Goal: Task Accomplishment & Management: Complete application form

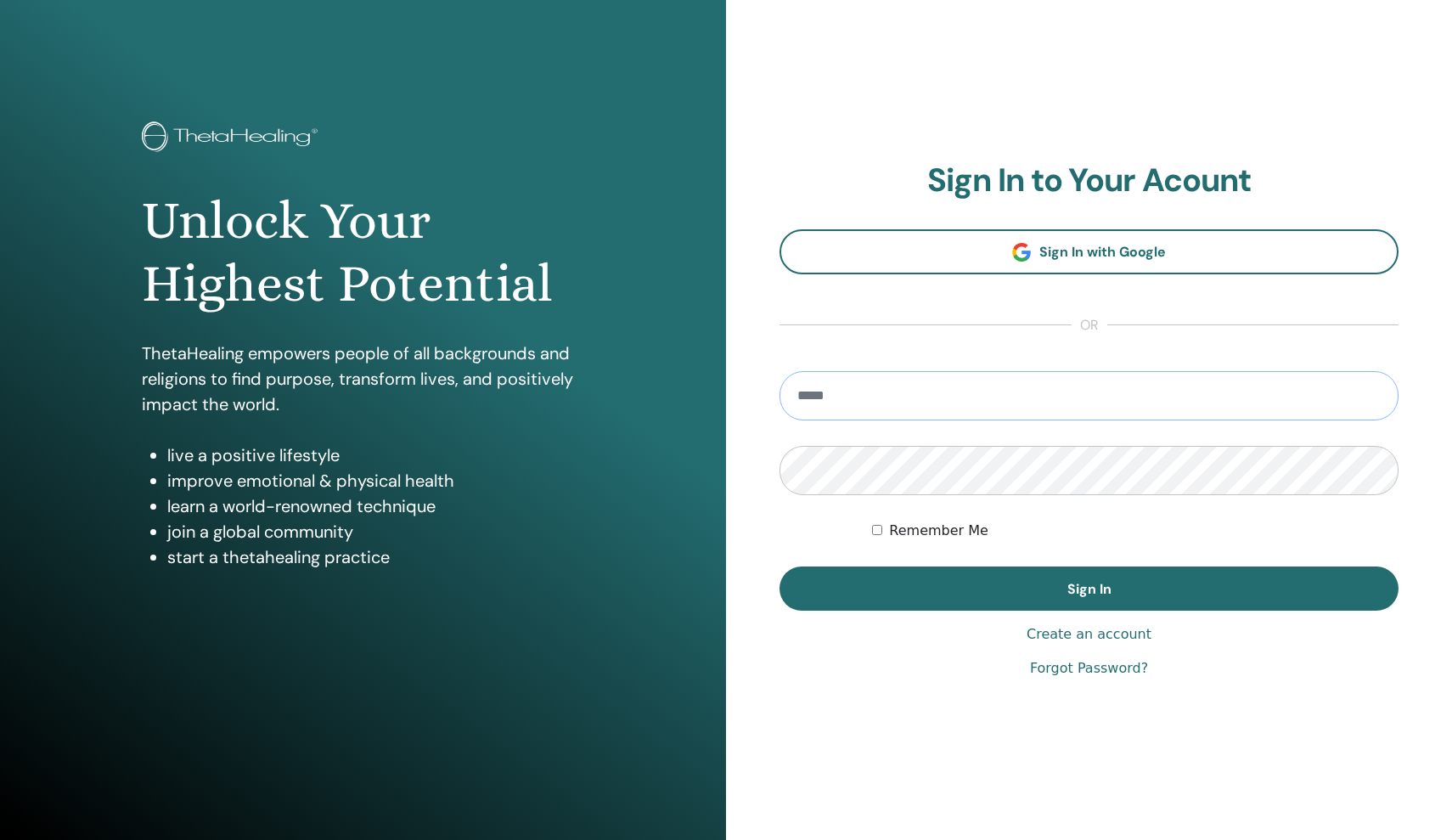
type input "**********"
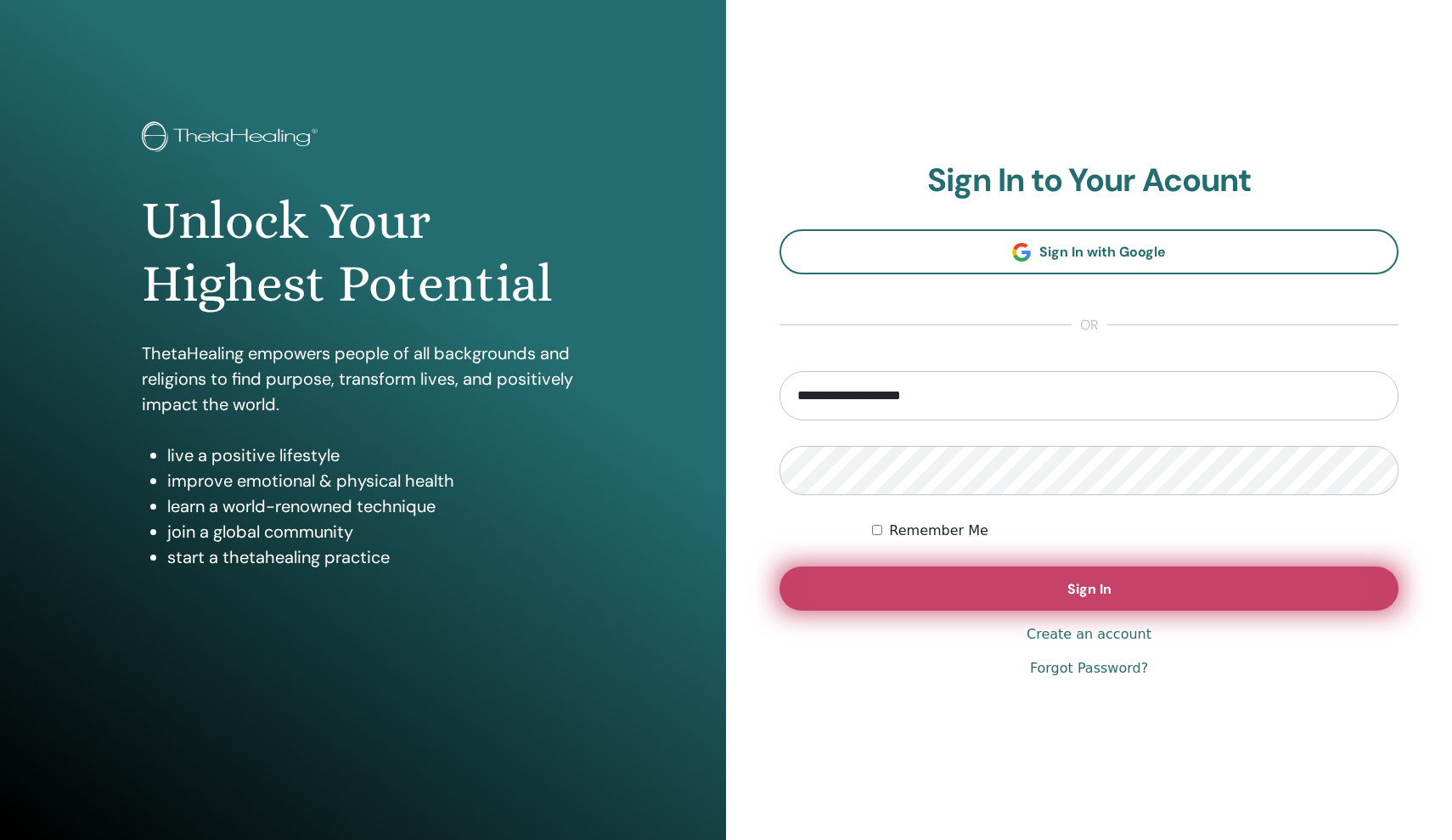
click at [959, 593] on button "Sign In" at bounding box center [1088, 589] width 619 height 44
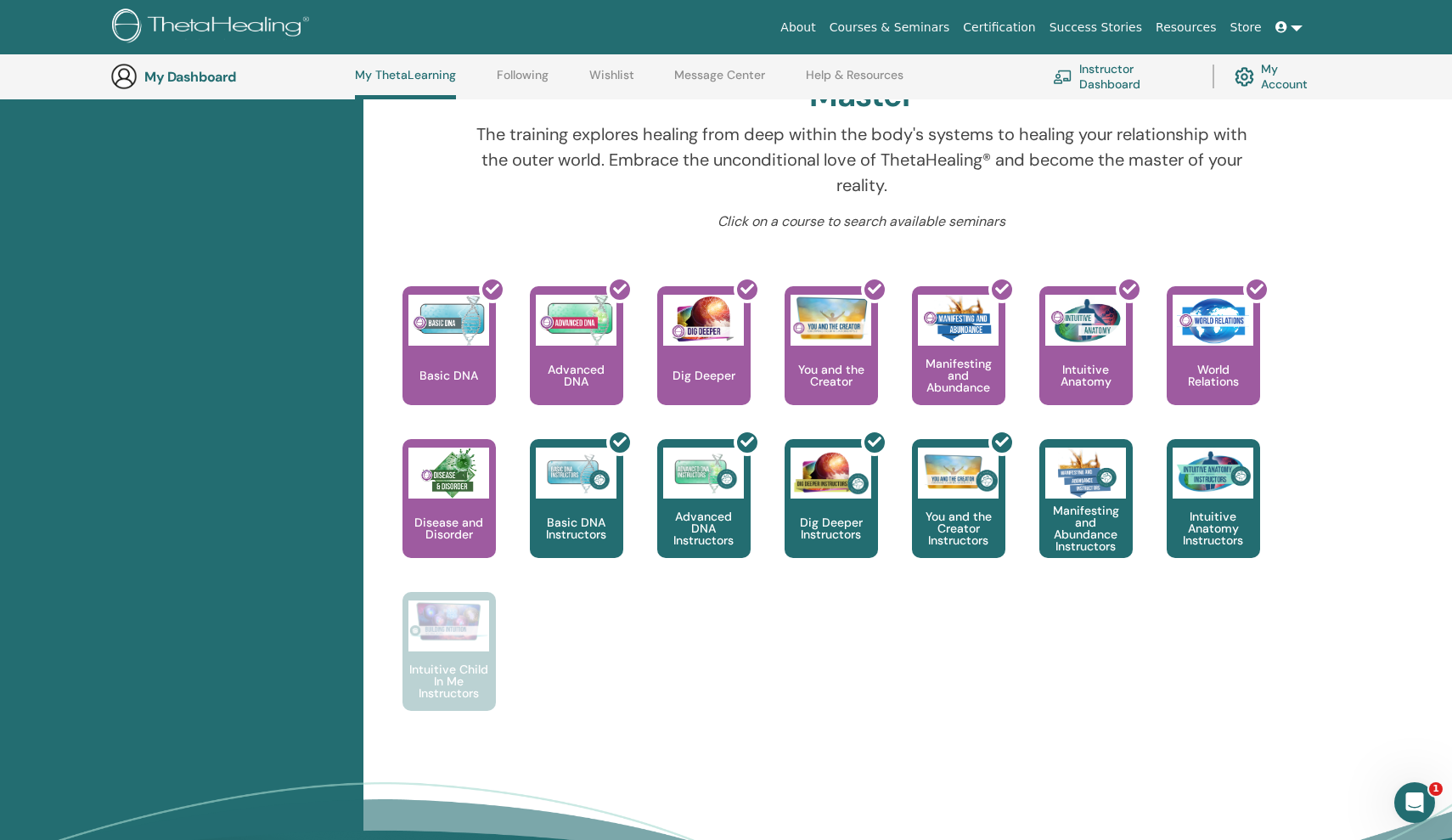
scroll to position [555, 0]
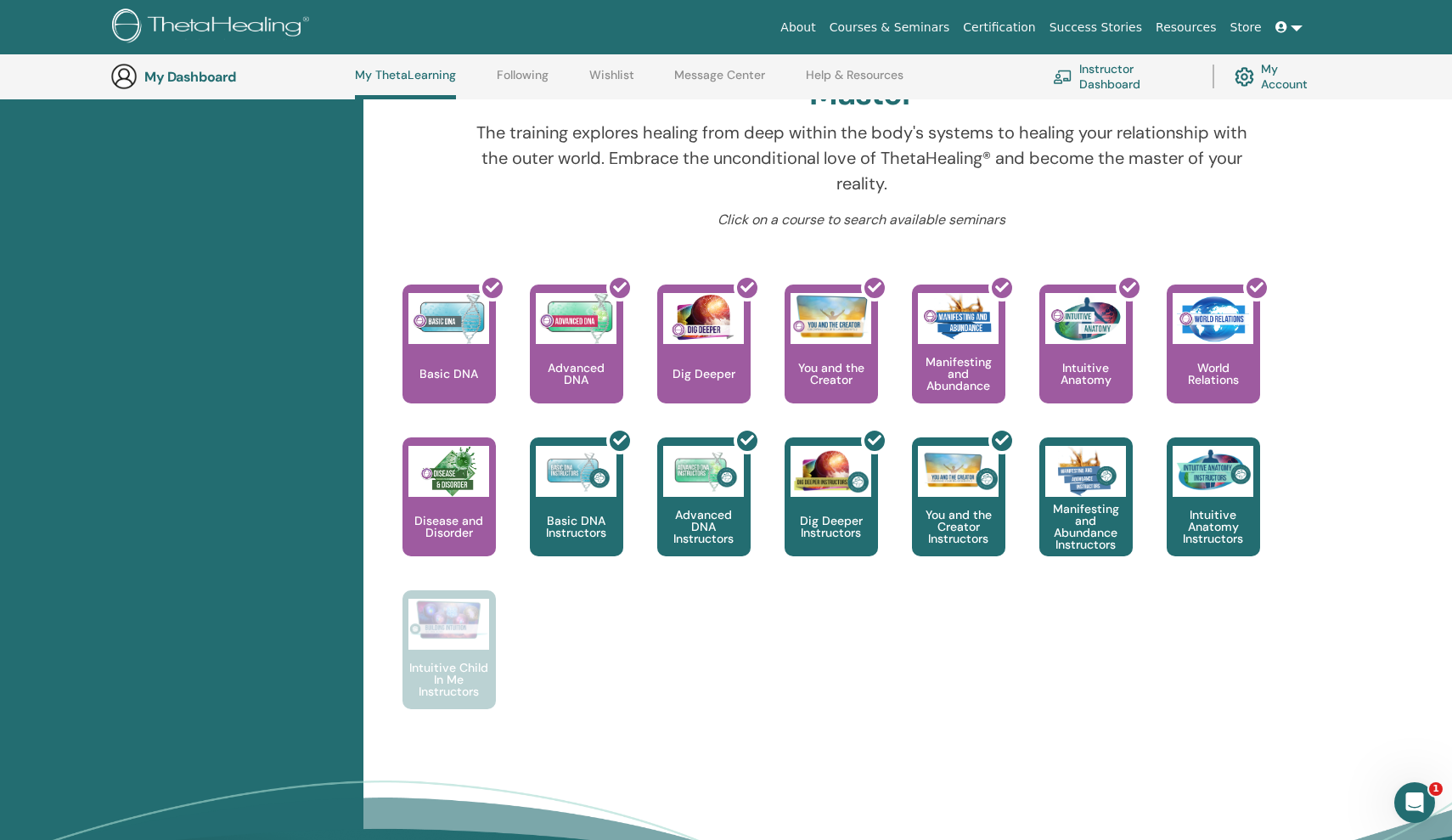
click at [1118, 76] on link "Instructor Dashboard" at bounding box center [1122, 76] width 140 height 38
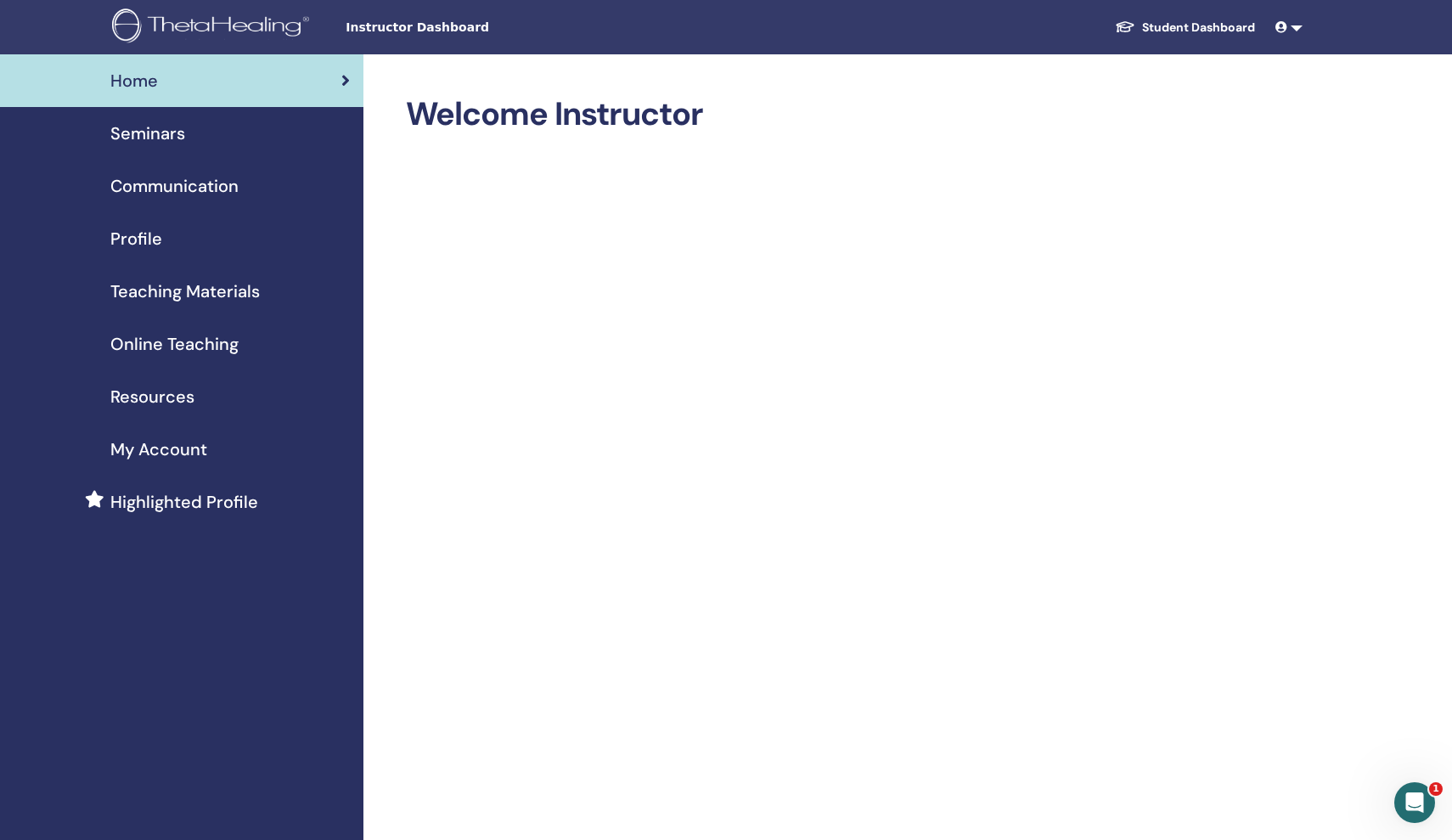
click at [244, 296] on span "Teaching Materials" at bounding box center [185, 291] width 149 height 25
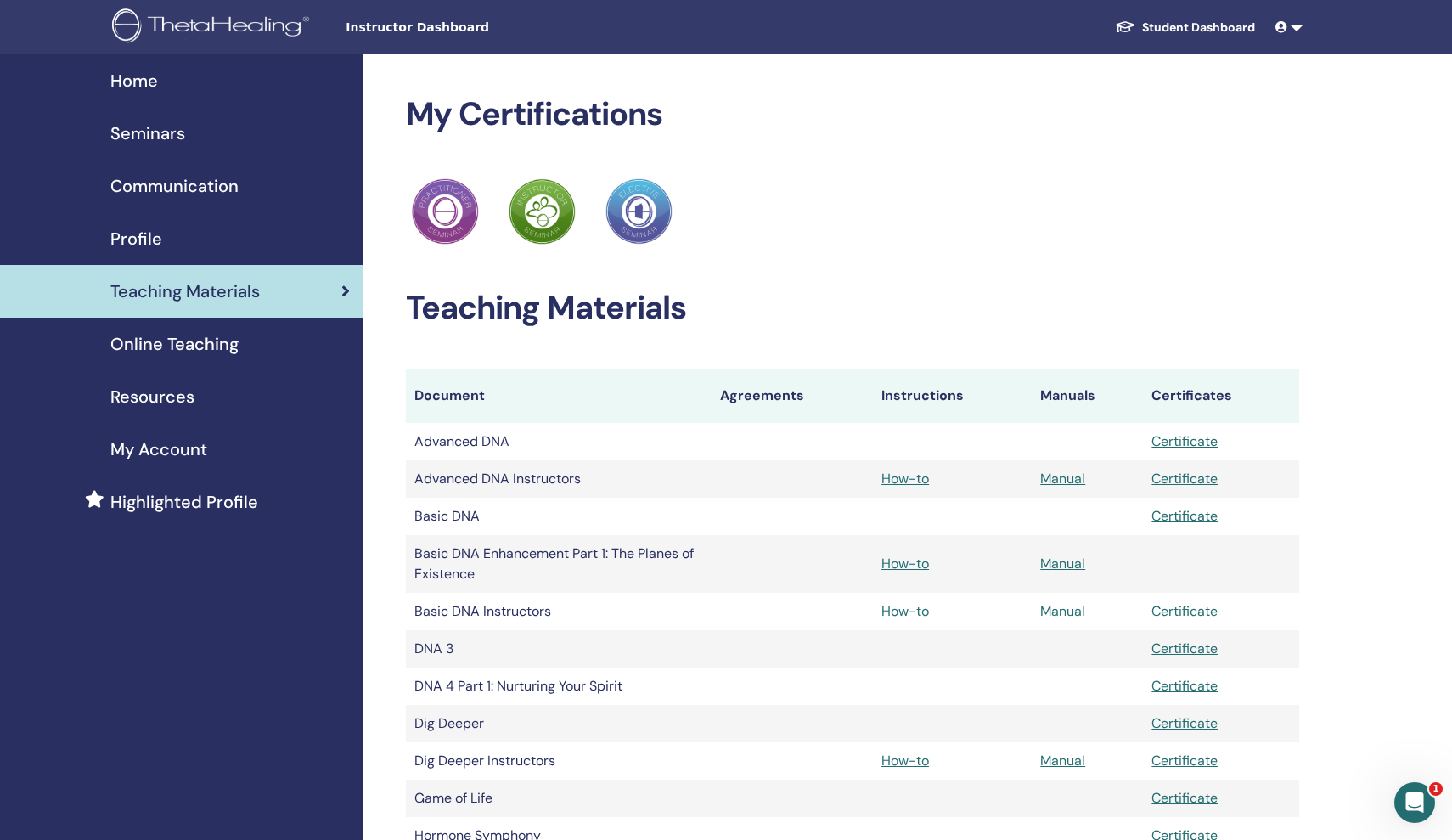
click at [198, 138] on div "Seminars" at bounding box center [181, 133] width 336 height 25
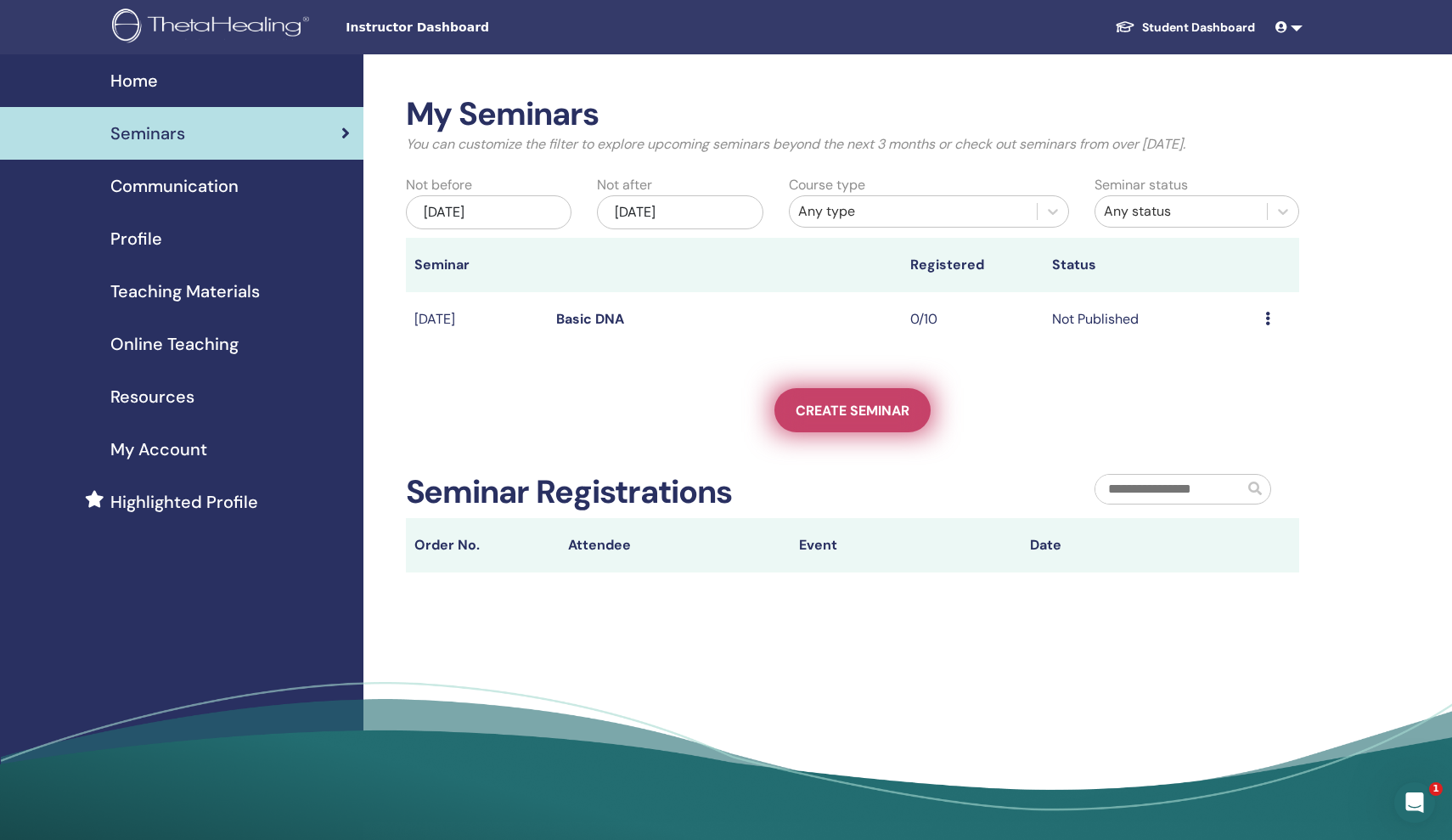
click at [782, 406] on link "Create seminar" at bounding box center [853, 410] width 156 height 44
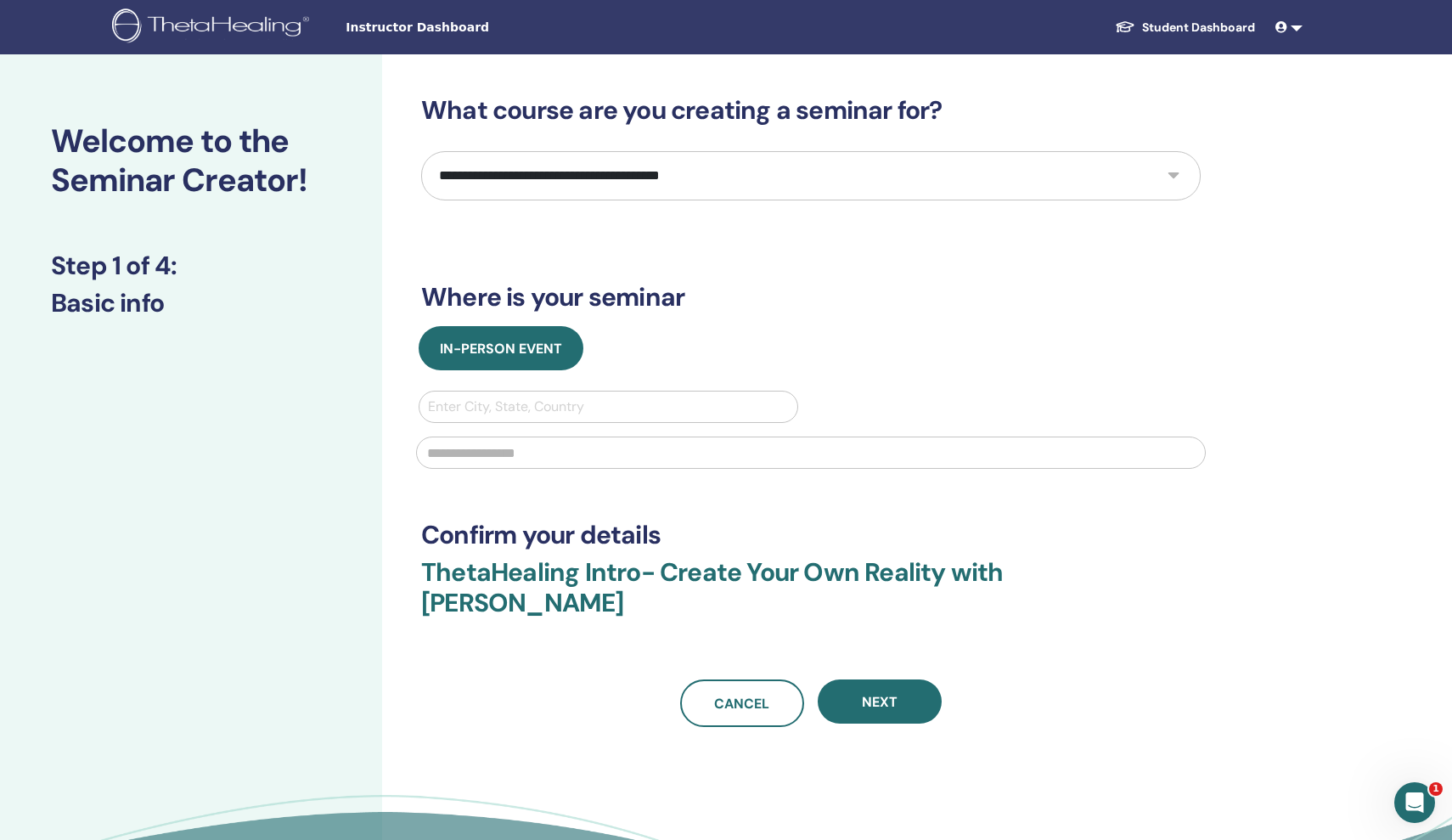
select select "****"
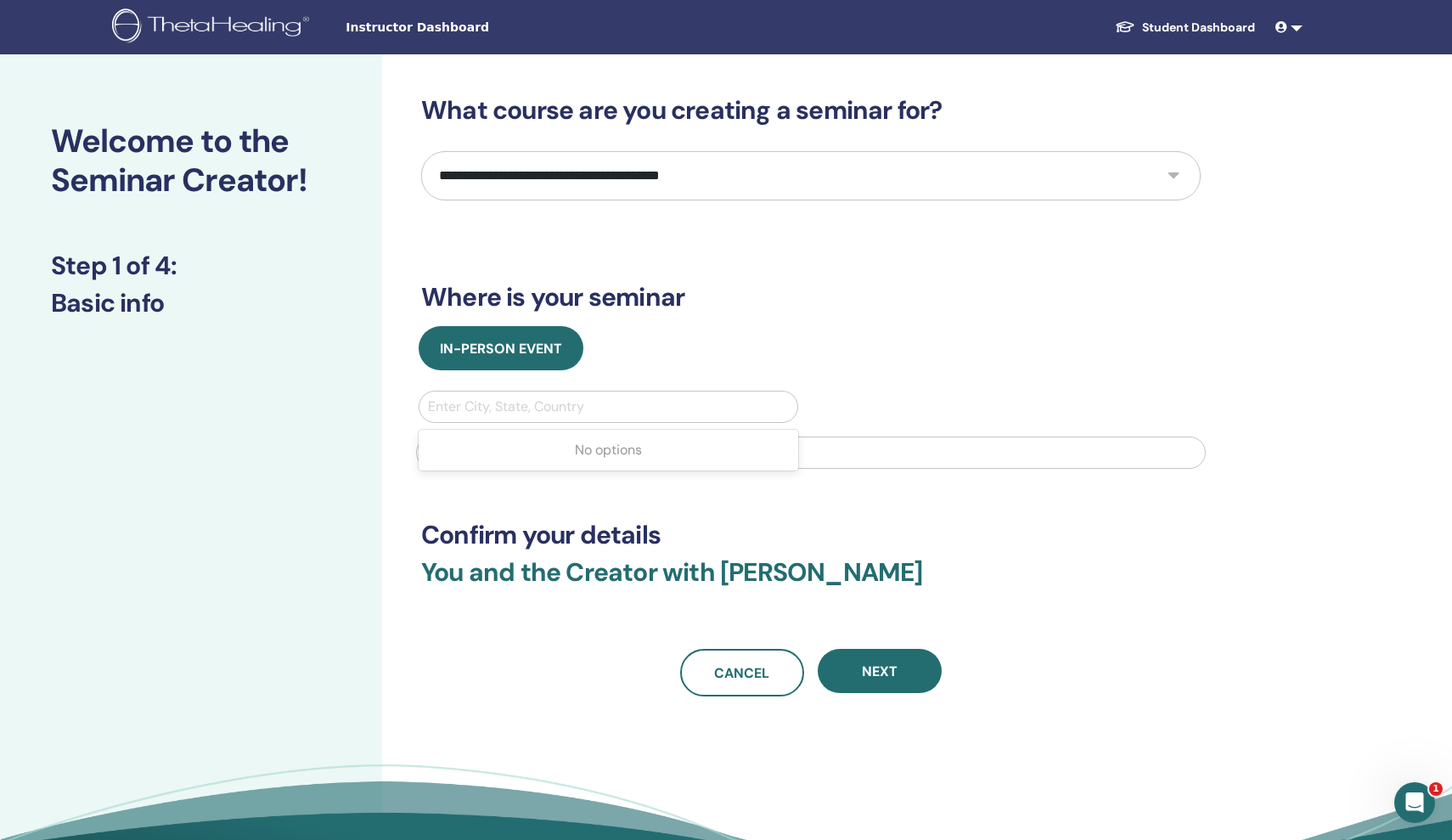
click at [531, 419] on div "Enter City, State, Country" at bounding box center [608, 407] width 378 height 31
type input "********"
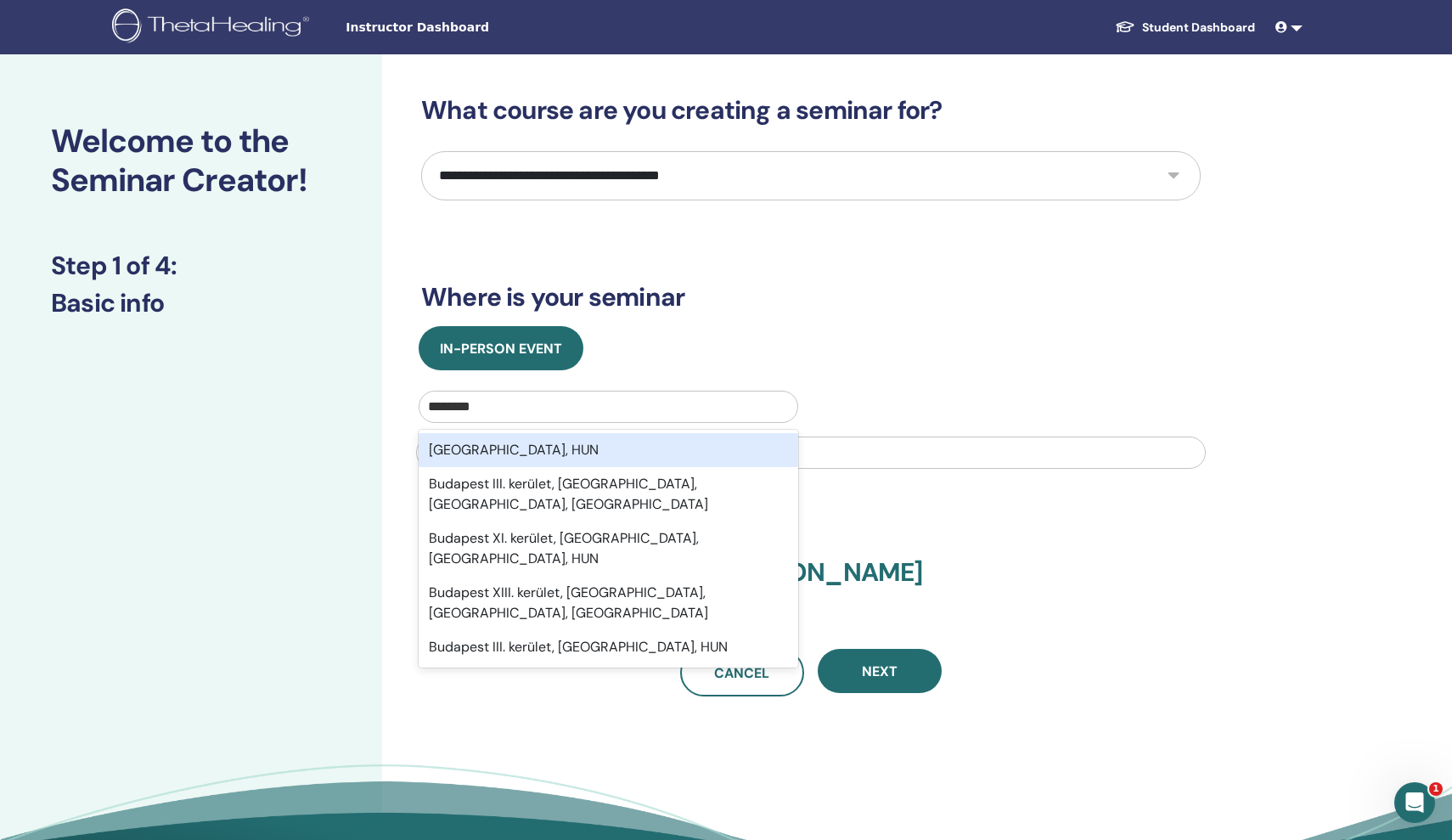
click at [517, 454] on div "Budapest, HUN" at bounding box center [608, 449] width 379 height 34
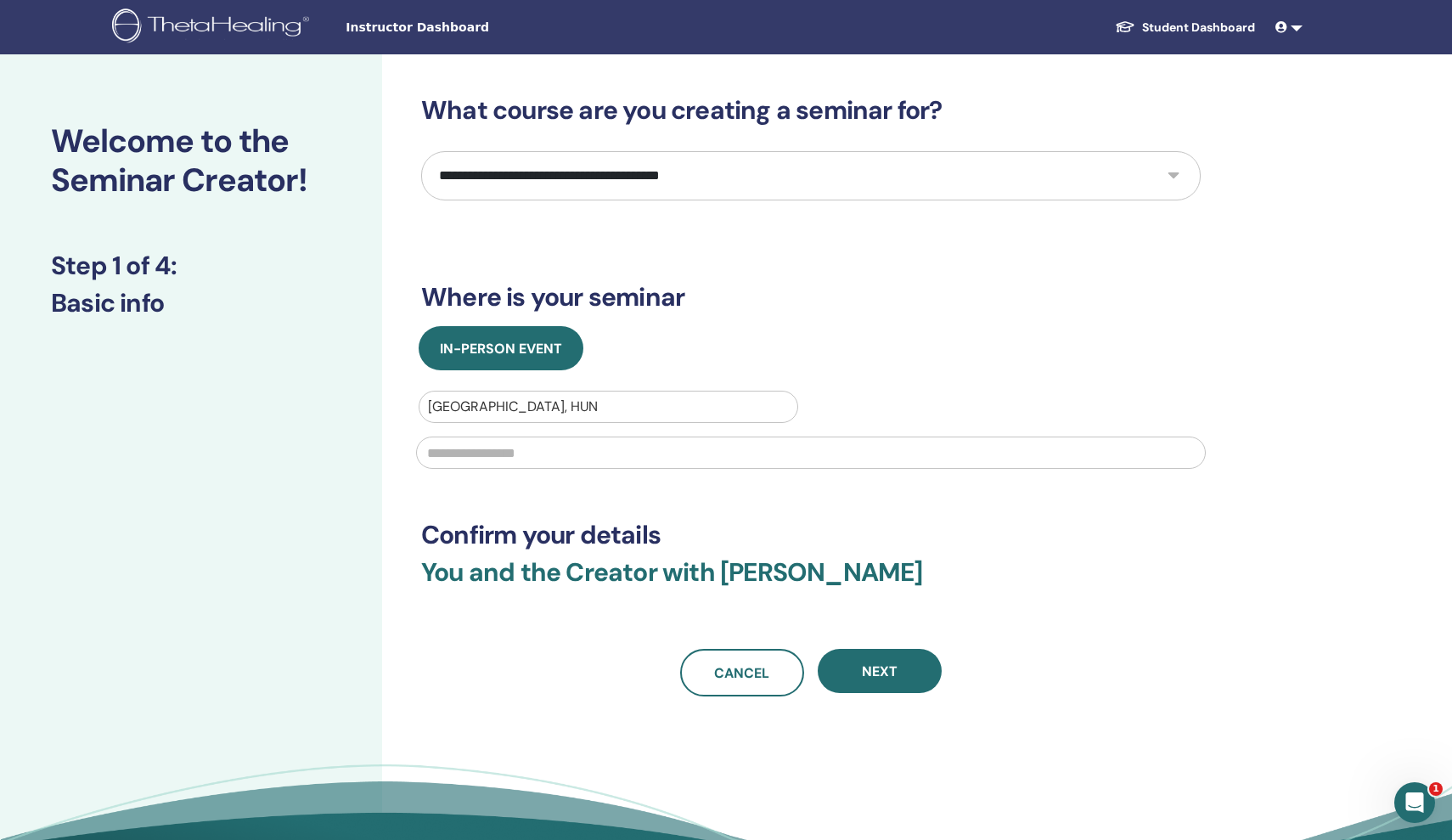
click at [501, 407] on div "Budapest, HUN" at bounding box center [608, 406] width 361 height 20
click at [492, 408] on div "Budapest, HUN" at bounding box center [608, 406] width 361 height 20
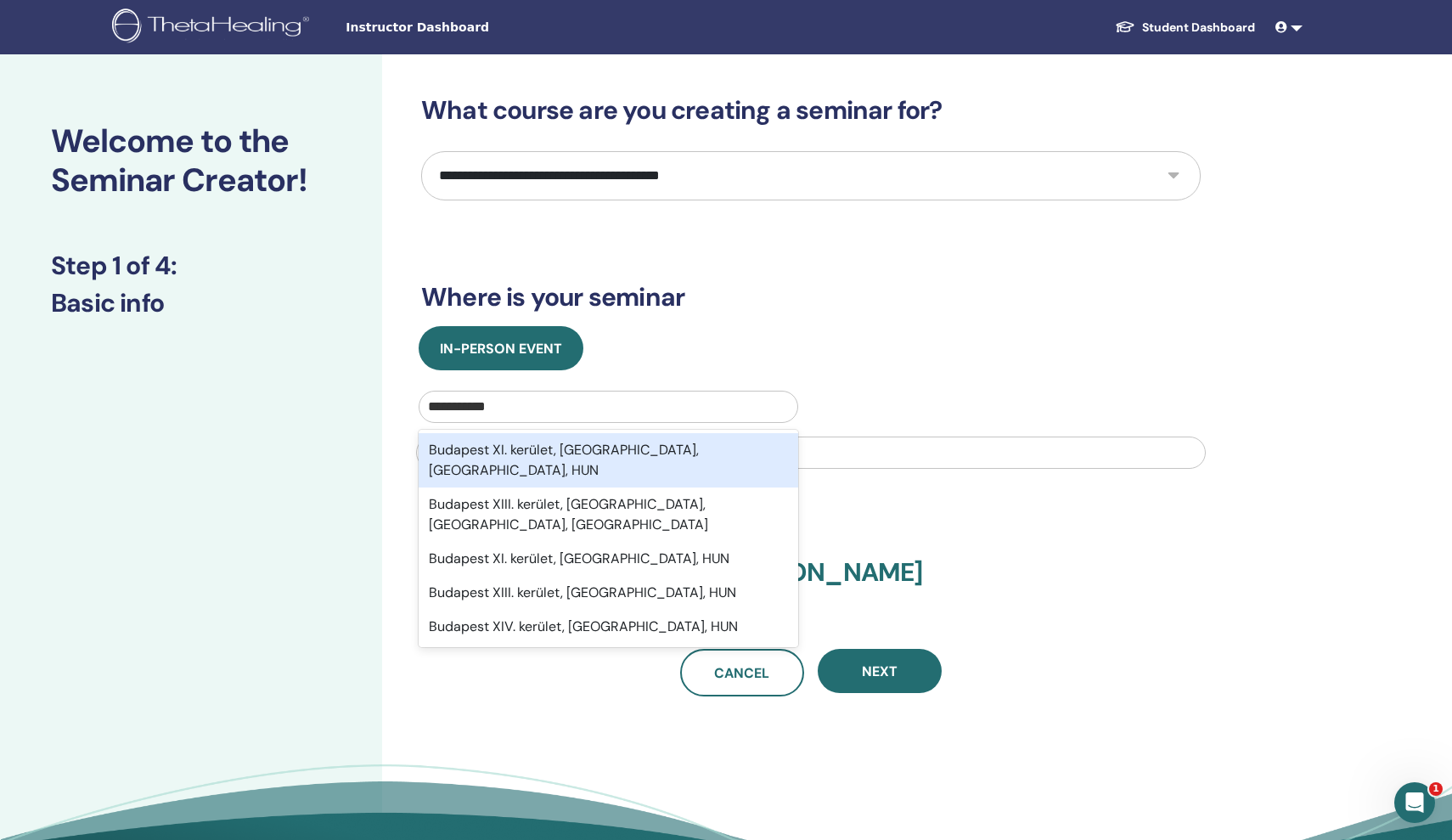
type input "**********"
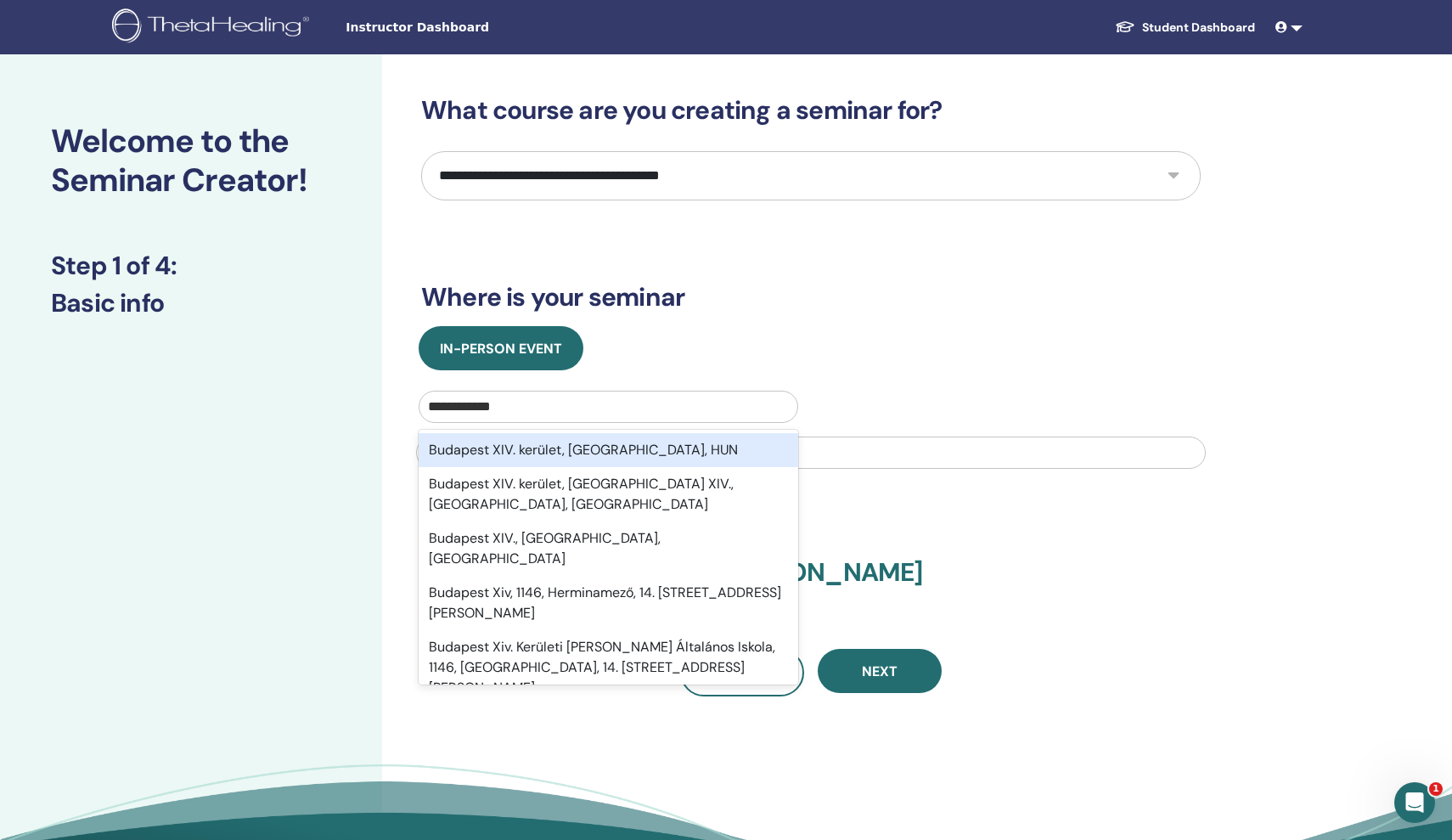
click at [522, 459] on div "Budapest XIV. kerület, Budapest, HUN" at bounding box center [608, 449] width 379 height 34
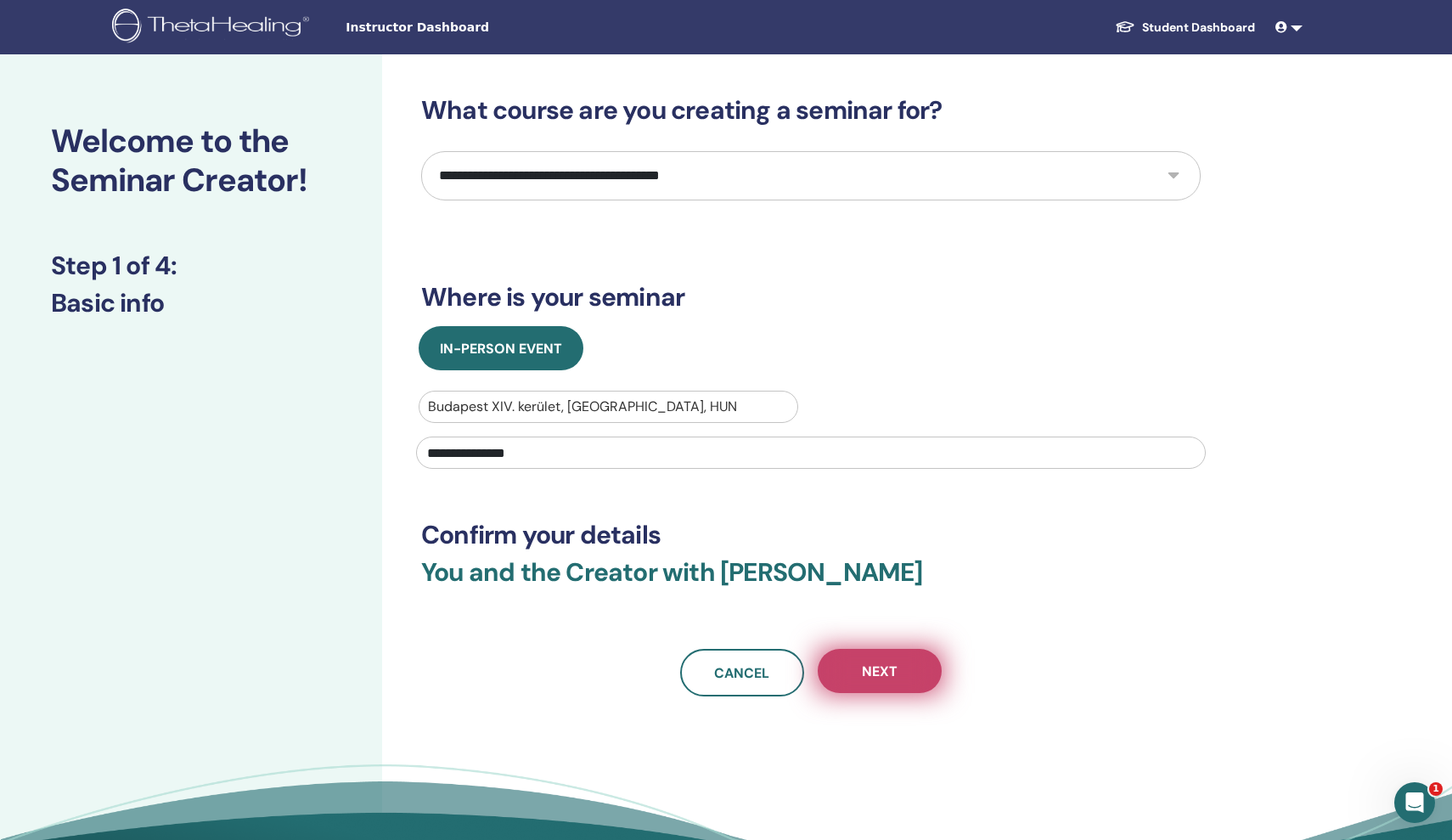
type input "**********"
click at [870, 677] on span "Next" at bounding box center [879, 671] width 36 height 18
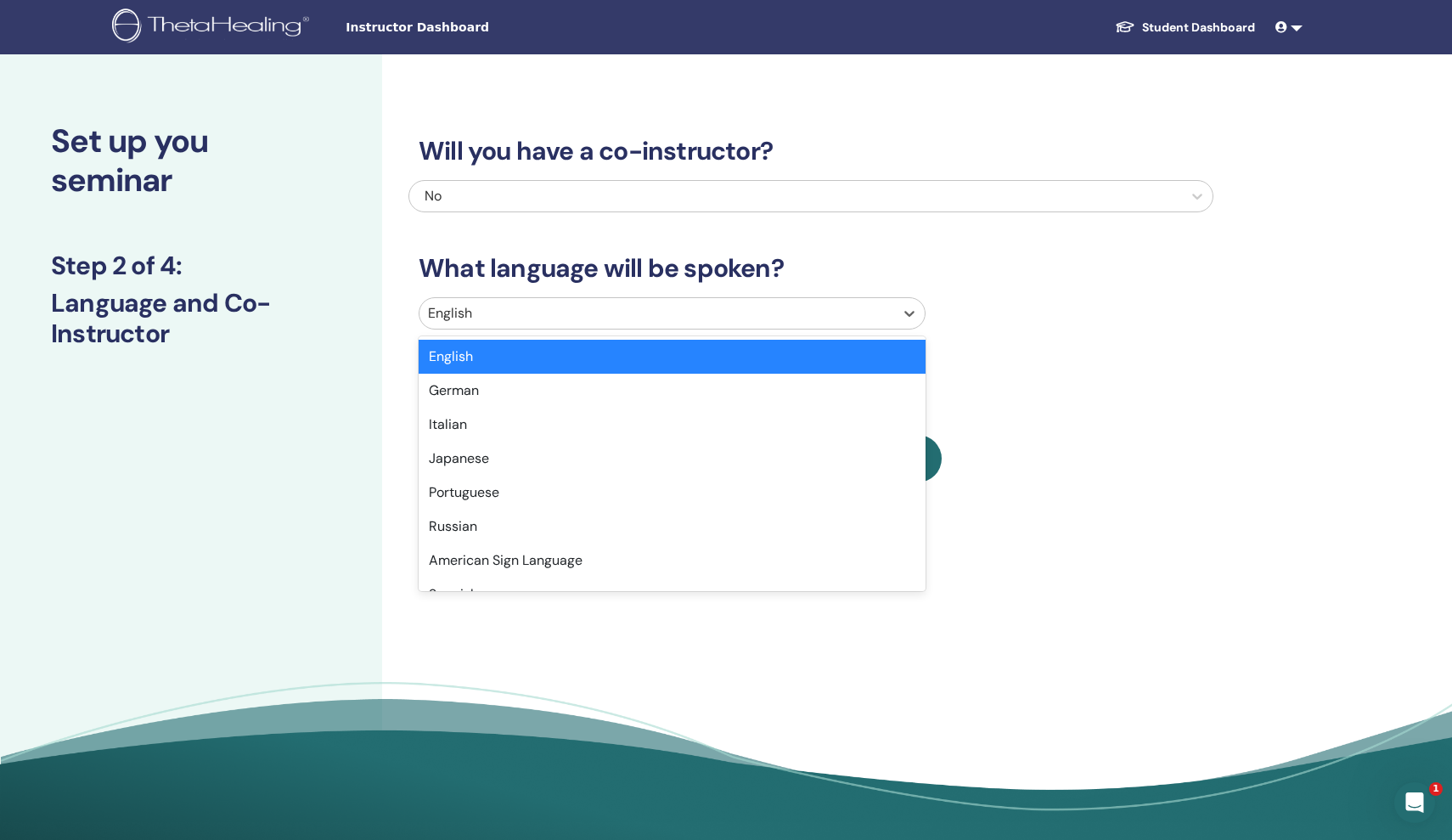
click at [634, 315] on div at bounding box center [657, 313] width 458 height 24
type input "**"
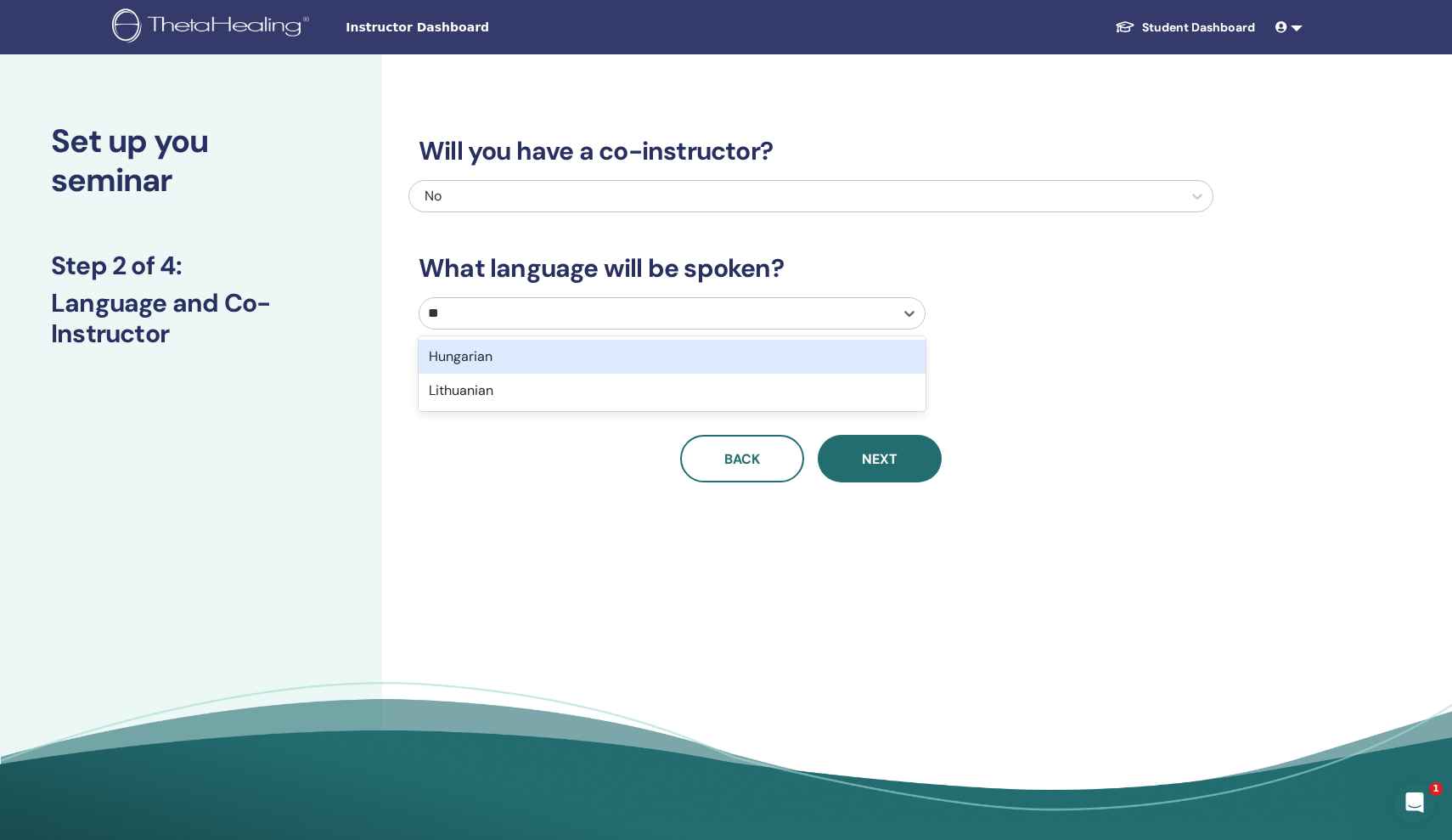
click at [474, 356] on div "Hungarian" at bounding box center [672, 356] width 507 height 34
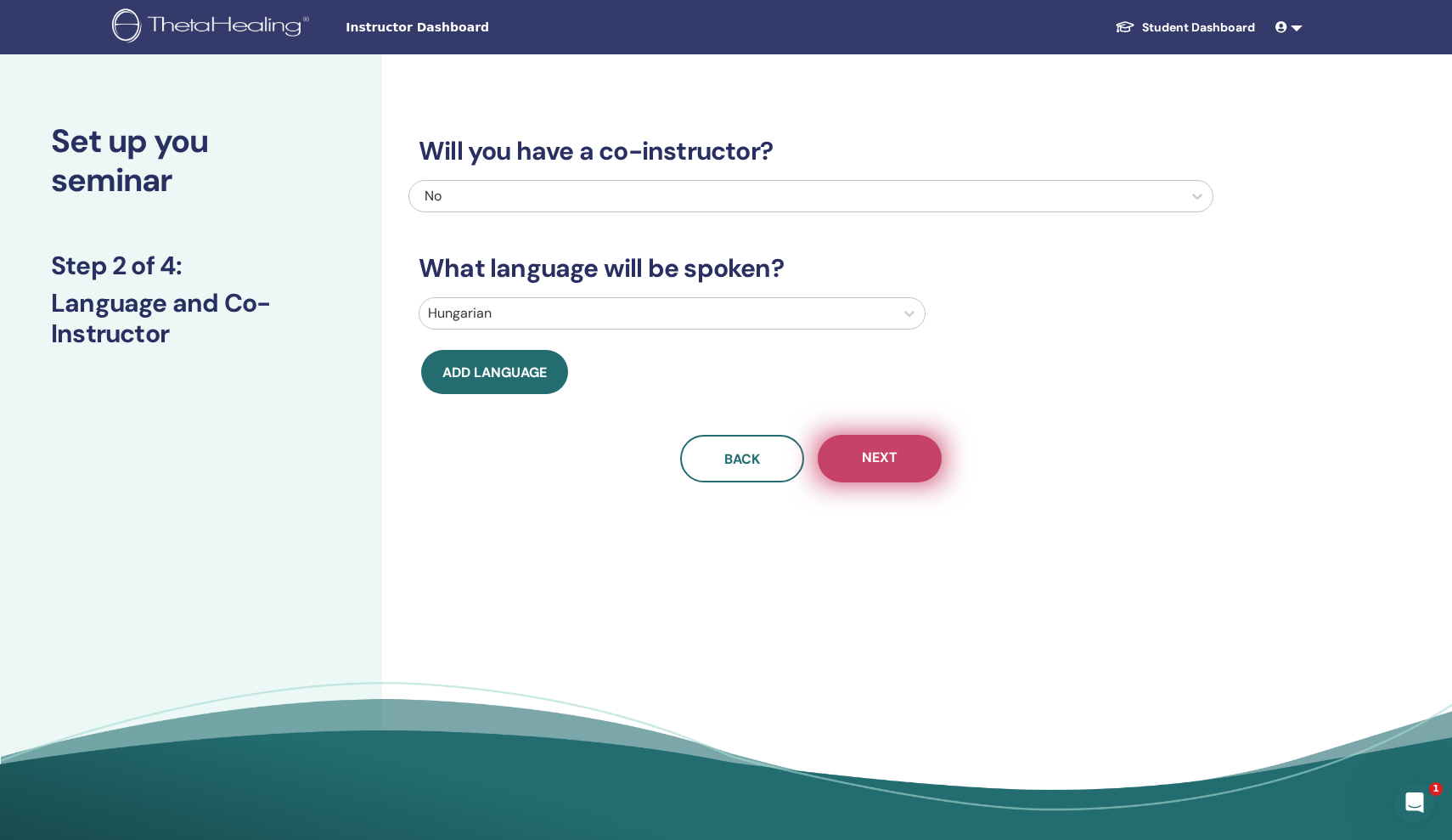
click at [892, 457] on span "Next" at bounding box center [879, 459] width 36 height 21
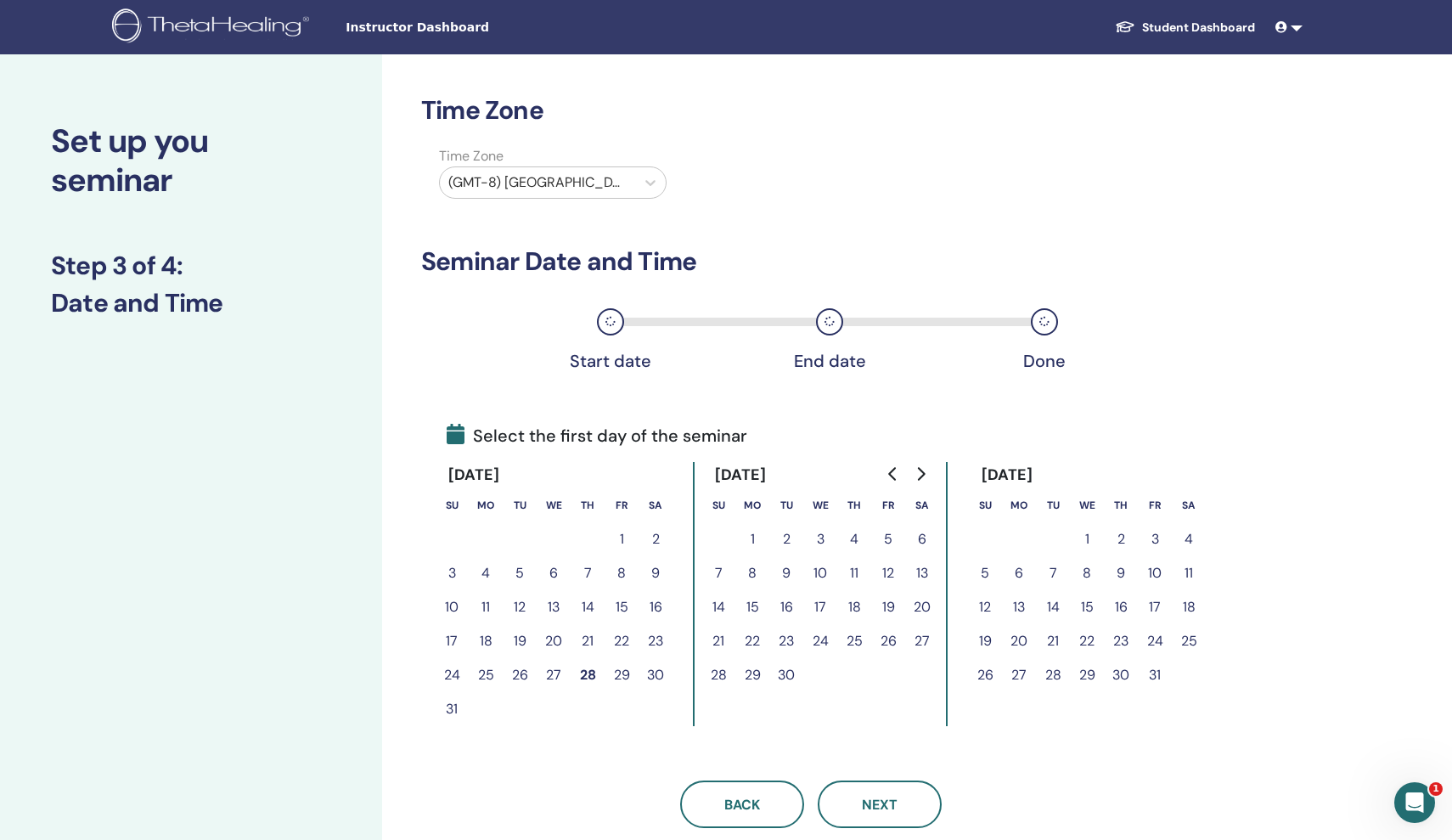
click at [1188, 643] on button "25" at bounding box center [1188, 641] width 34 height 34
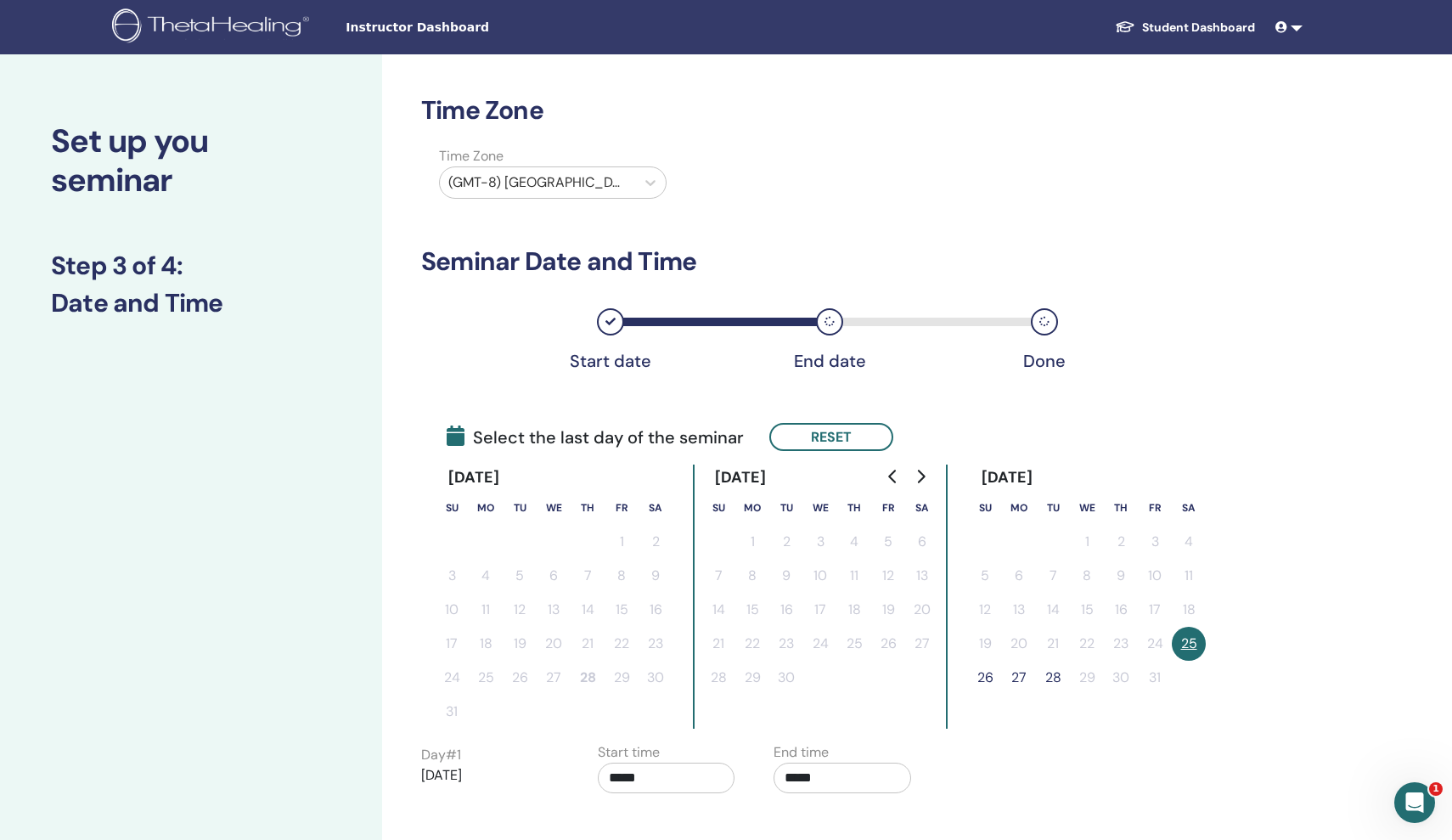
click at [985, 672] on button "26" at bounding box center [984, 677] width 34 height 34
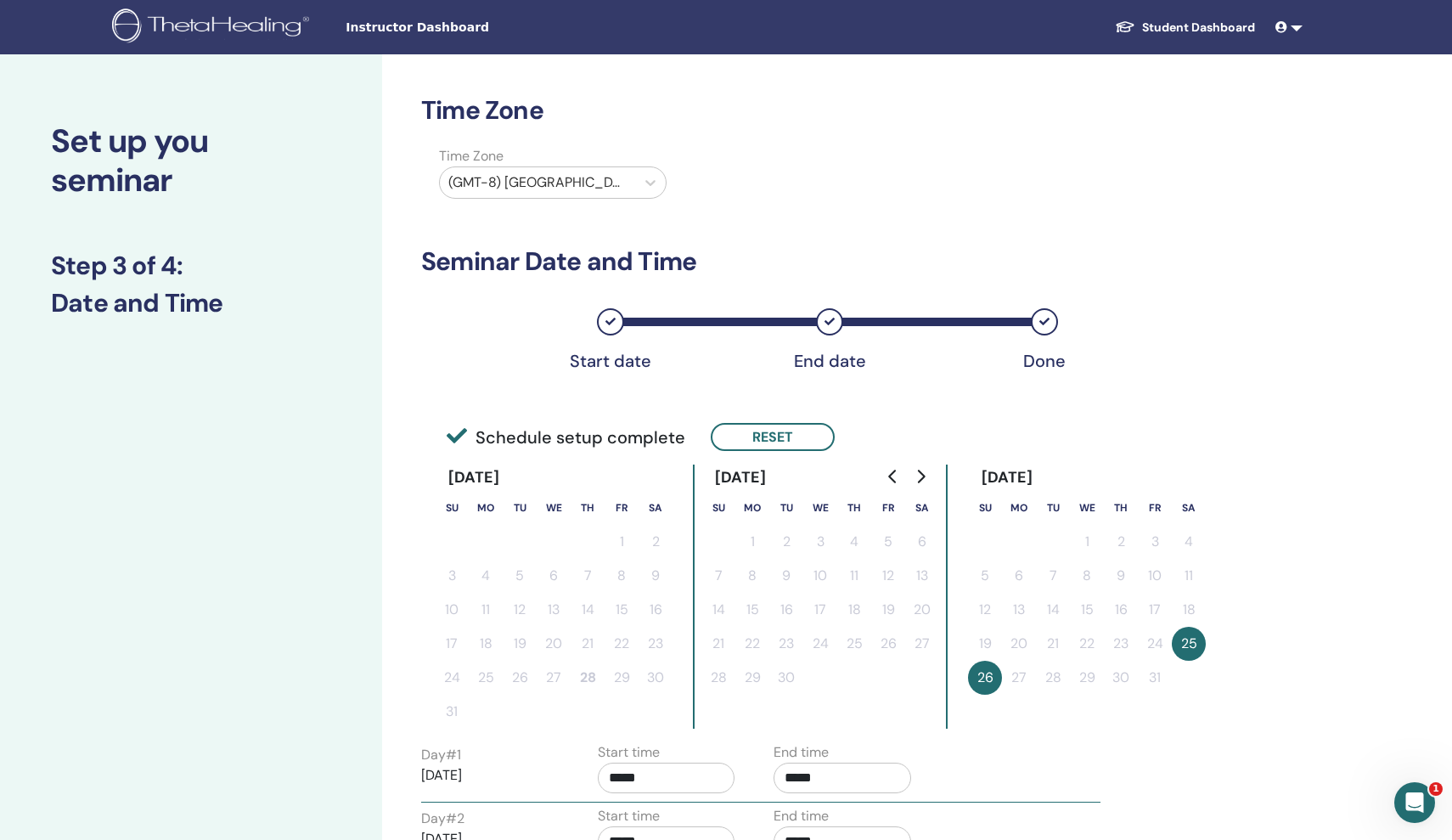
click at [599, 168] on div "(GMT-8) US/Alaska" at bounding box center [537, 183] width 195 height 31
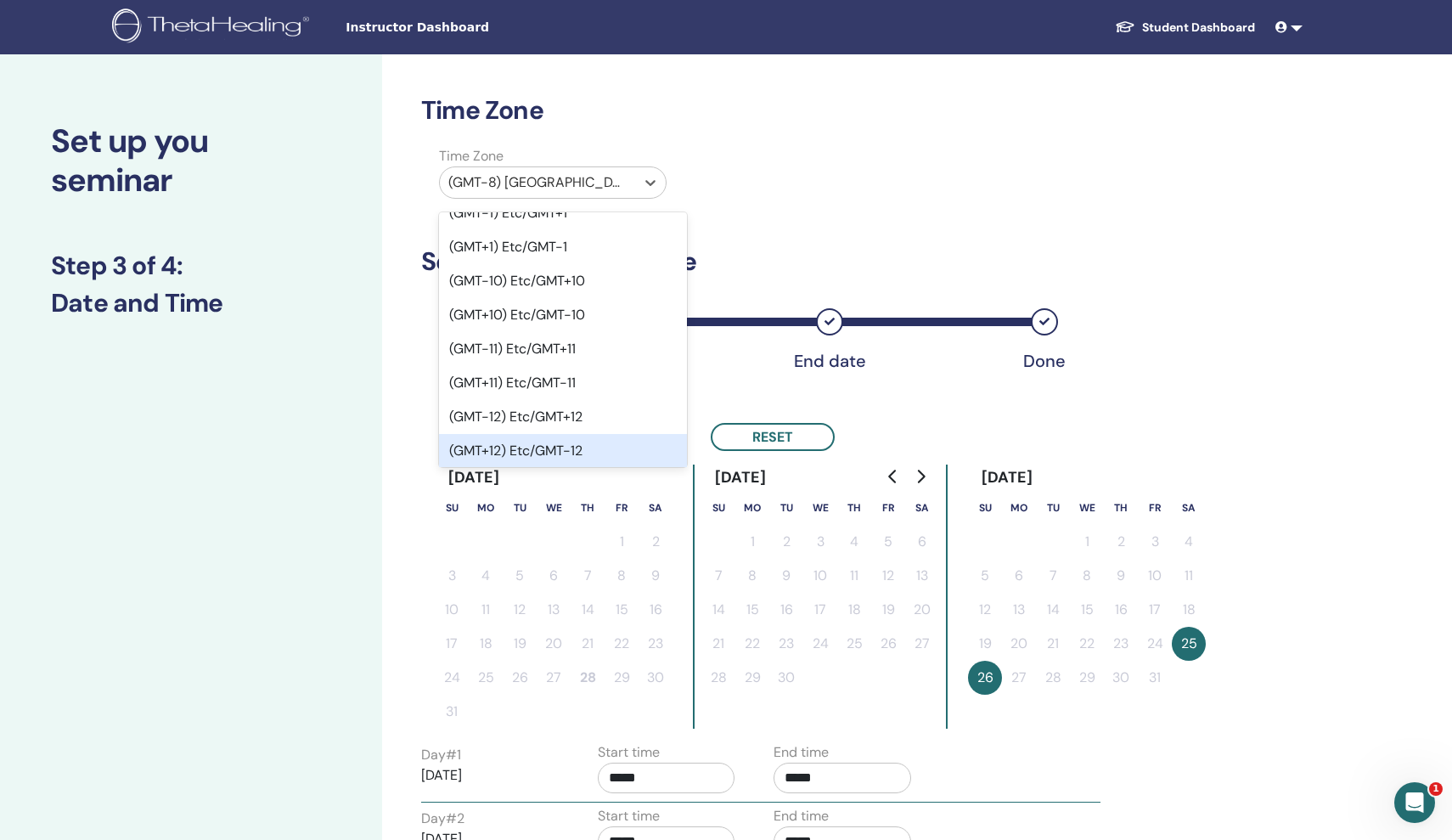
scroll to position [757, 0]
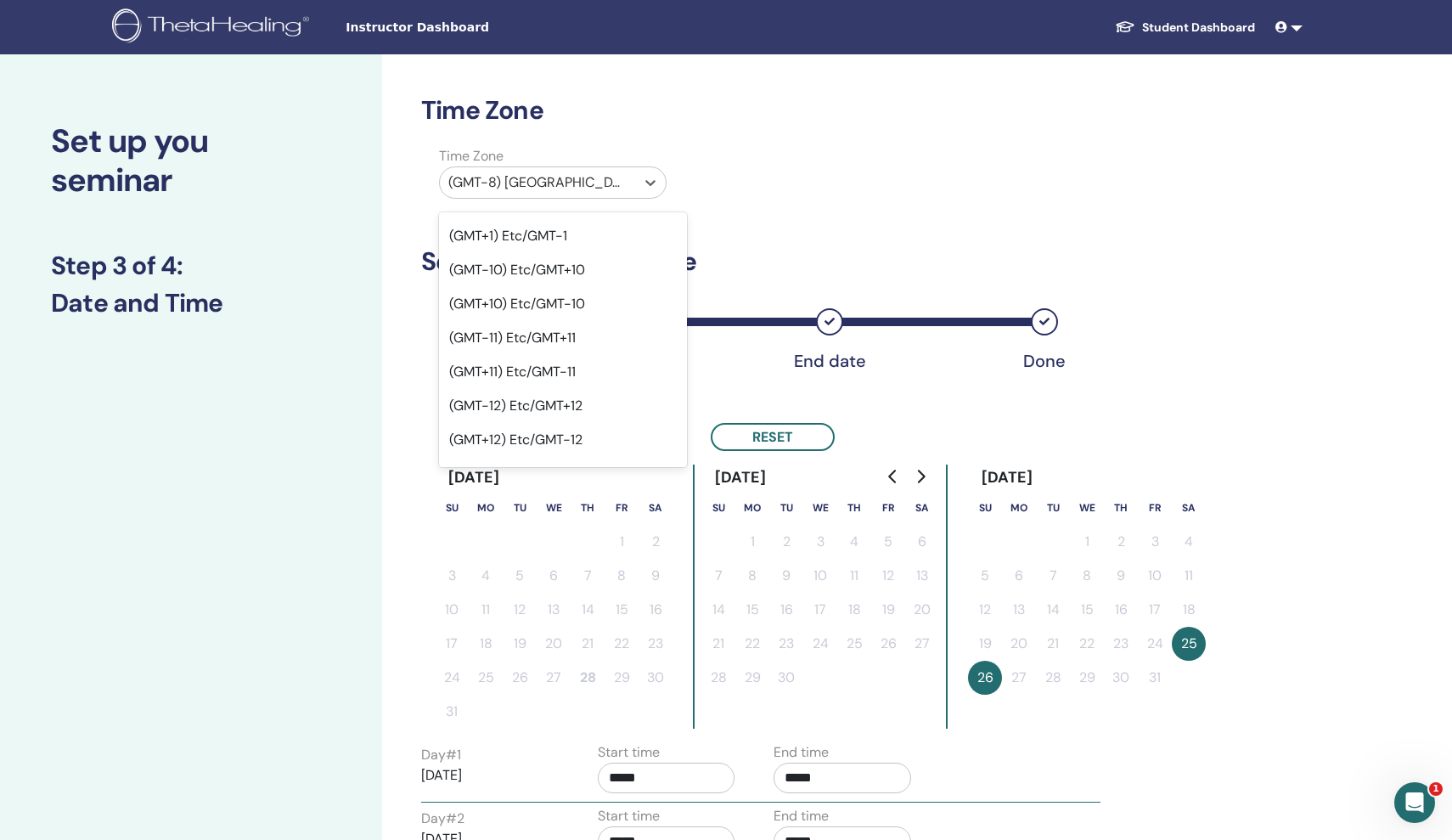
click at [546, 559] on div "(GMT+2) Etc/GMT-2" at bounding box center [563, 575] width 248 height 34
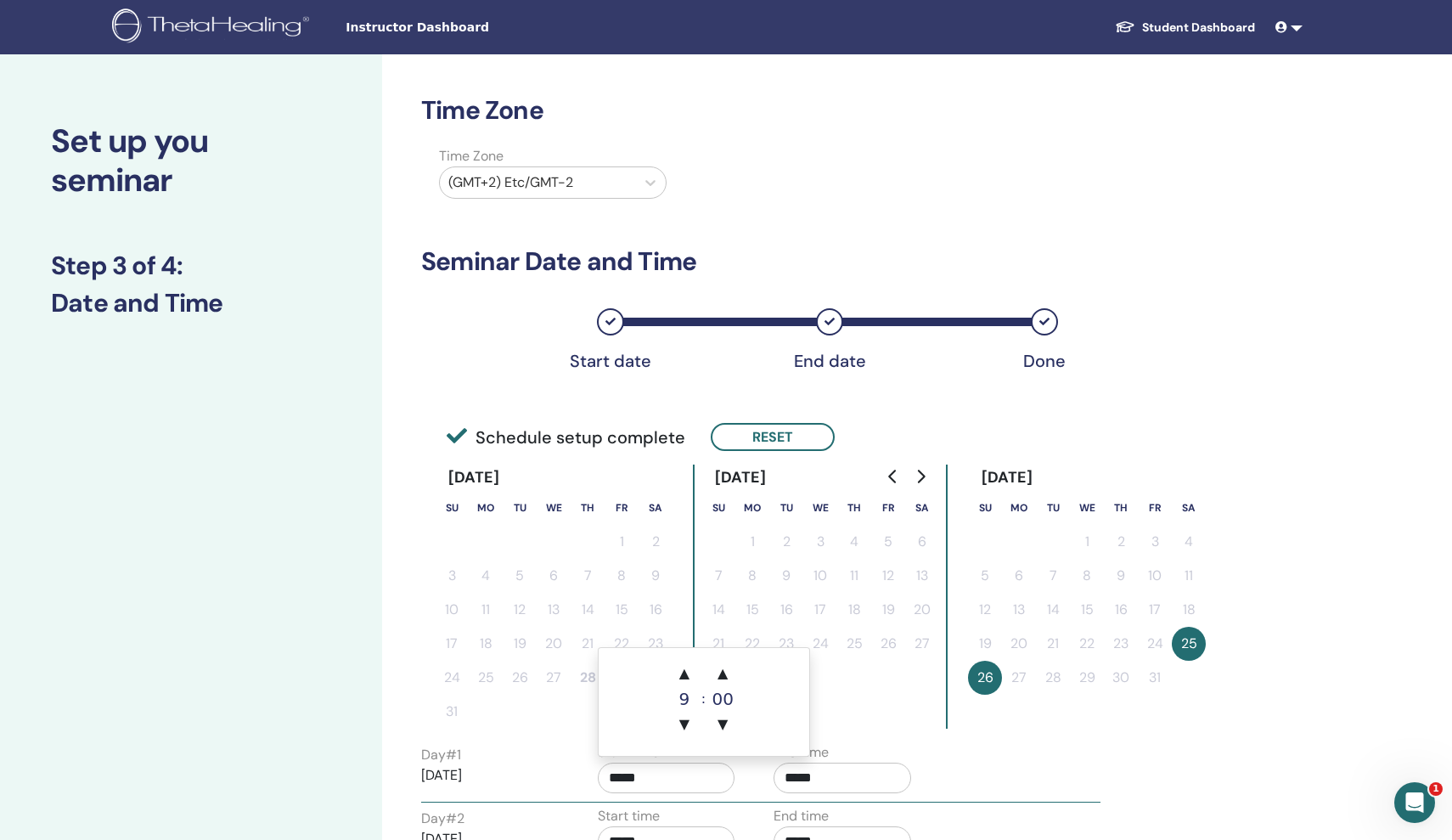
click at [646, 778] on input "*****" at bounding box center [666, 777] width 138 height 31
click at [684, 682] on span "▲" at bounding box center [684, 673] width 34 height 34
type input "*****"
click at [823, 776] on input "*****" at bounding box center [842, 777] width 138 height 31
click at [903, 681] on span "▲" at bounding box center [899, 673] width 34 height 34
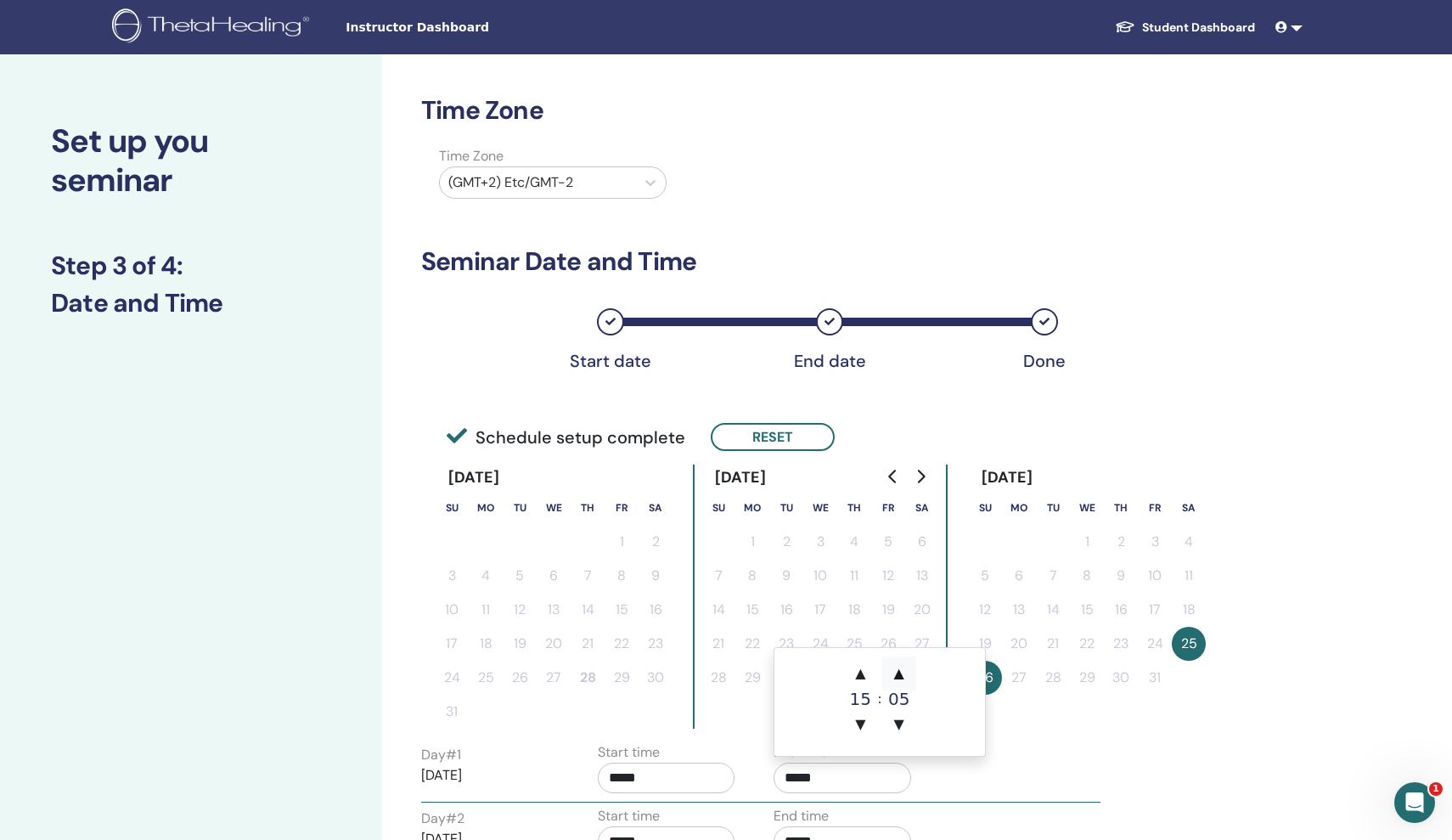
click at [903, 681] on span "▲" at bounding box center [899, 673] width 34 height 34
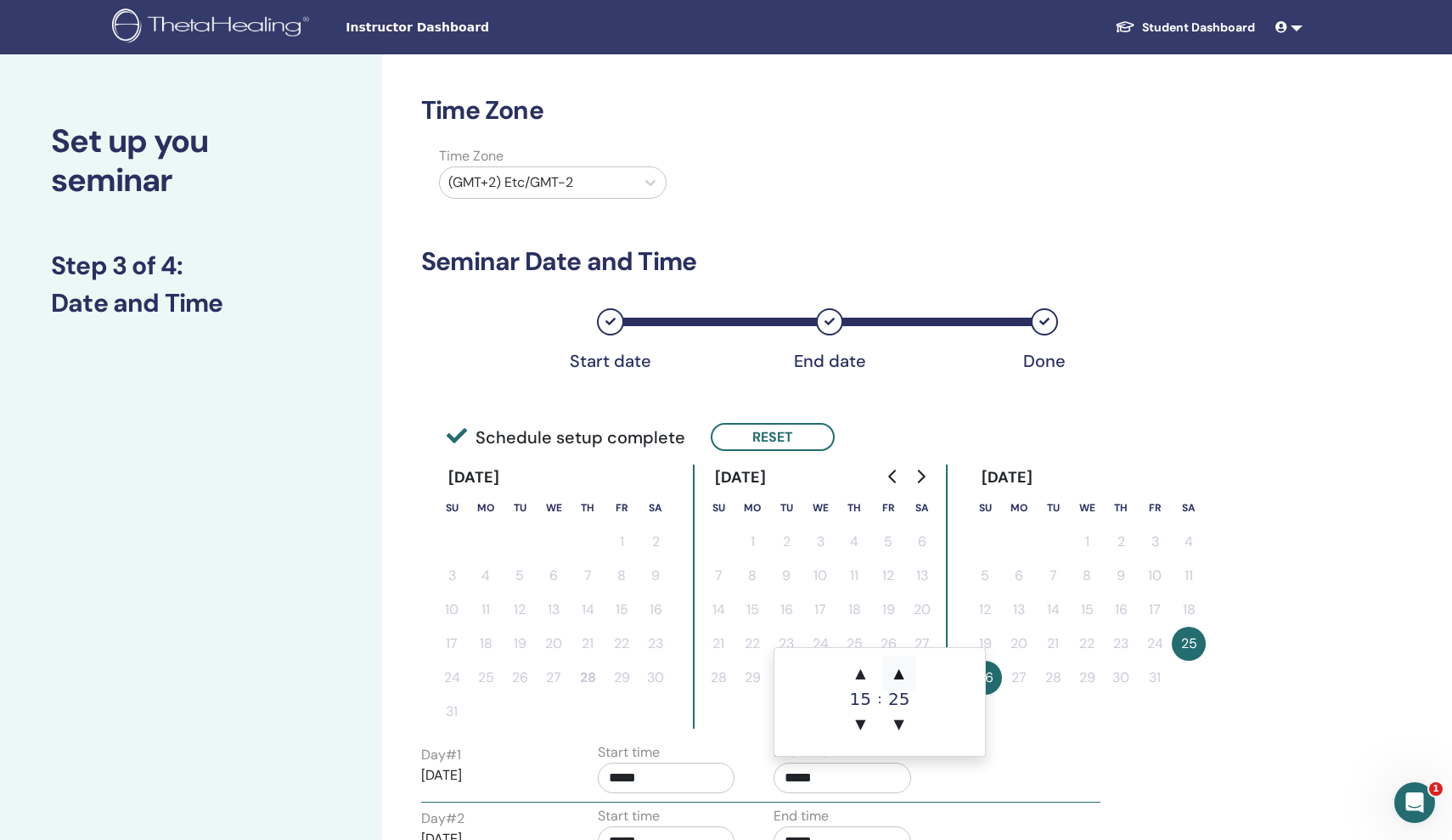
type input "*****"
click at [1032, 783] on div "Day # 1 2025/10/25 Start time ***** End time *****" at bounding box center [760, 772] width 704 height 60
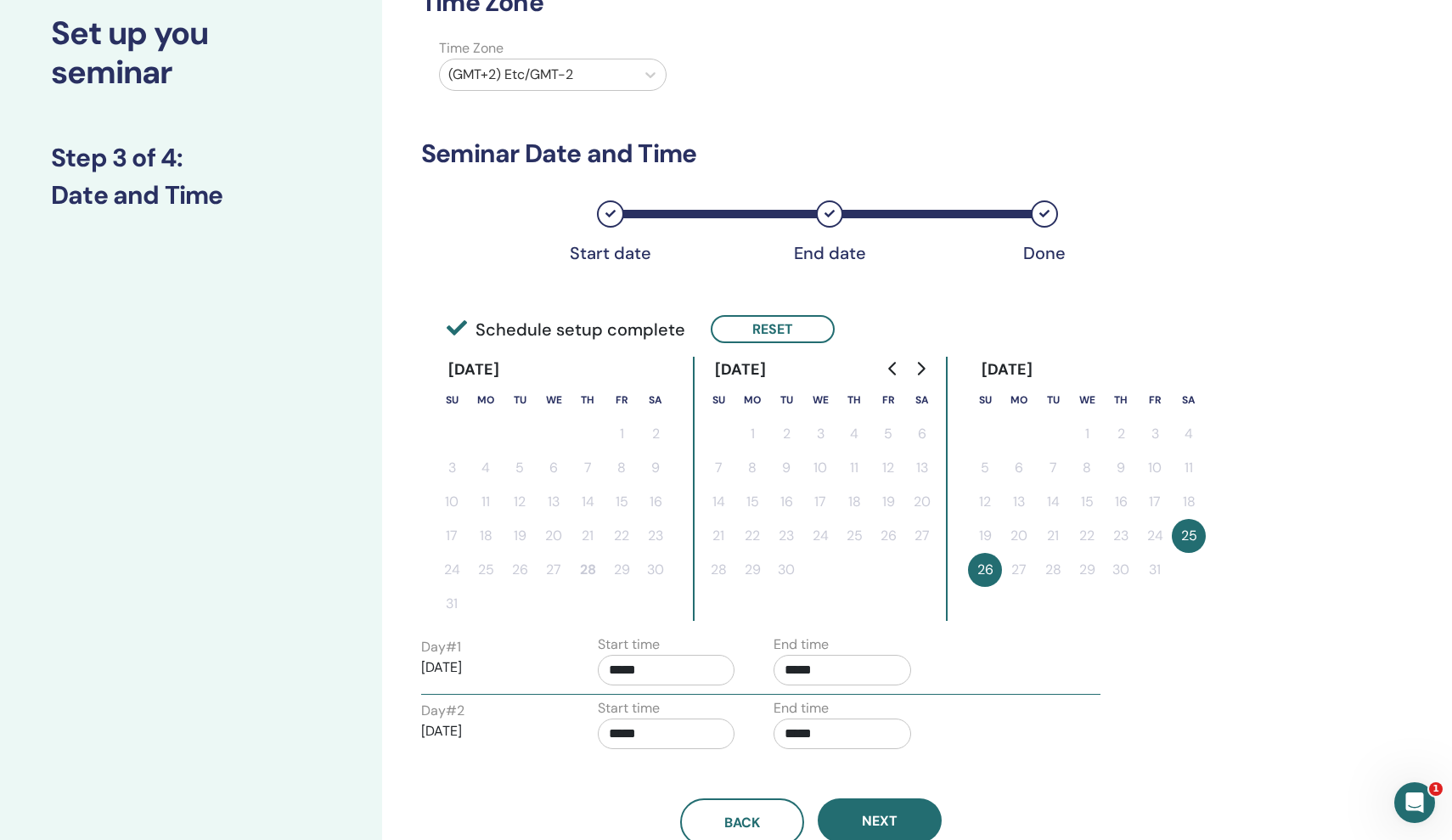
scroll to position [110, 0]
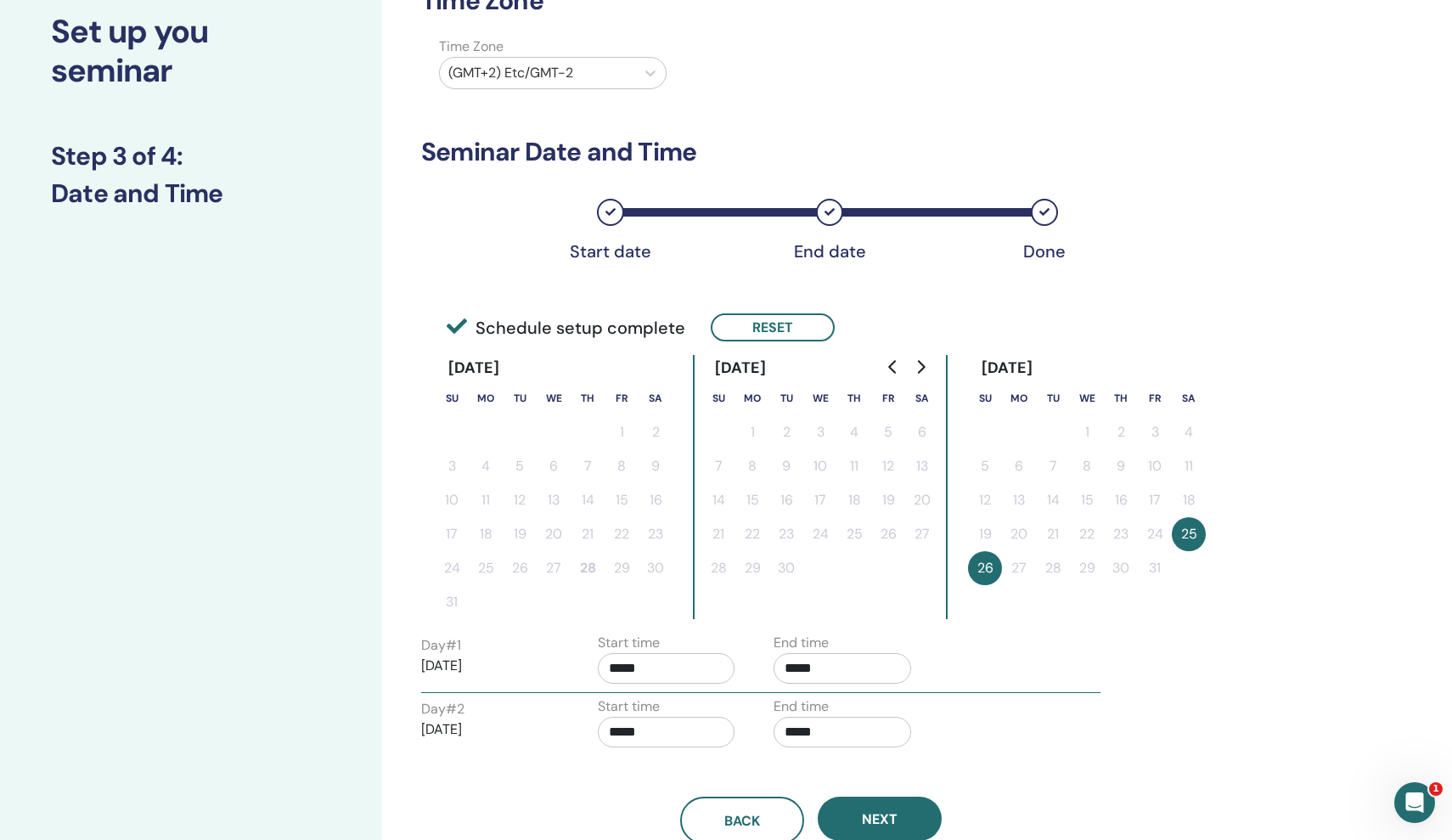
click at [698, 731] on input "*****" at bounding box center [666, 732] width 138 height 31
click at [682, 638] on span "▲" at bounding box center [684, 626] width 34 height 34
type input "*****"
click at [824, 736] on input "*****" at bounding box center [842, 732] width 138 height 31
click at [901, 637] on span "▲" at bounding box center [899, 626] width 34 height 34
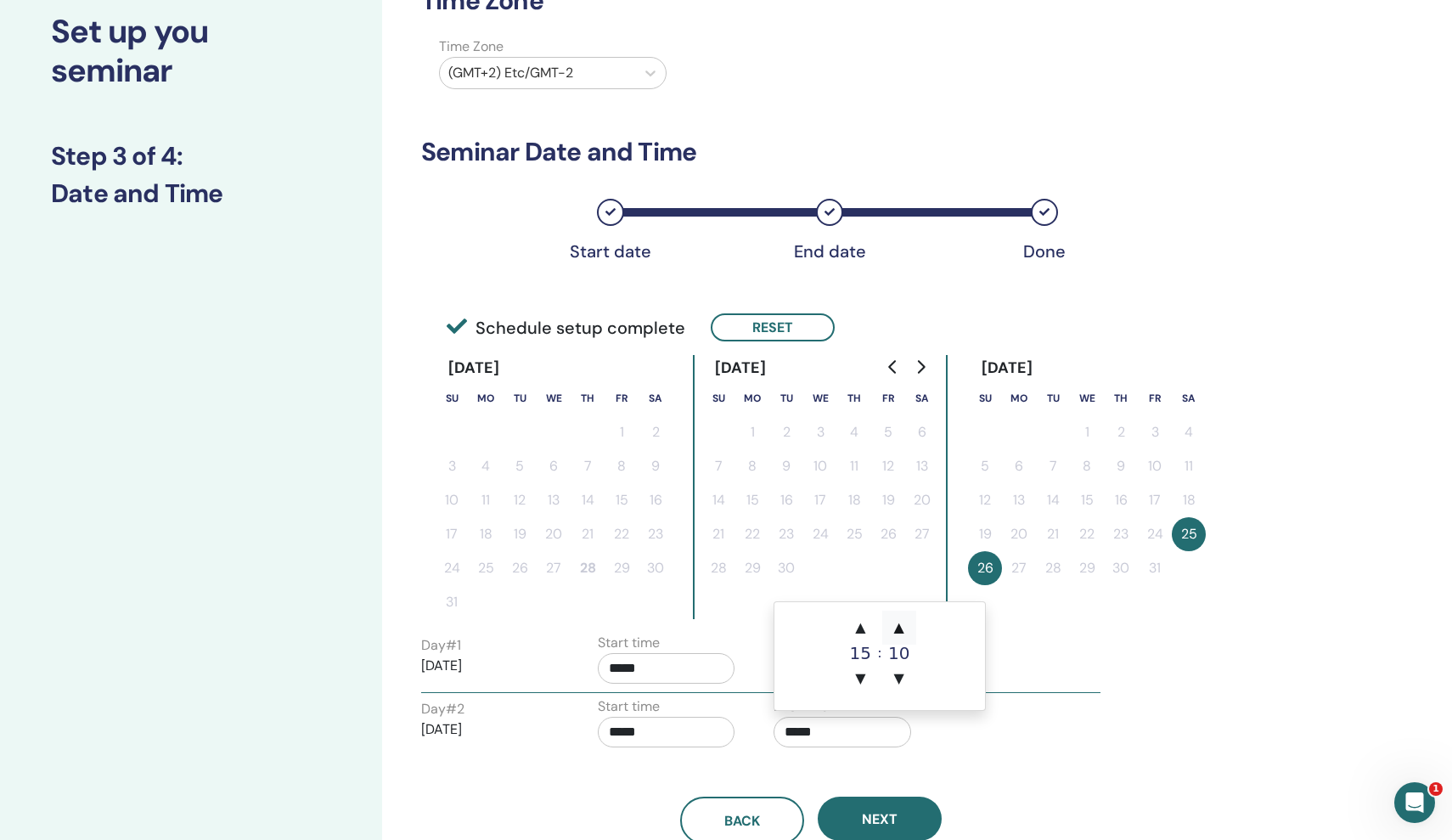
click at [901, 637] on span "▲" at bounding box center [899, 626] width 34 height 34
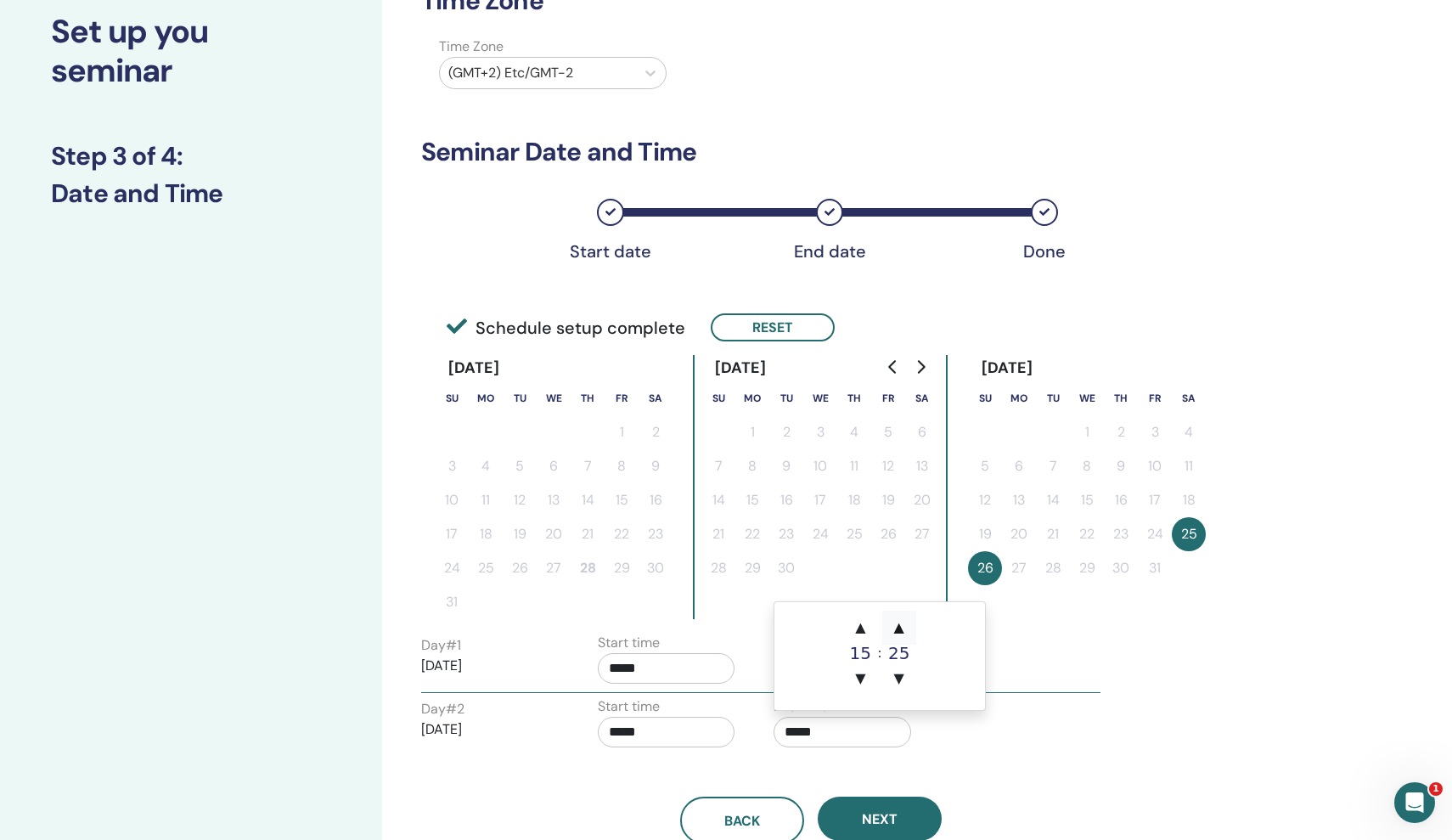
type input "*****"
click at [958, 770] on div "Back Next" at bounding box center [810, 800] width 805 height 89
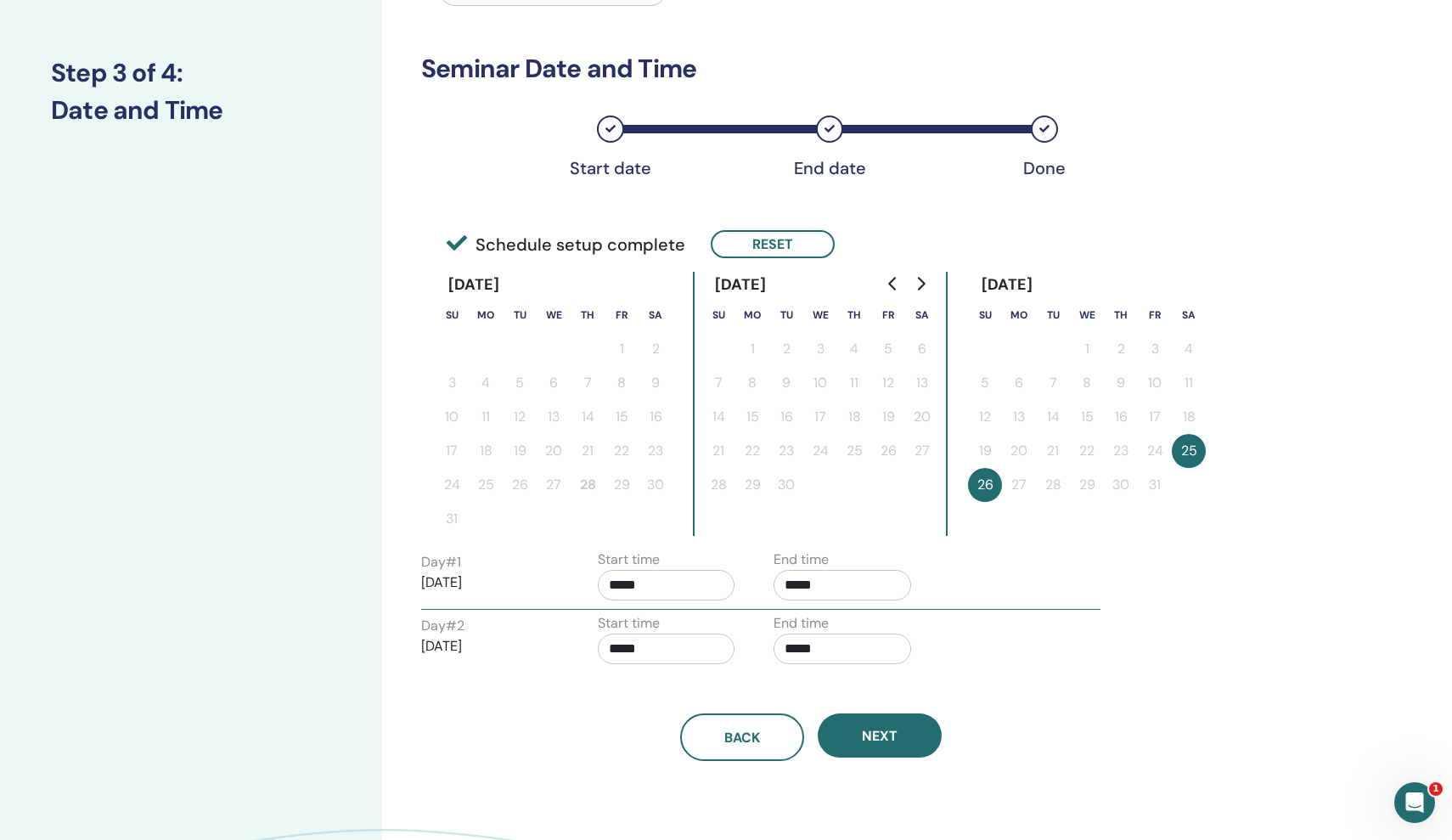
scroll to position [198, 0]
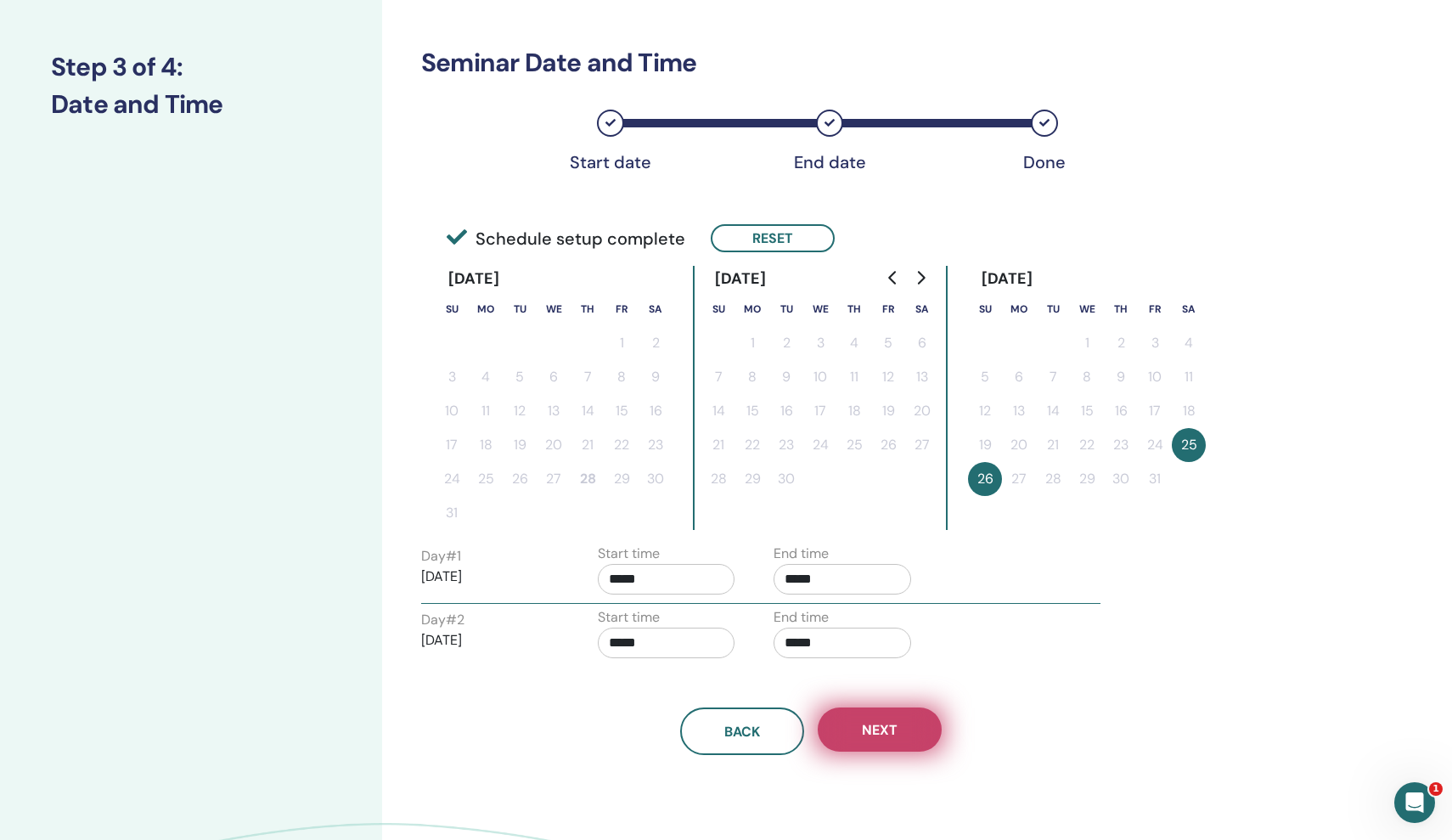
click at [905, 721] on button "Next" at bounding box center [879, 729] width 124 height 44
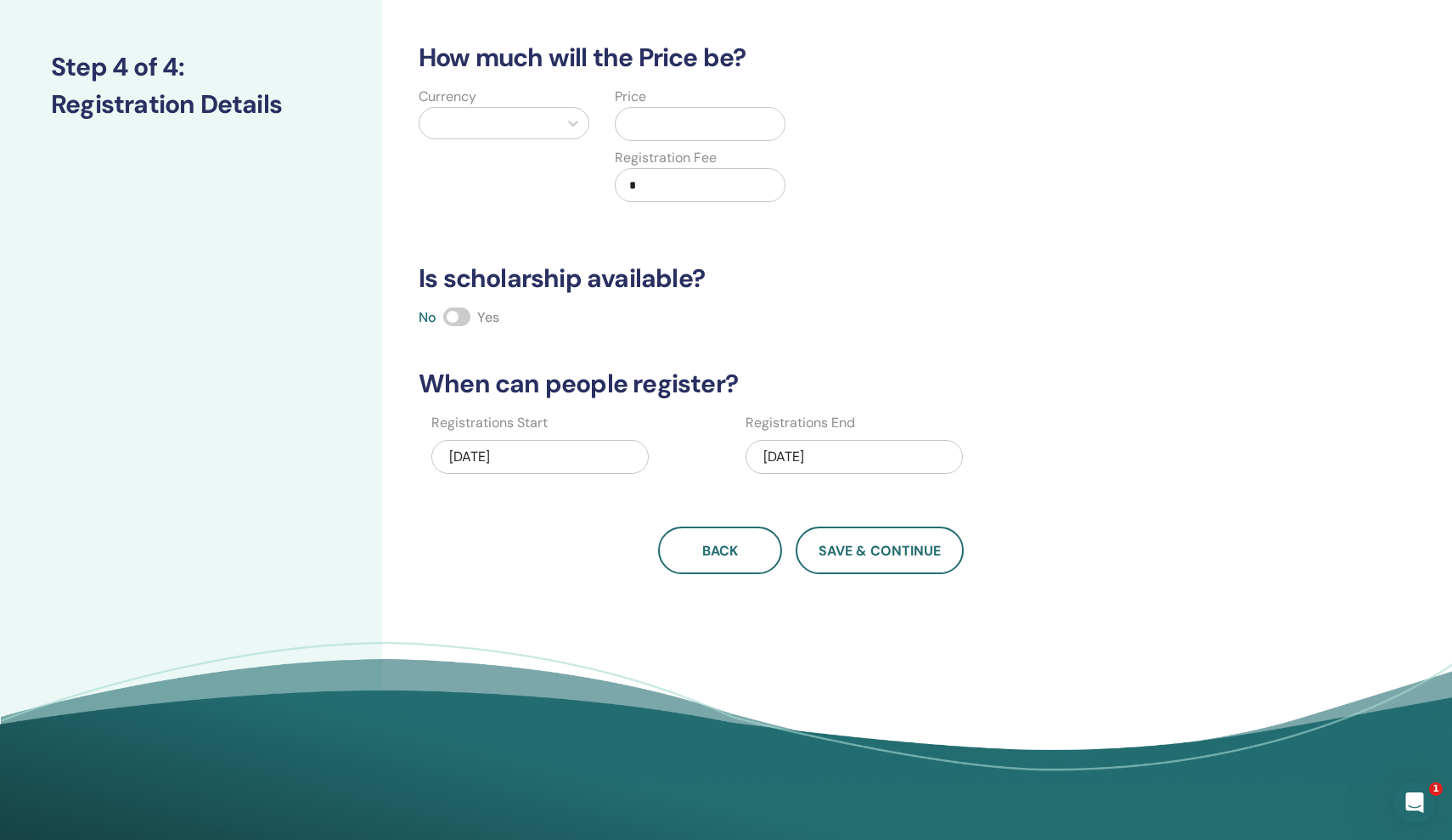
click at [555, 119] on div at bounding box center [489, 123] width 139 height 31
type input "**"
click at [520, 156] on div "Hungarian Forint (HUF)" at bounding box center [503, 165] width 170 height 34
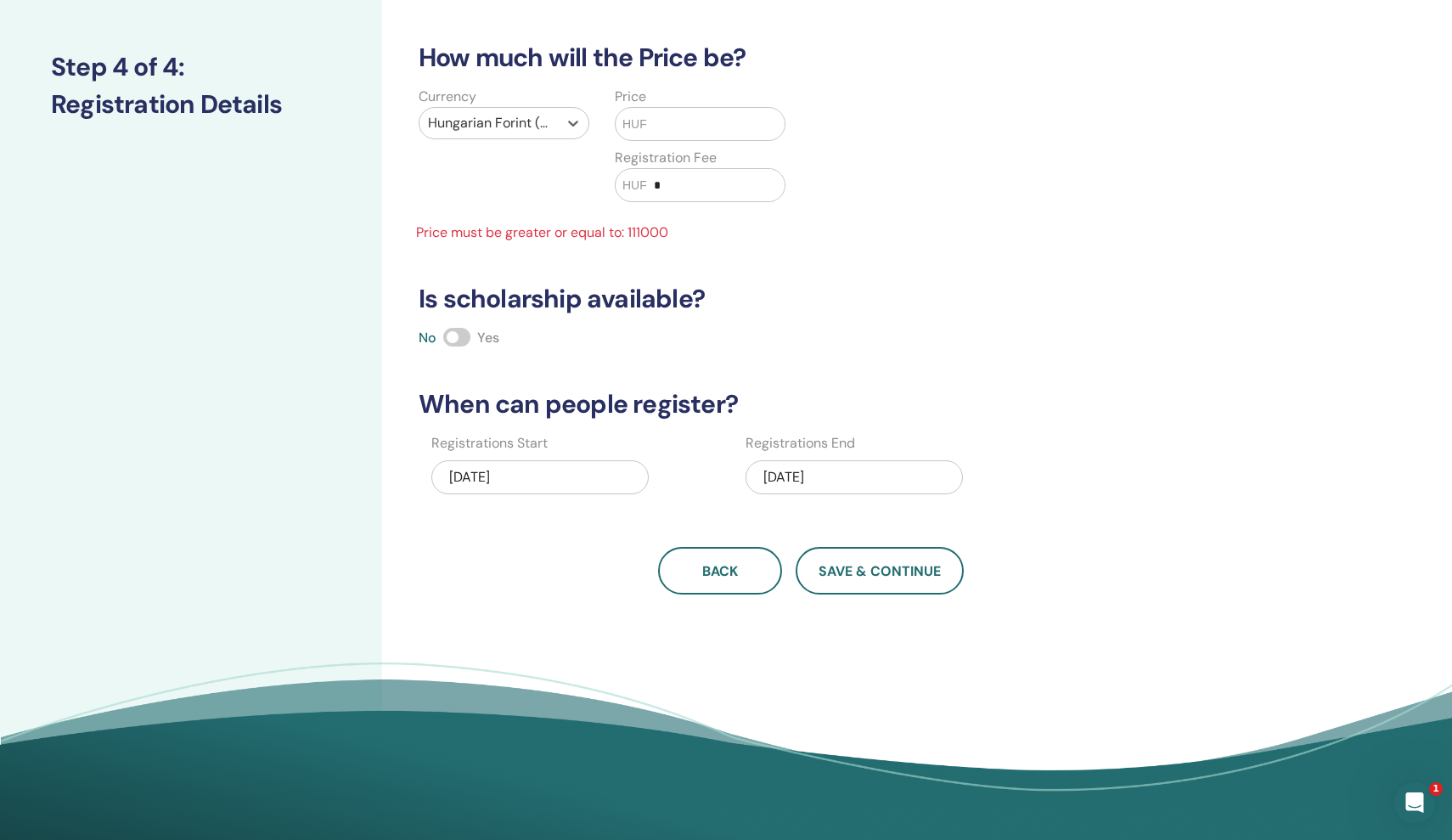
click at [639, 134] on div "HUF" at bounding box center [700, 123] width 170 height 34
click at [639, 126] on span "HUF" at bounding box center [635, 124] width 25 height 18
click at [639, 125] on span "HUF" at bounding box center [635, 124] width 25 height 18
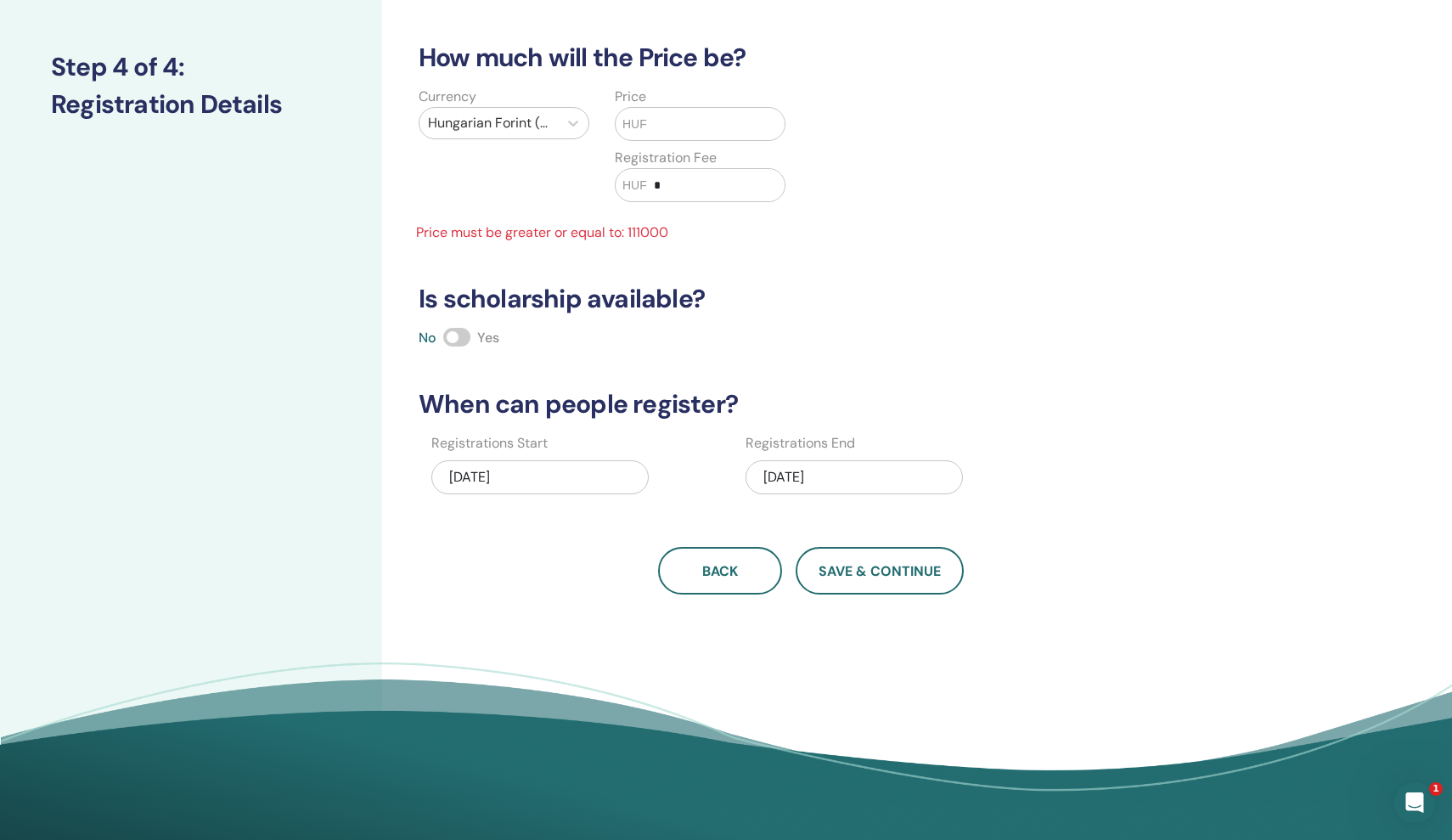
click at [675, 117] on input "text" at bounding box center [715, 124] width 138 height 33
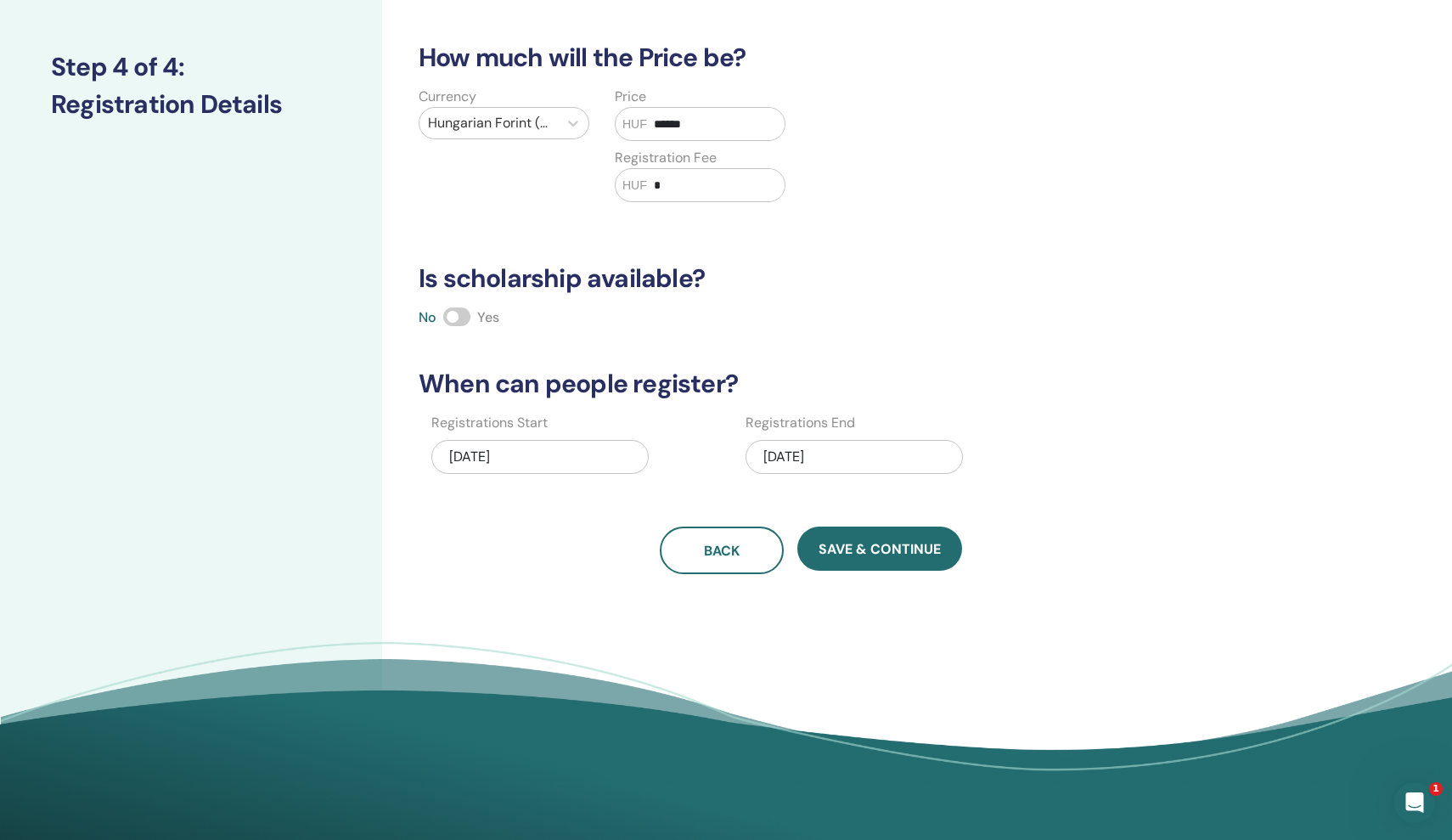
type input "******"
click at [694, 186] on input "*" at bounding box center [715, 186] width 138 height 33
type input "*****"
click at [467, 319] on span at bounding box center [457, 316] width 27 height 18
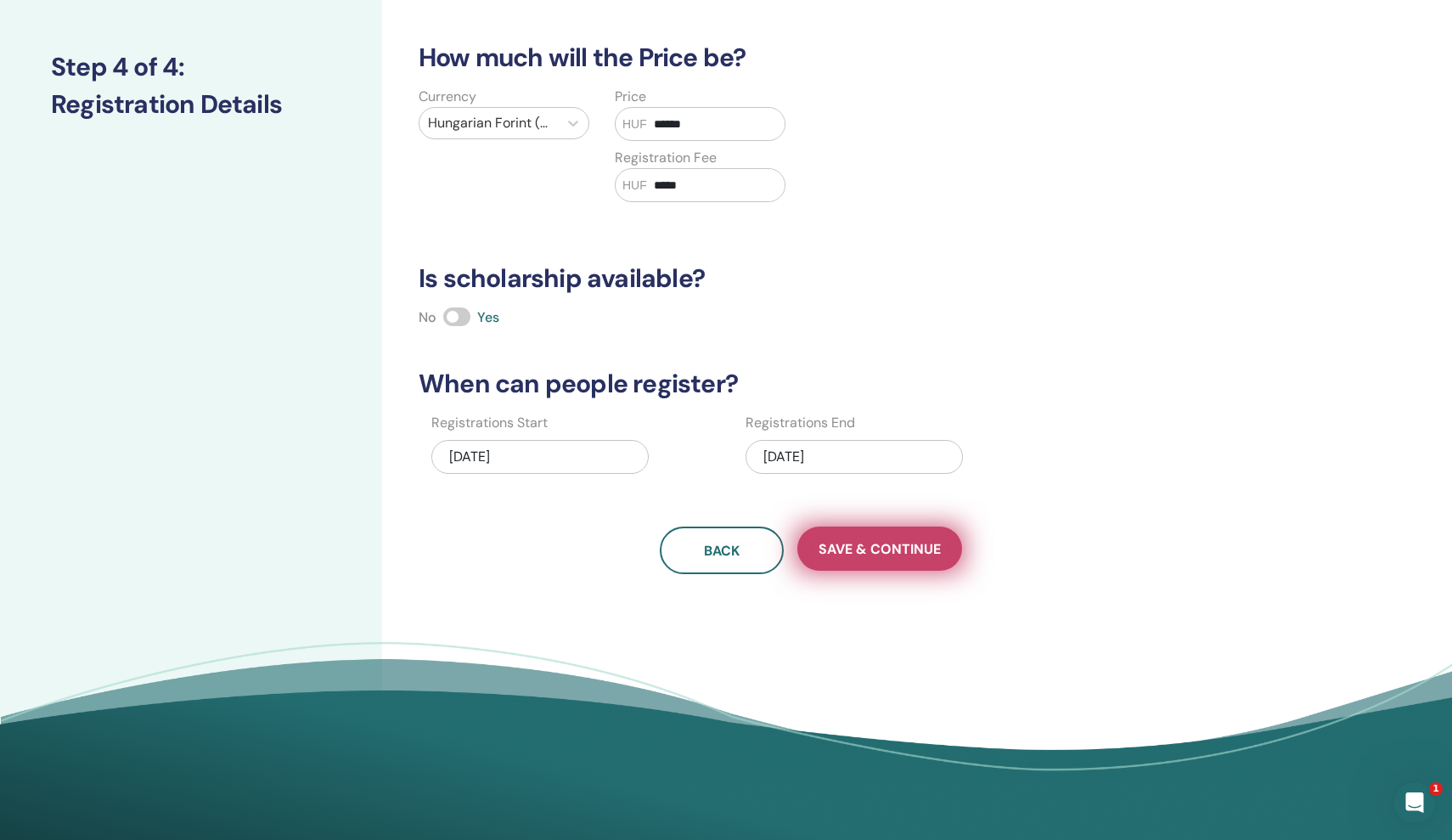
click at [899, 550] on span "Save & Continue" at bounding box center [879, 548] width 122 height 18
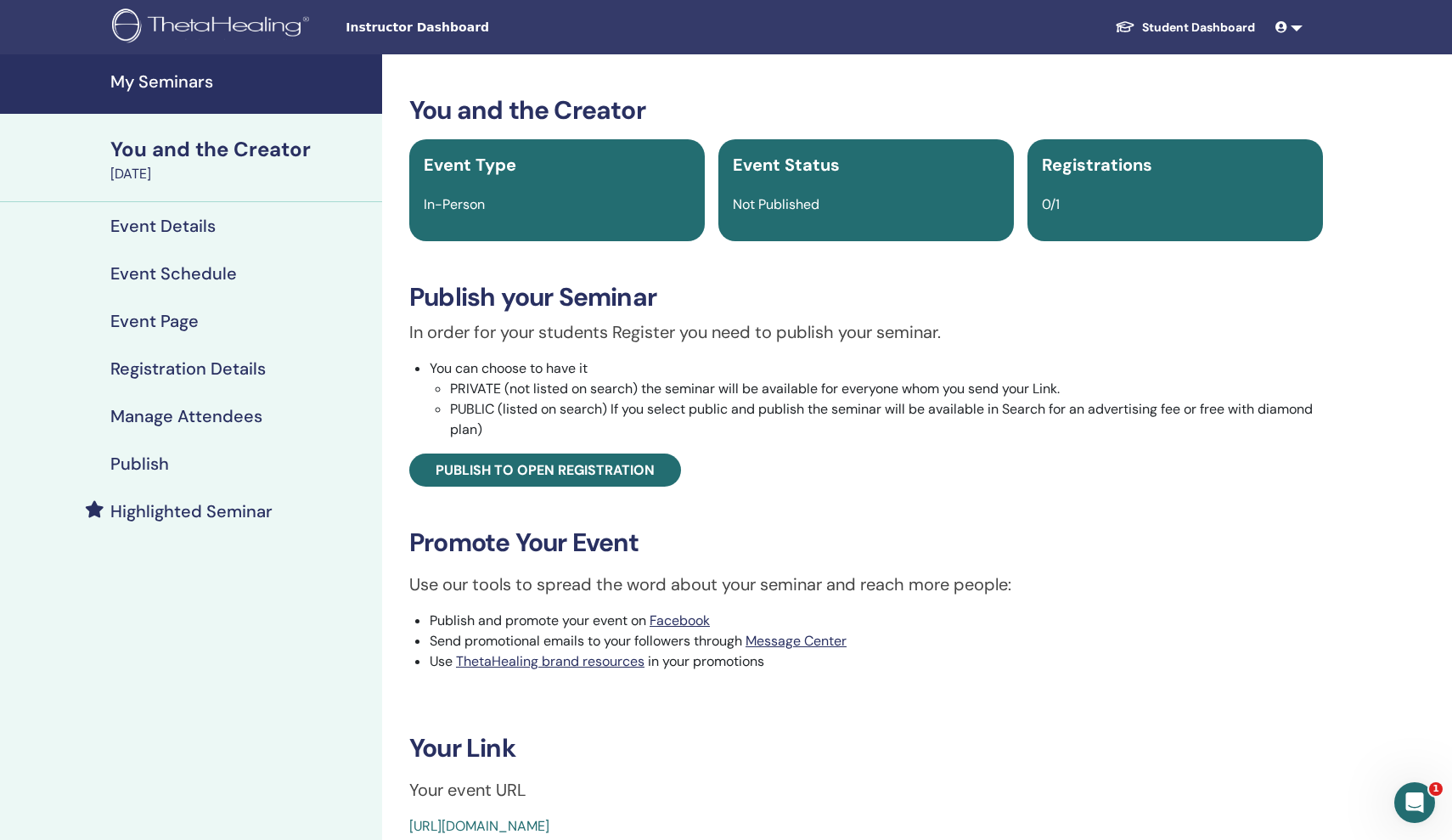
click at [1085, 200] on div "0/1" at bounding box center [1175, 204] width 287 height 20
click at [837, 199] on div "Not Published" at bounding box center [866, 204] width 287 height 20
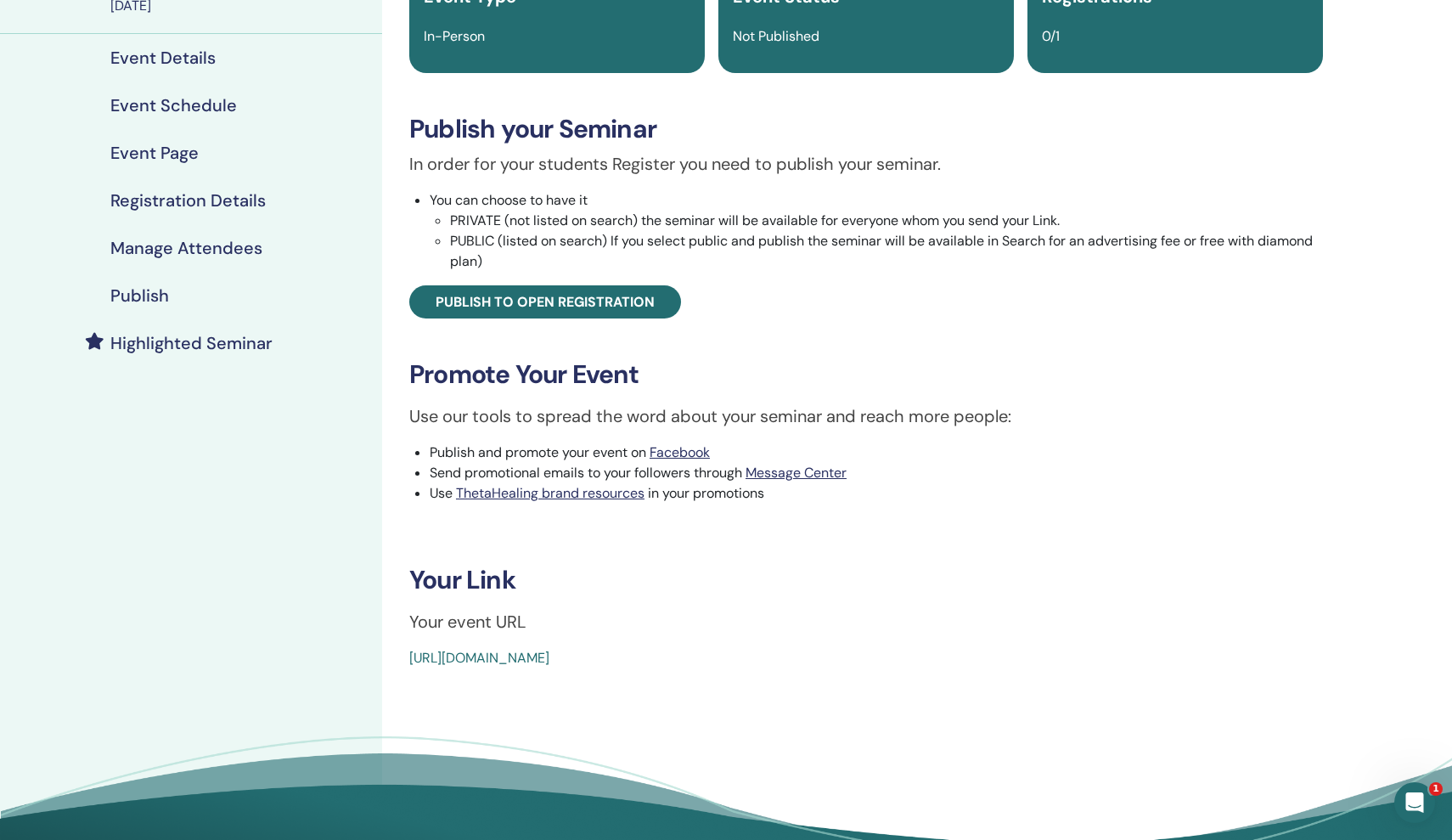
scroll to position [169, 0]
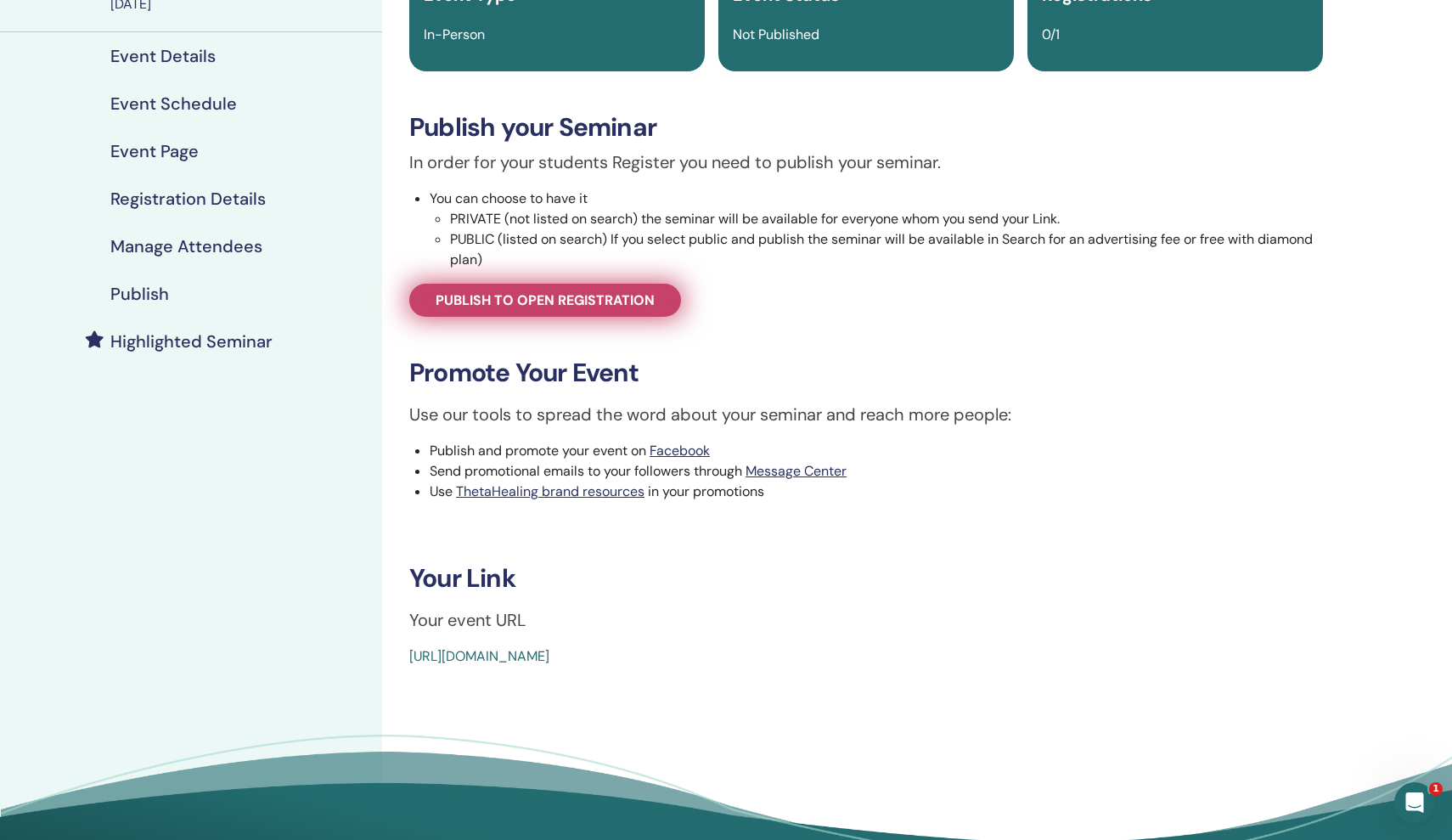
click at [621, 299] on span "Publish to open registration" at bounding box center [546, 300] width 219 height 18
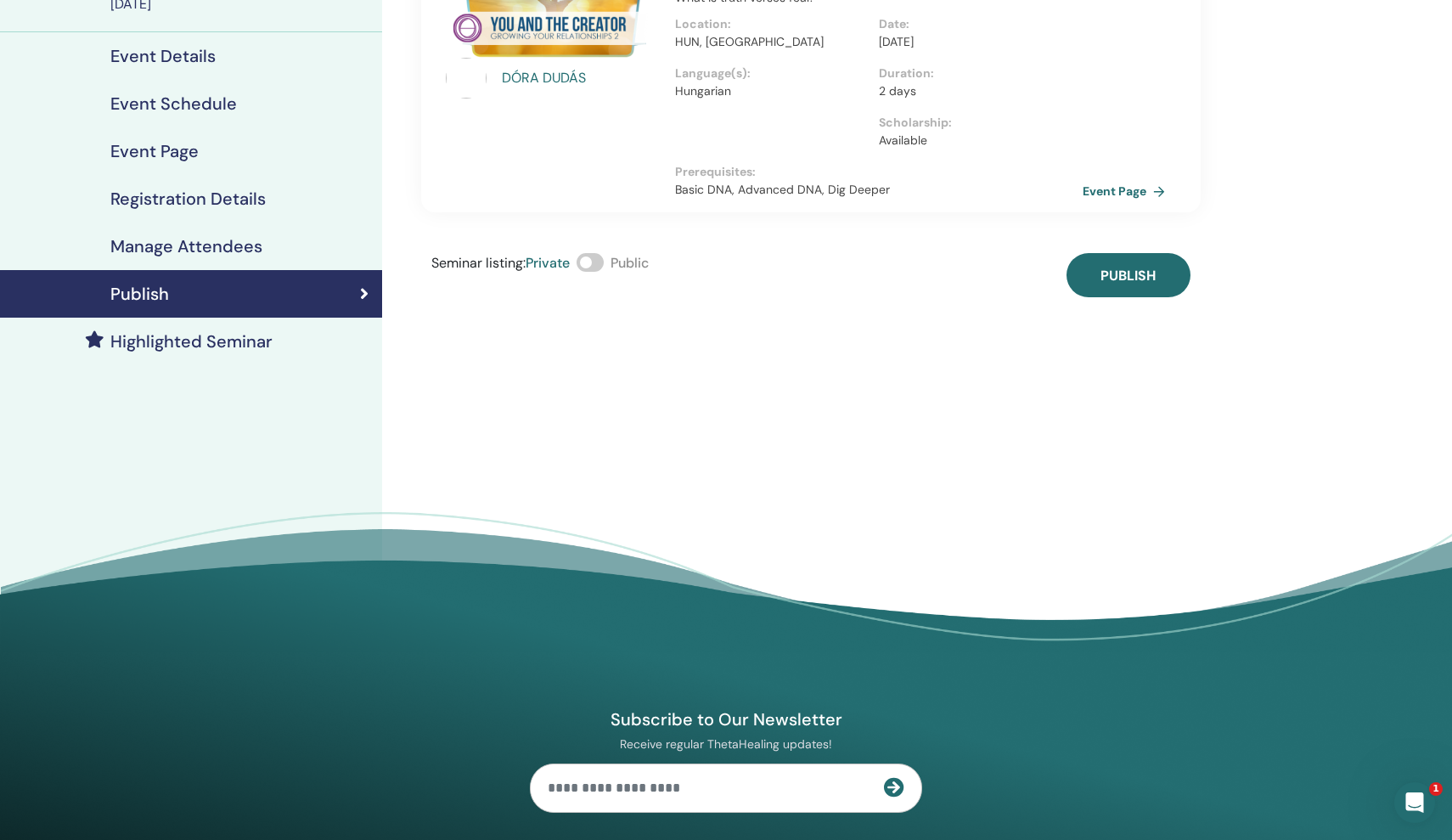
click at [603, 263] on span at bounding box center [590, 262] width 27 height 18
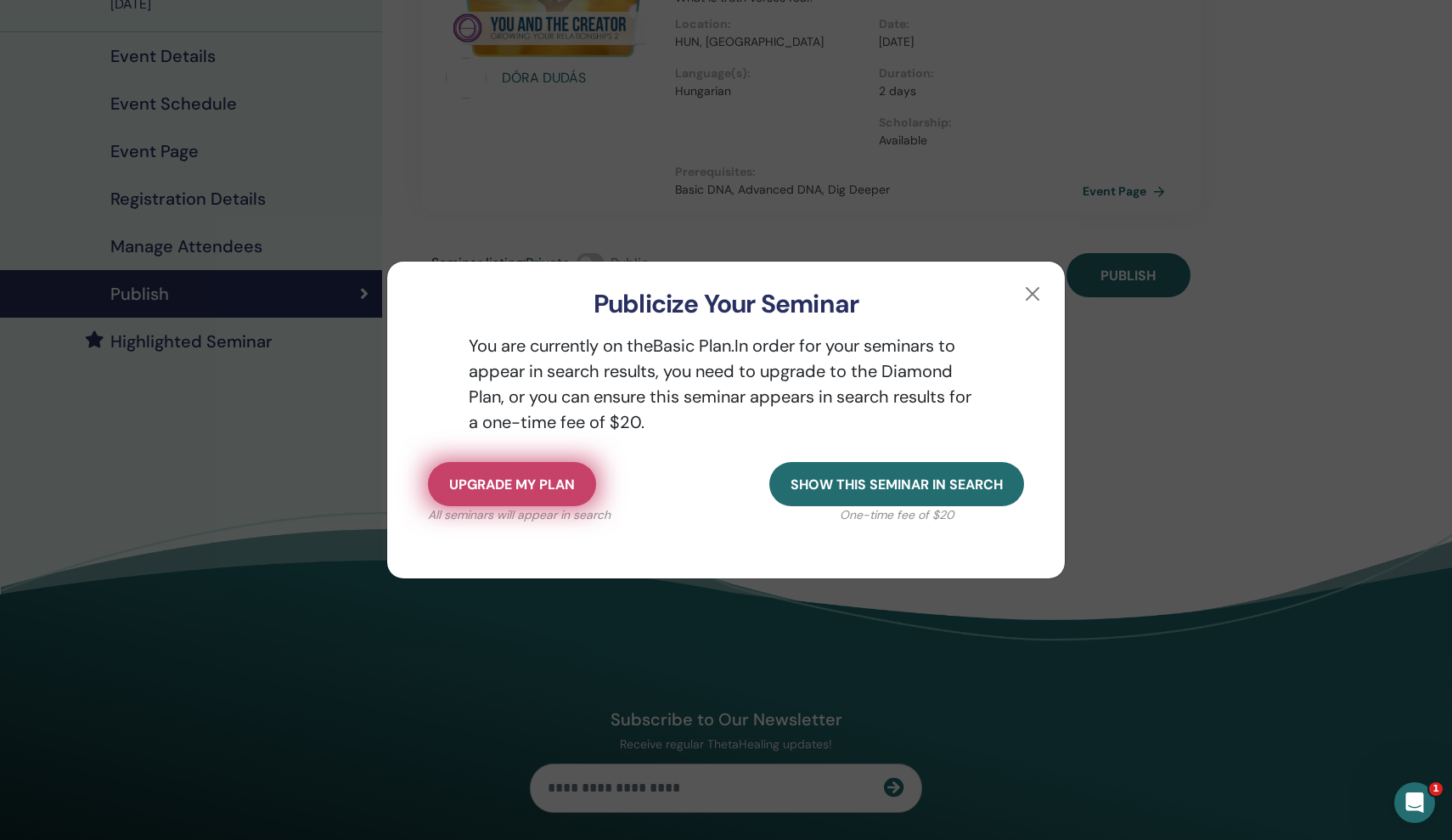
click at [551, 488] on span "Upgrade my plan" at bounding box center [512, 484] width 126 height 18
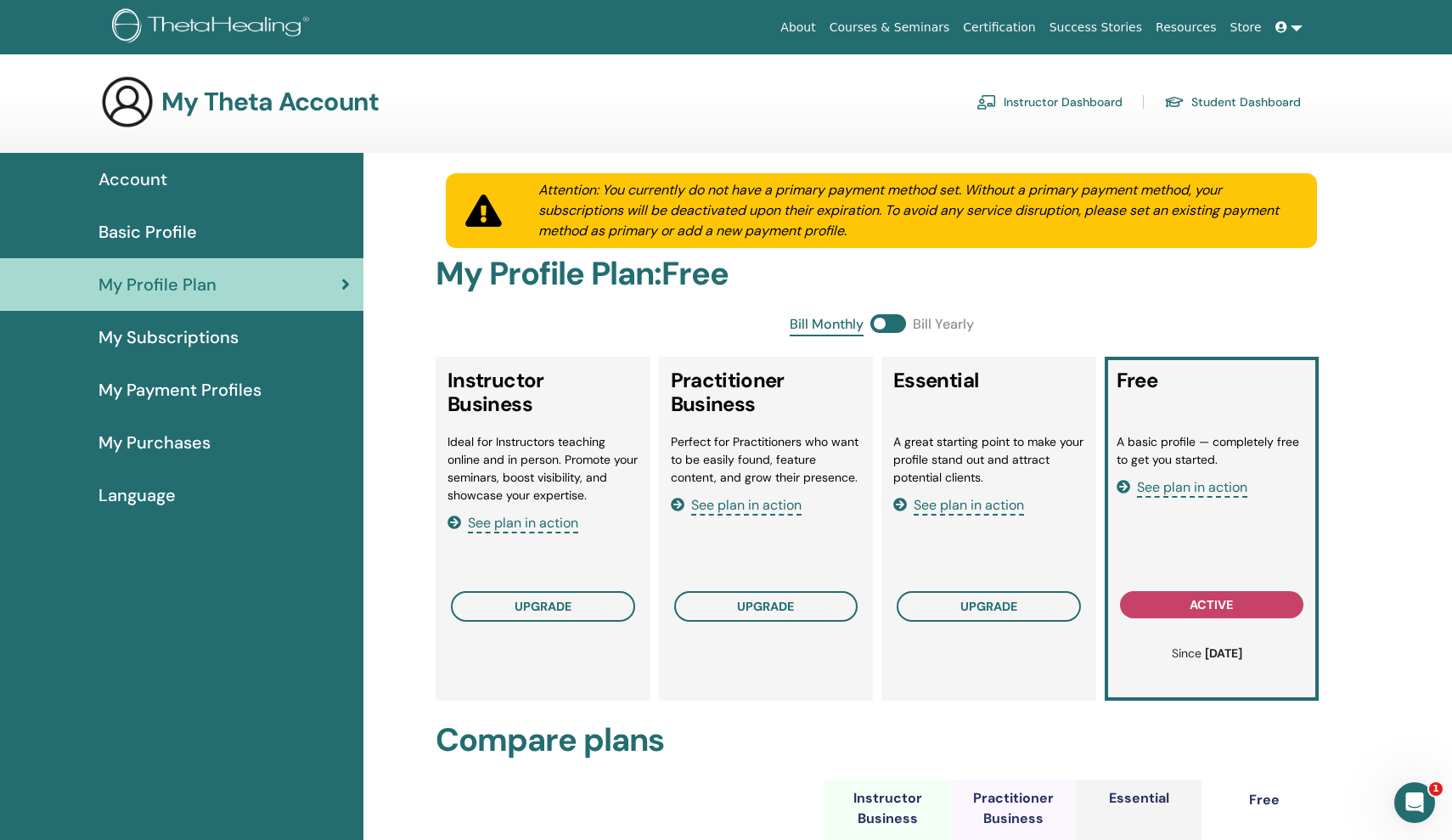
click at [1054, 102] on link "Instructor Dashboard" at bounding box center [1050, 102] width 146 height 27
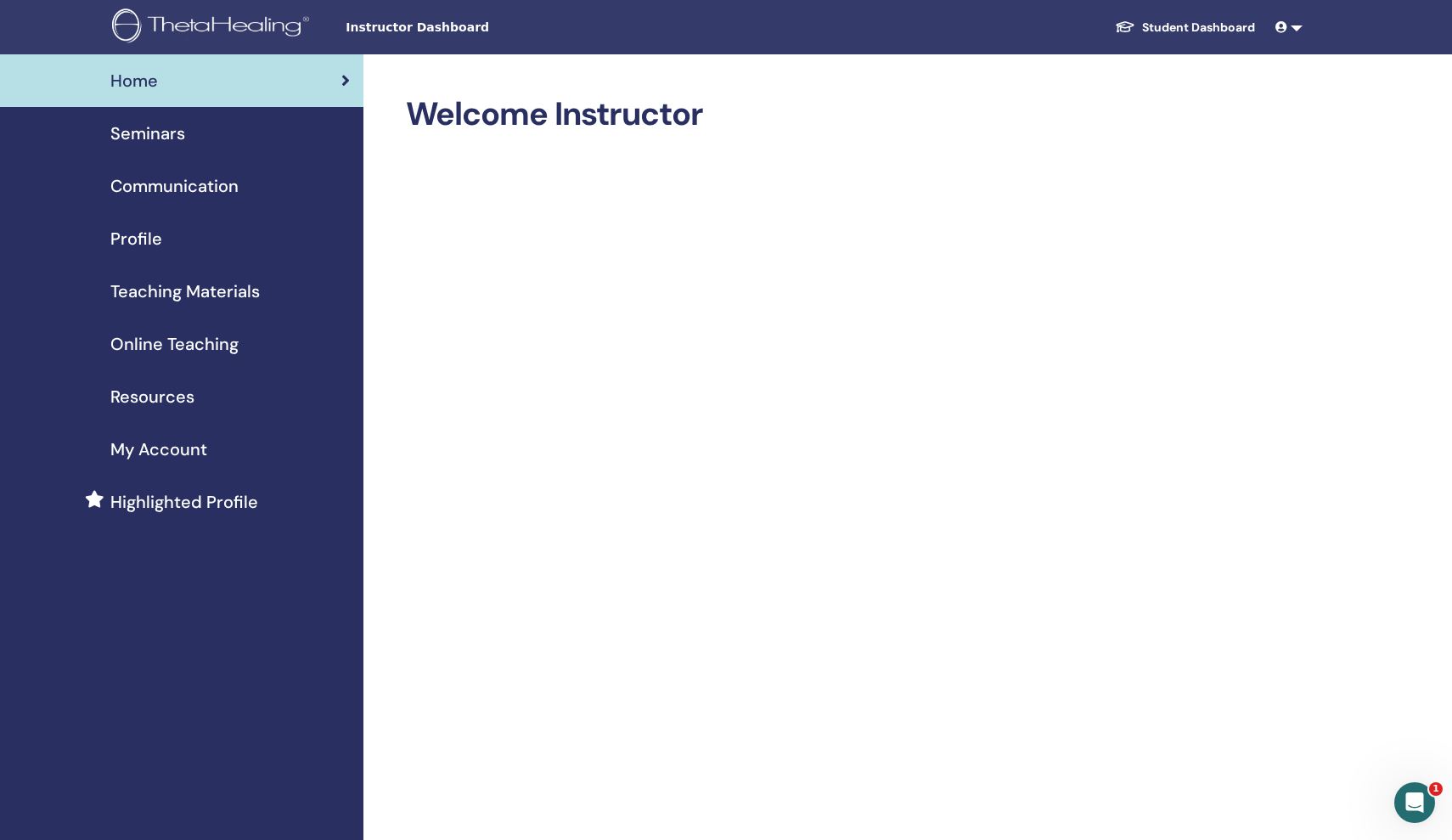
click at [220, 135] on div "Seminars" at bounding box center [181, 133] width 336 height 25
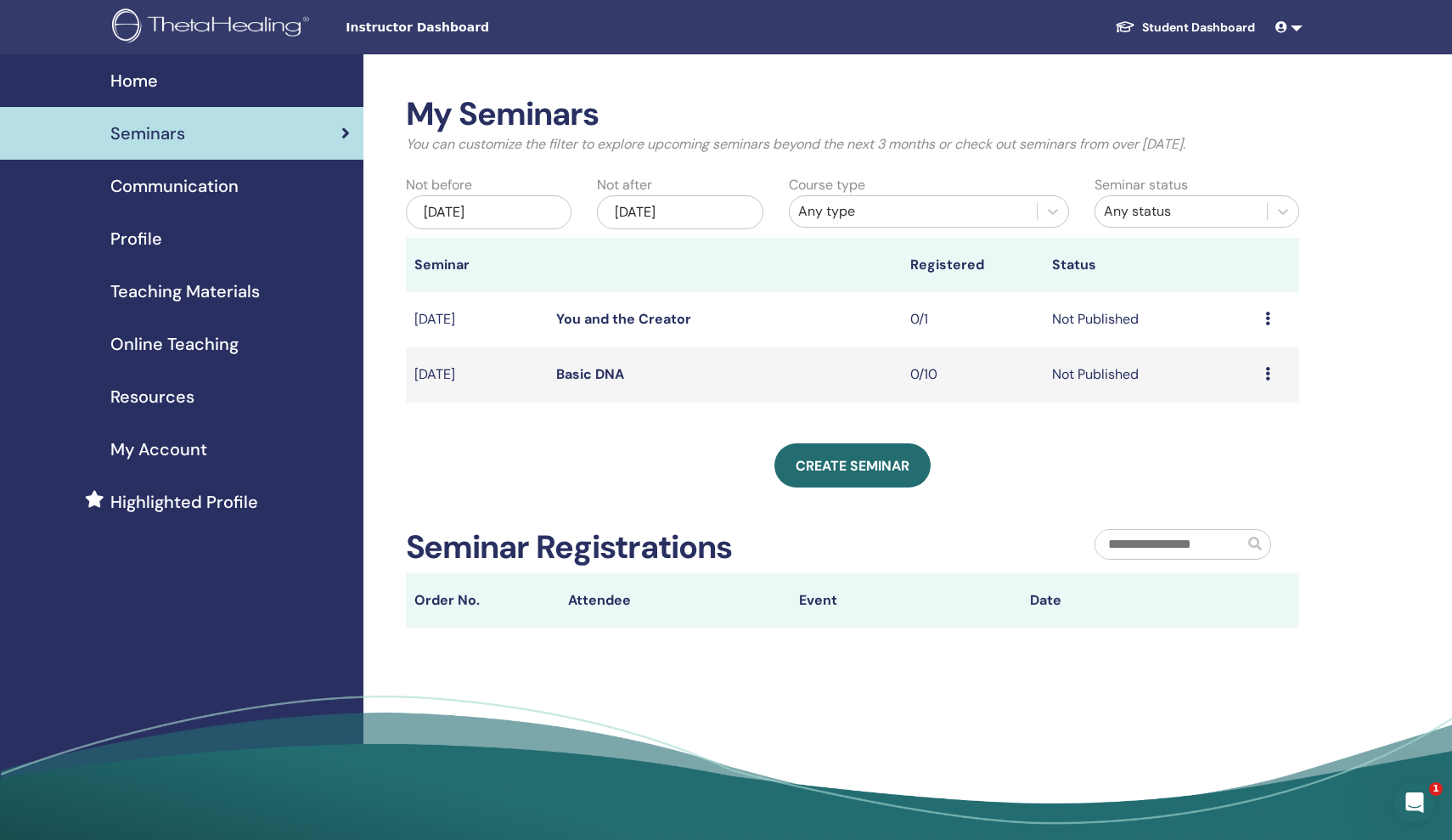
click at [833, 330] on td "You and the Creator" at bounding box center [725, 319] width 355 height 55
click at [1269, 320] on icon at bounding box center [1267, 318] width 5 height 13
click at [1245, 356] on li "Edit" at bounding box center [1239, 359] width 91 height 25
click at [1266, 320] on icon at bounding box center [1267, 318] width 5 height 13
click at [1238, 393] on link "Attendees" at bounding box center [1235, 385] width 64 height 18
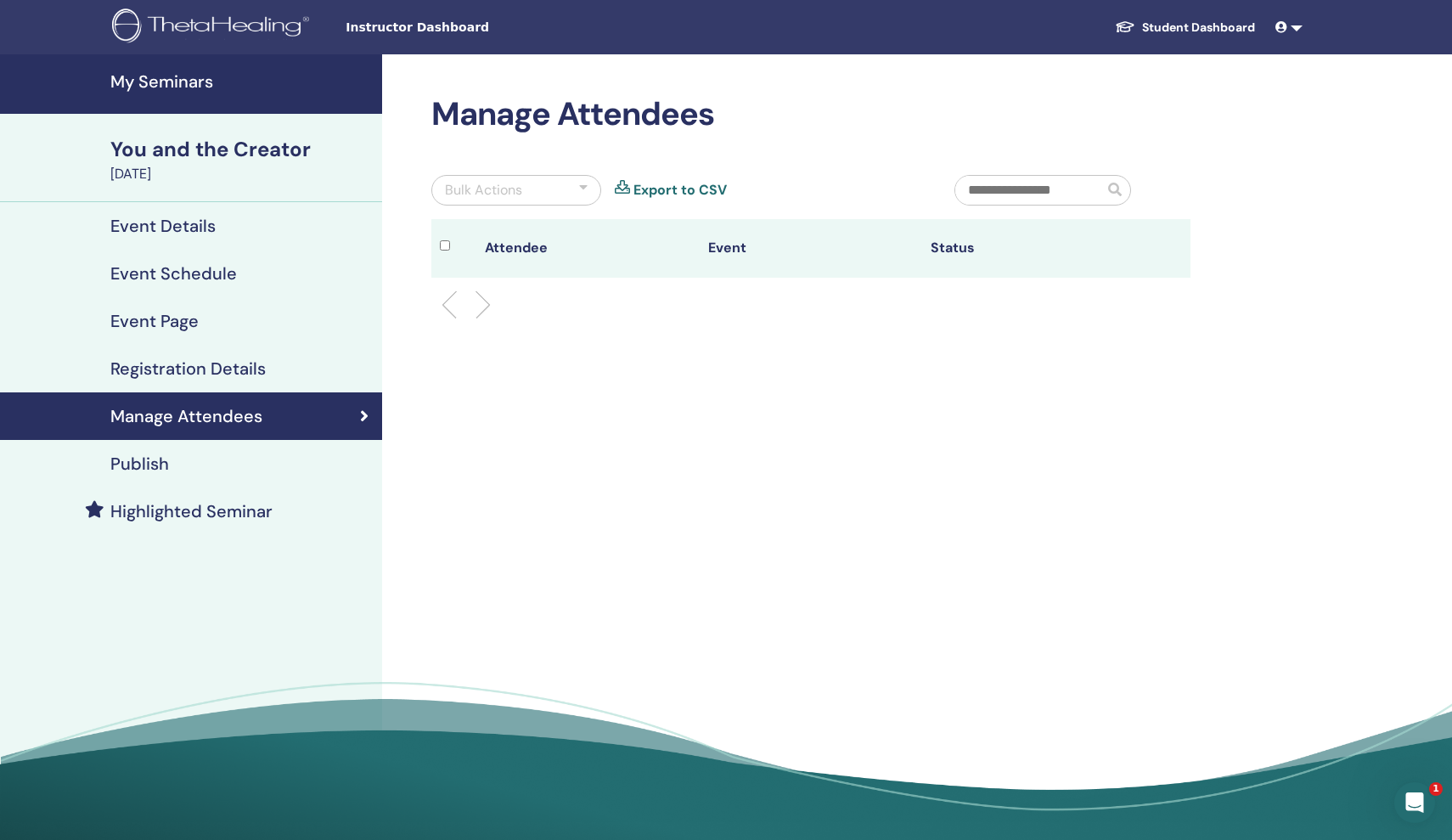
click at [218, 273] on h4 "Event Schedule" at bounding box center [173, 273] width 126 height 20
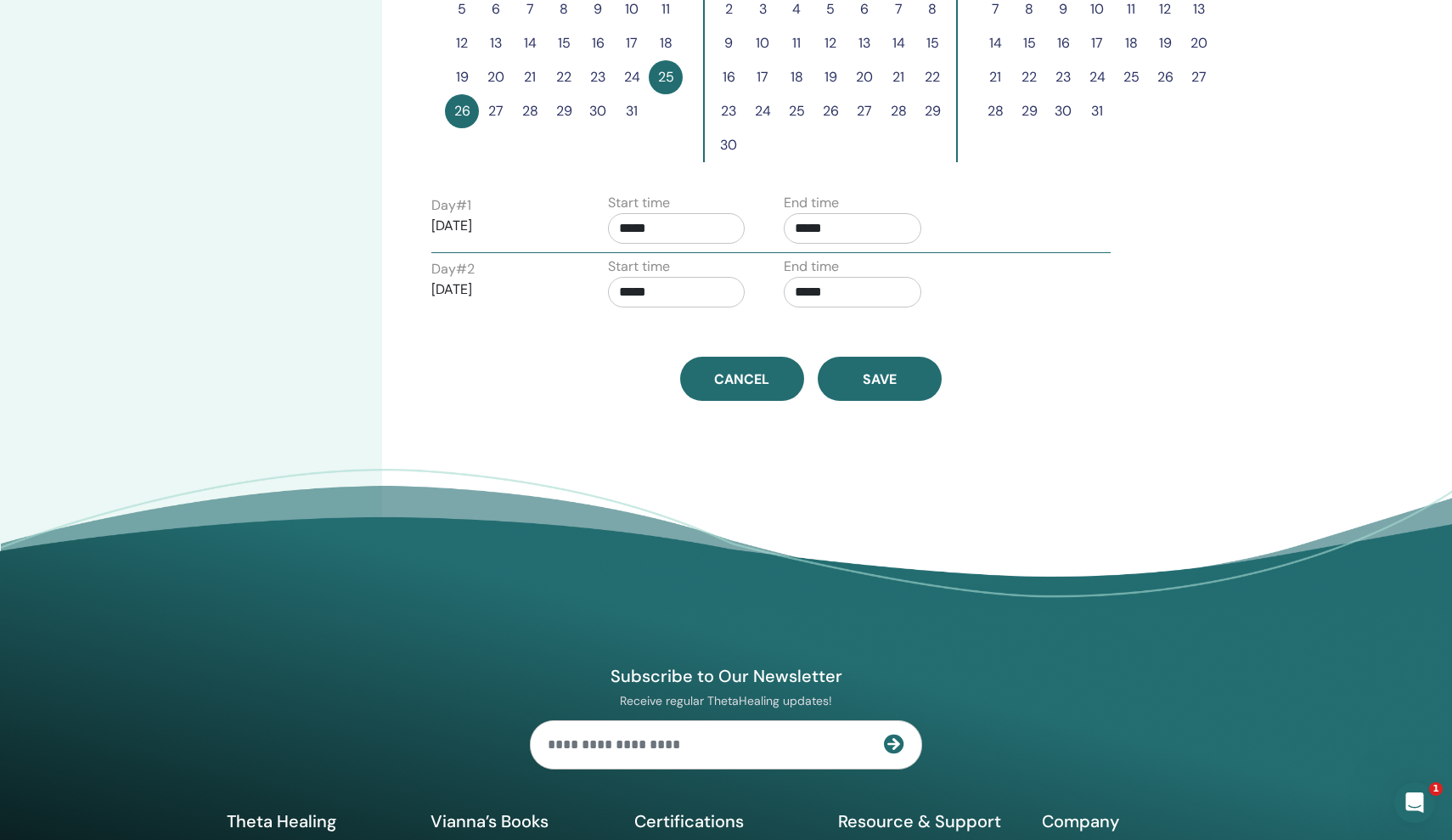
scroll to position [596, 0]
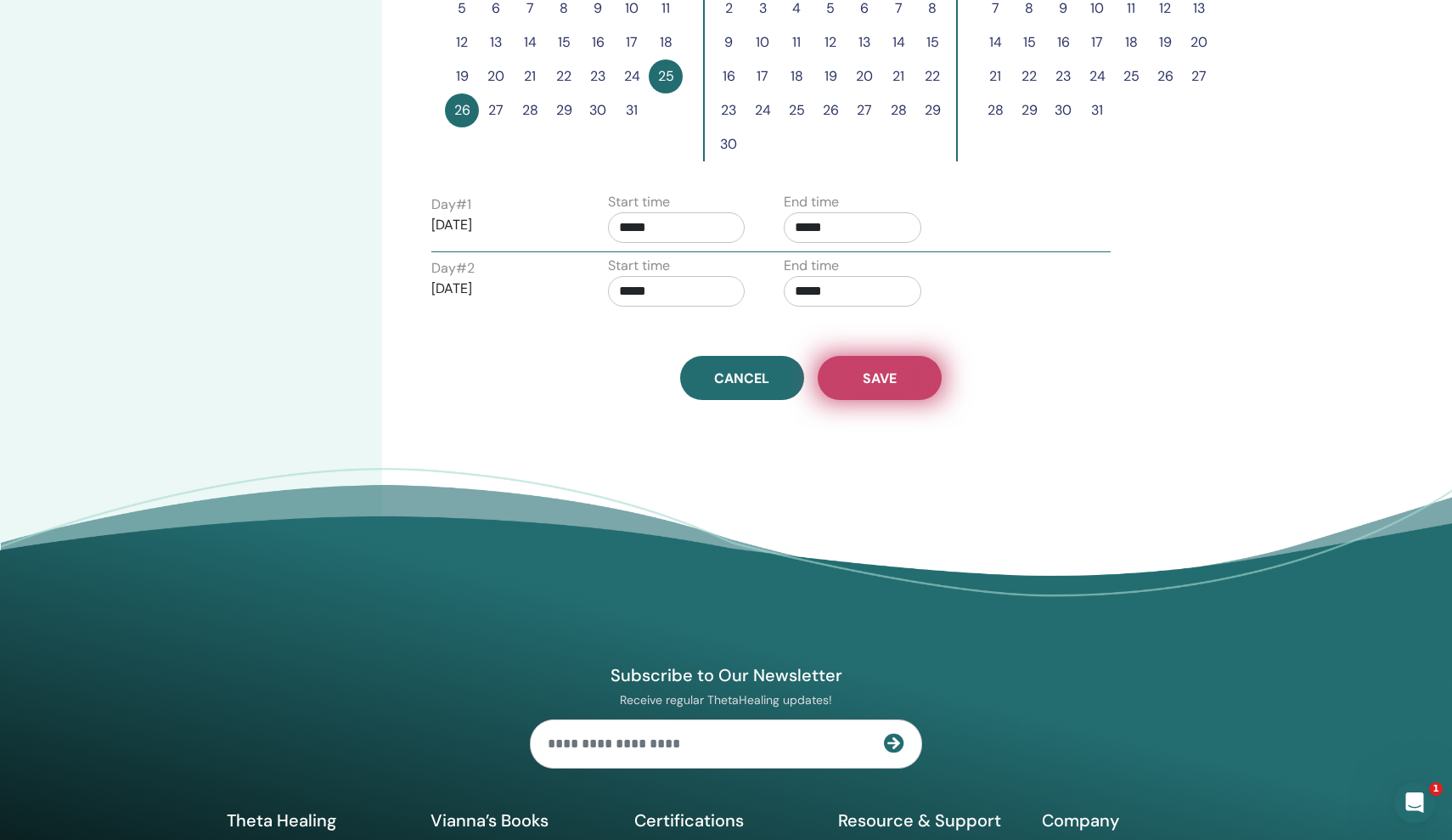
click at [855, 387] on button "Save" at bounding box center [879, 378] width 124 height 44
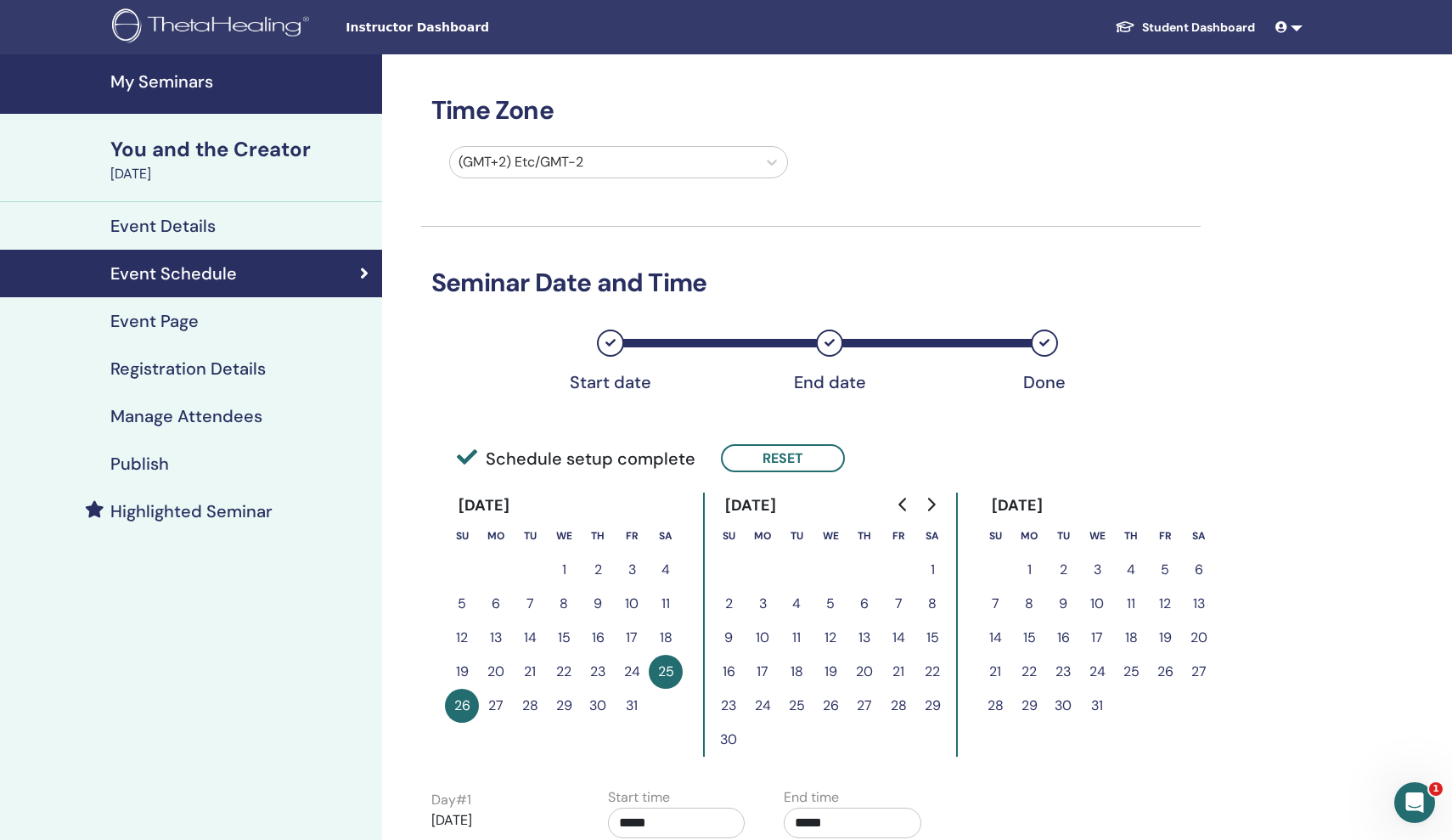
click at [224, 235] on div "Event Details" at bounding box center [191, 225] width 355 height 20
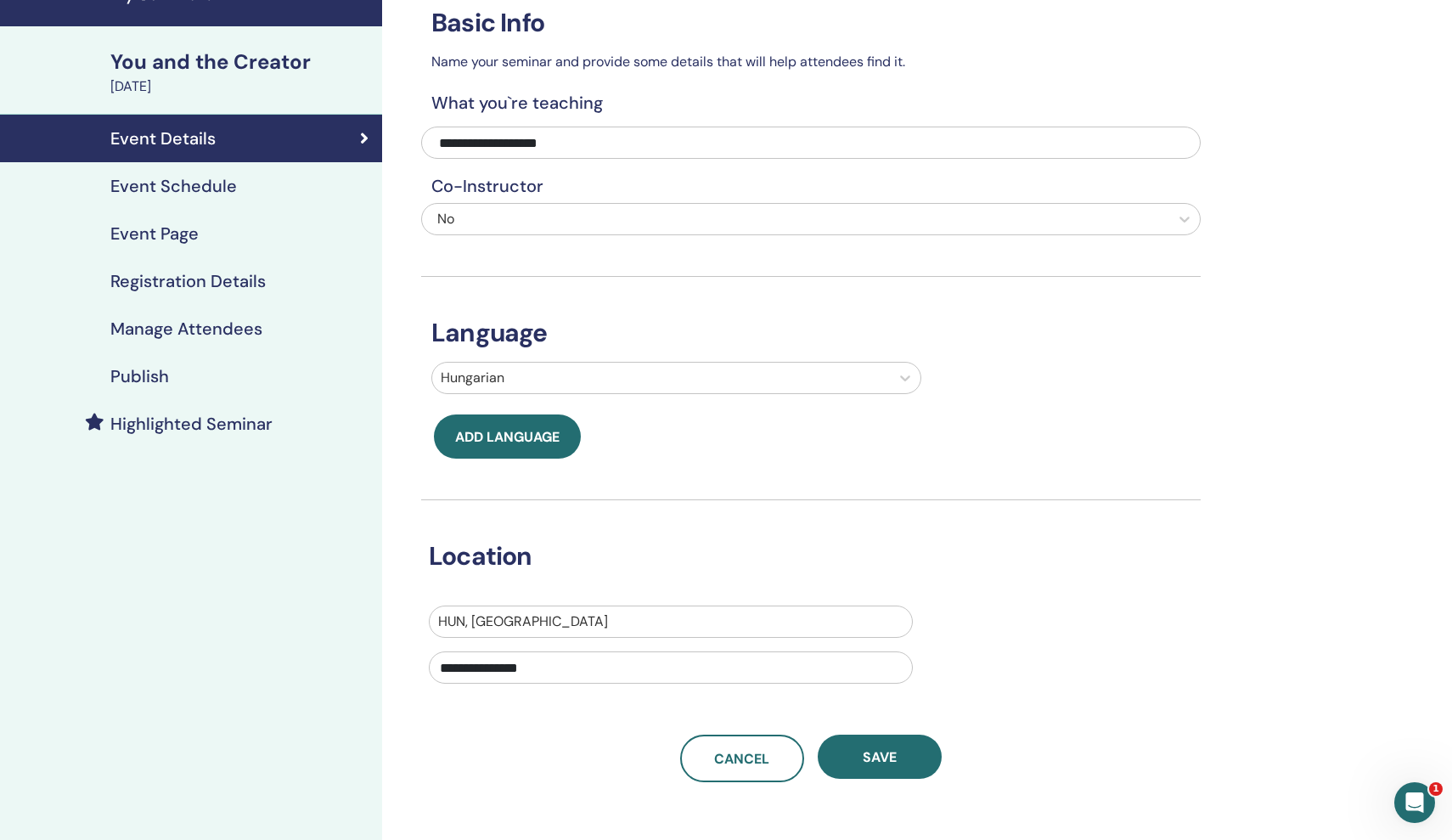
scroll to position [83, 0]
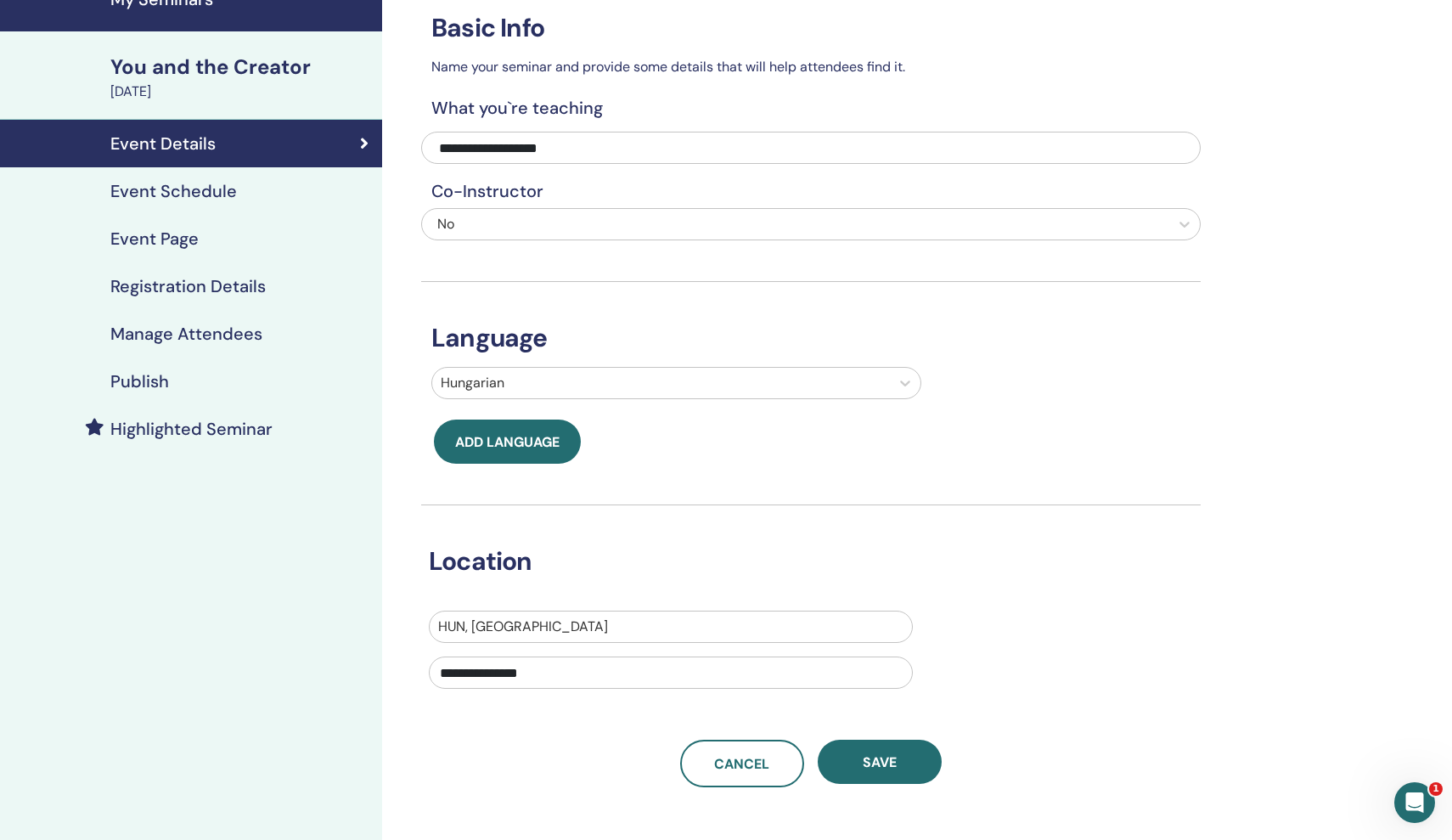
click at [273, 293] on div "Registration Details" at bounding box center [191, 286] width 355 height 20
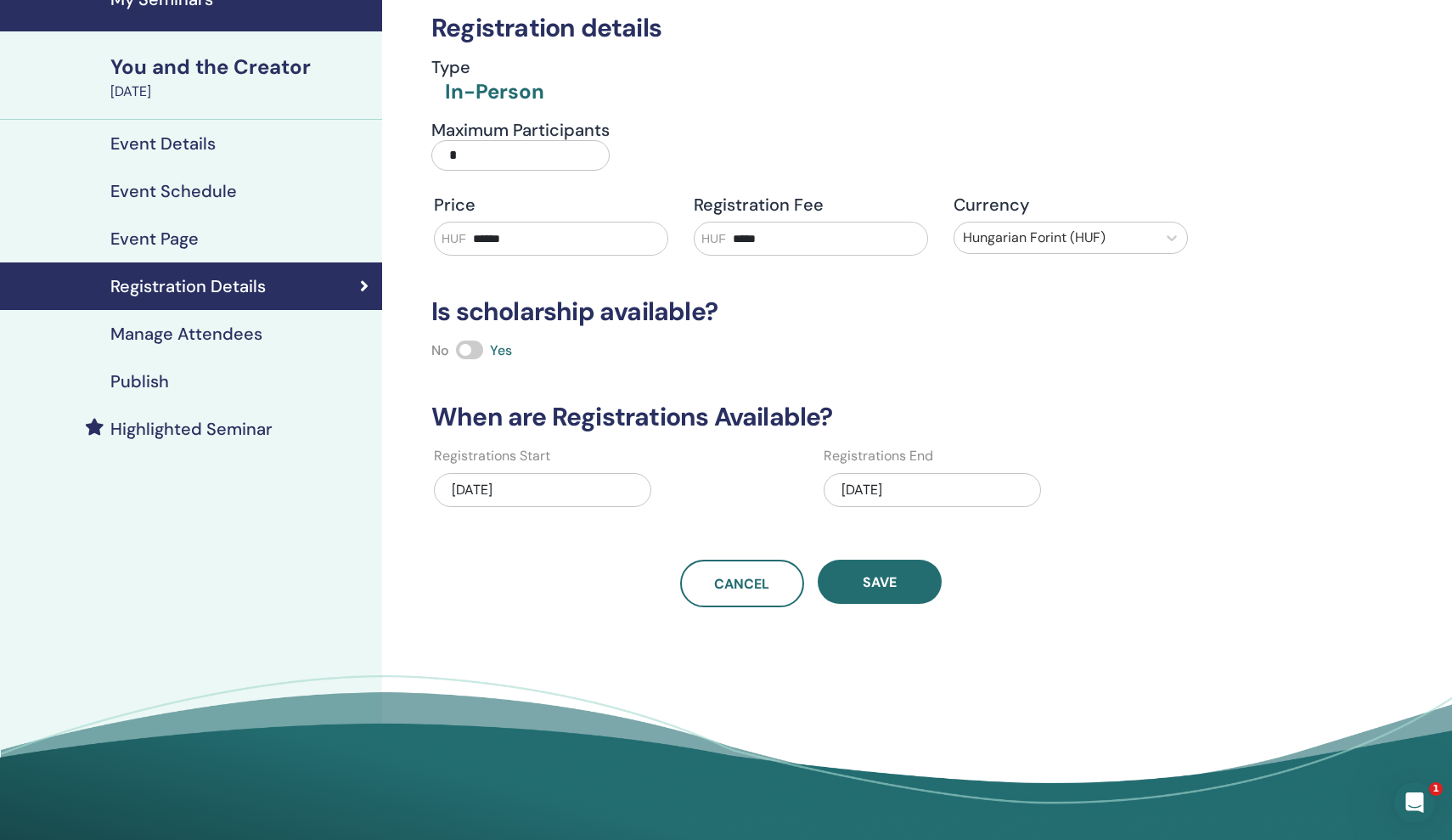
click at [557, 149] on input "*" at bounding box center [520, 156] width 178 height 31
type input "**"
click at [711, 126] on div "Maximum Participants **" at bounding box center [608, 150] width 379 height 62
click at [189, 396] on link "Publish" at bounding box center [191, 380] width 382 height 47
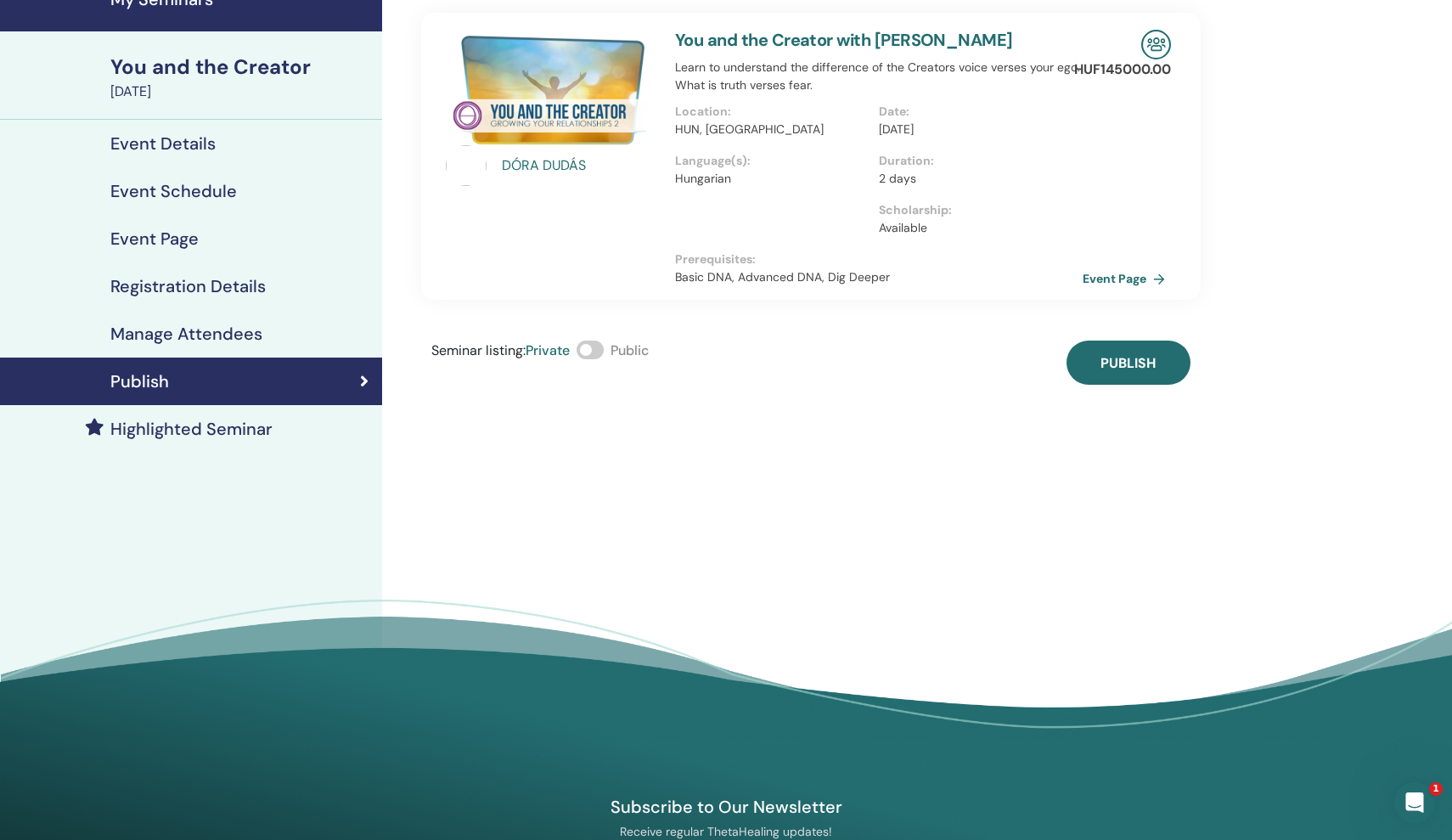
click at [593, 354] on span at bounding box center [590, 349] width 27 height 18
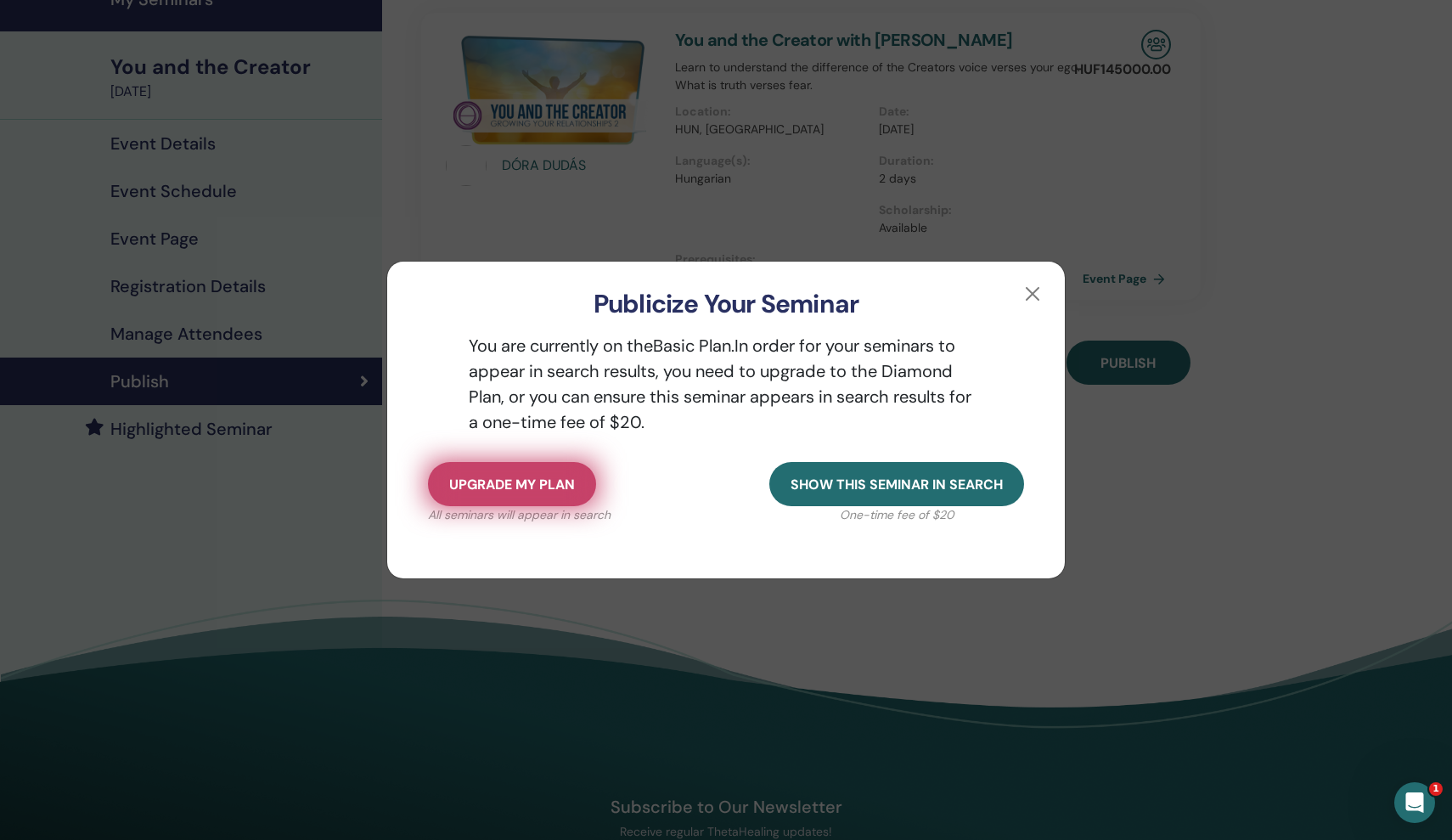
click at [553, 476] on span "Upgrade my plan" at bounding box center [512, 484] width 126 height 18
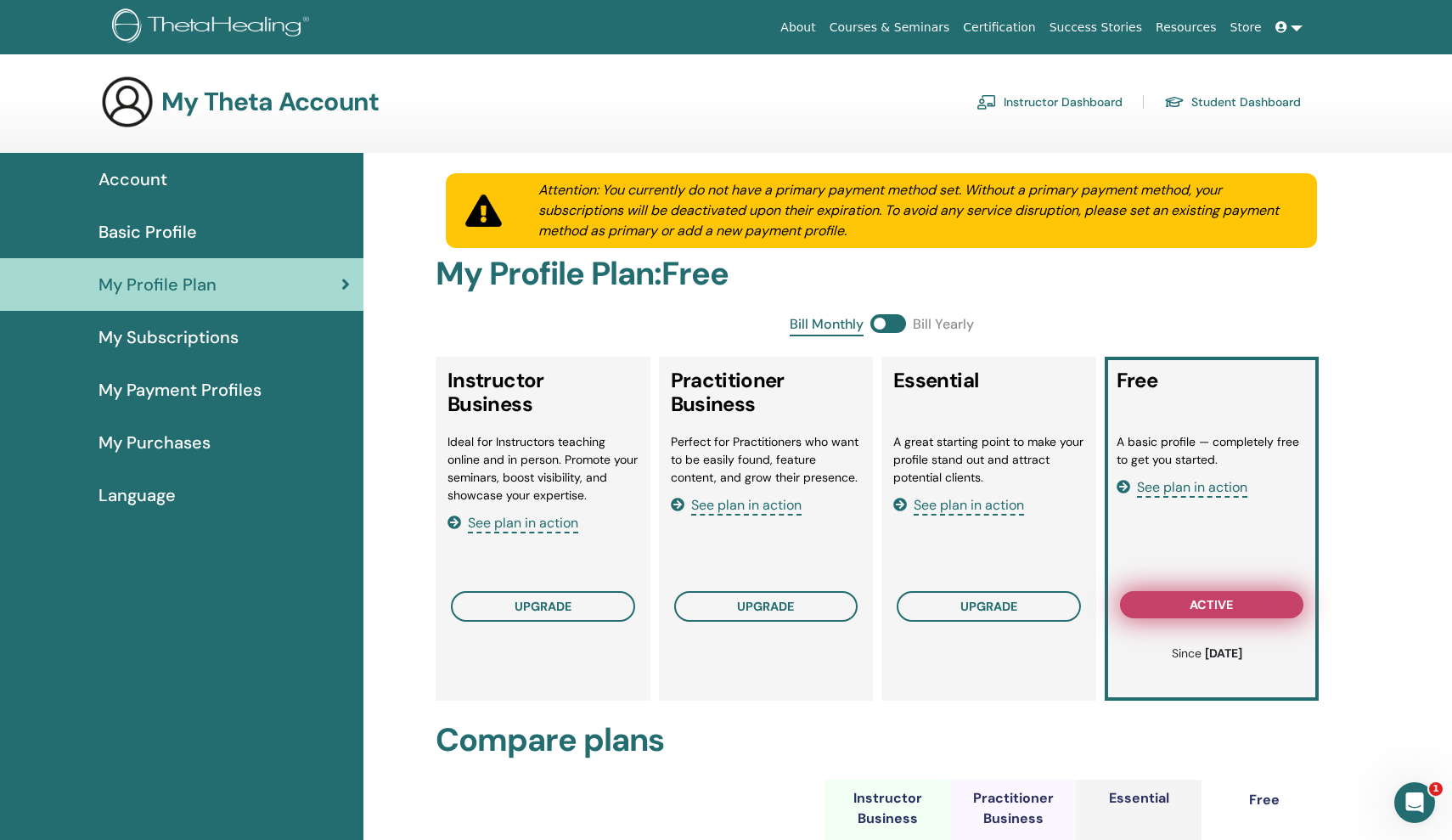
click at [1245, 603] on button "active" at bounding box center [1211, 604] width 184 height 27
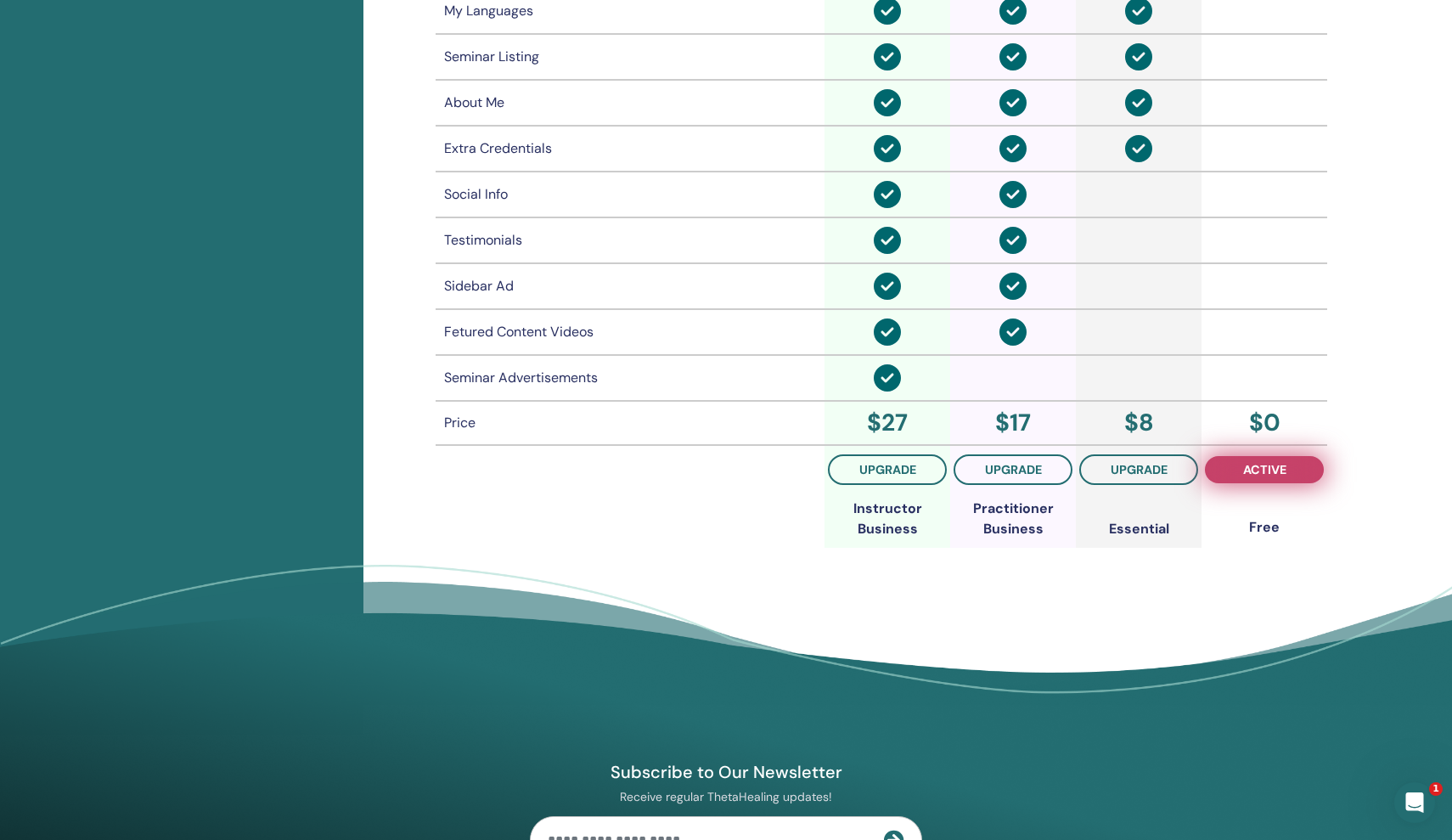
scroll to position [1373, 0]
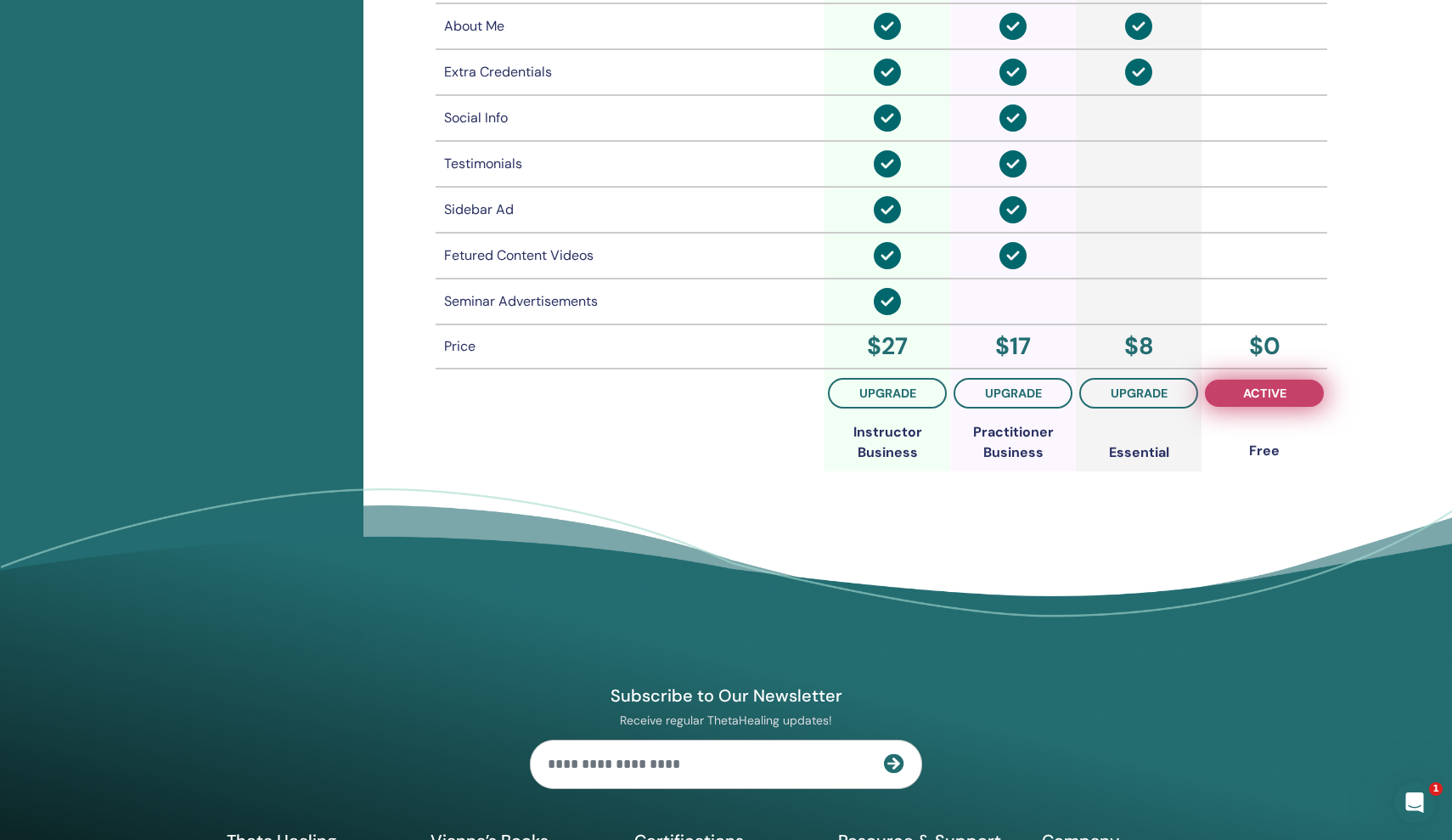
click at [1268, 386] on span "active" at bounding box center [1264, 393] width 43 height 13
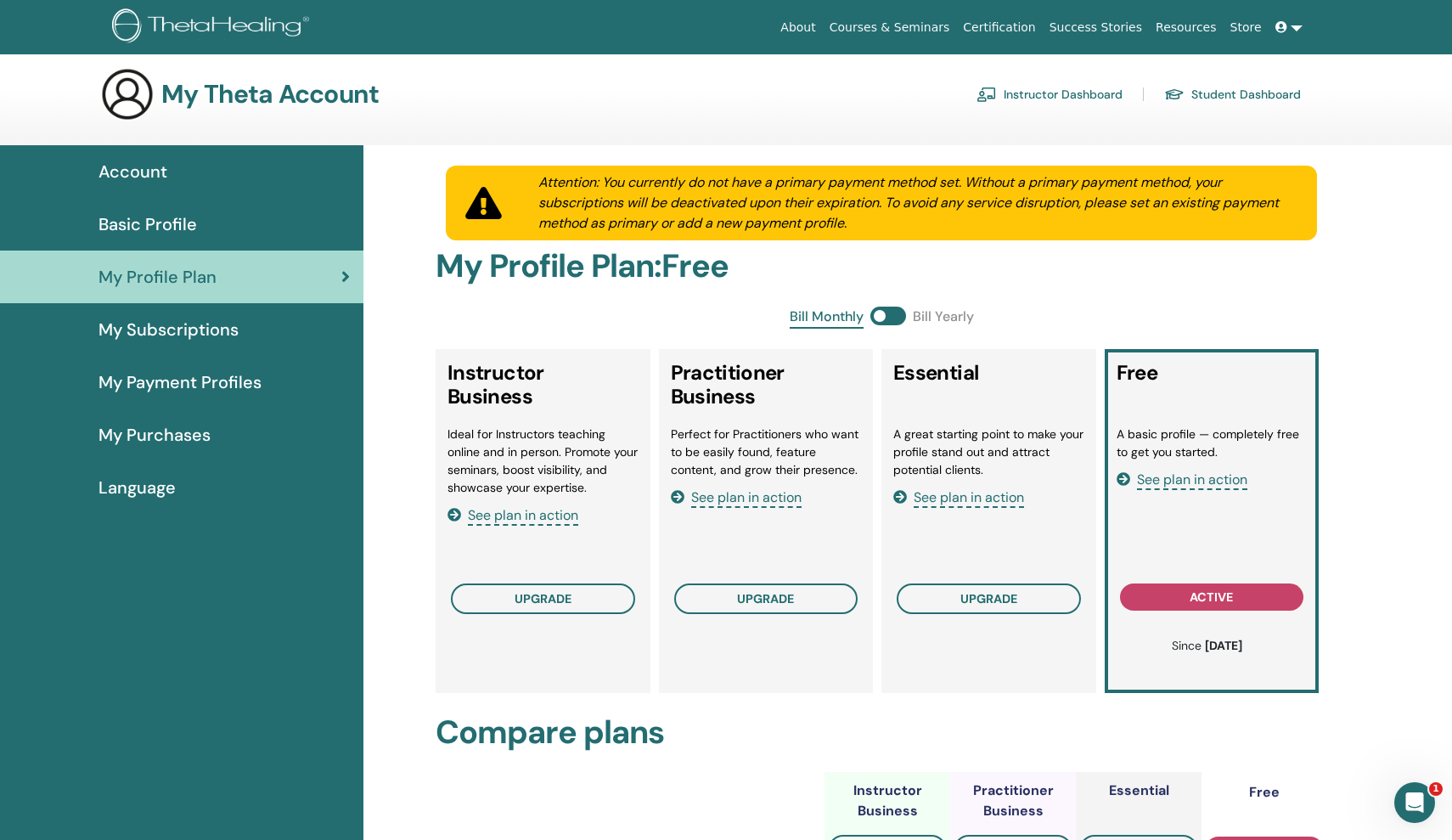
scroll to position [7, 0]
click at [235, 222] on div "Basic Profile" at bounding box center [181, 225] width 336 height 25
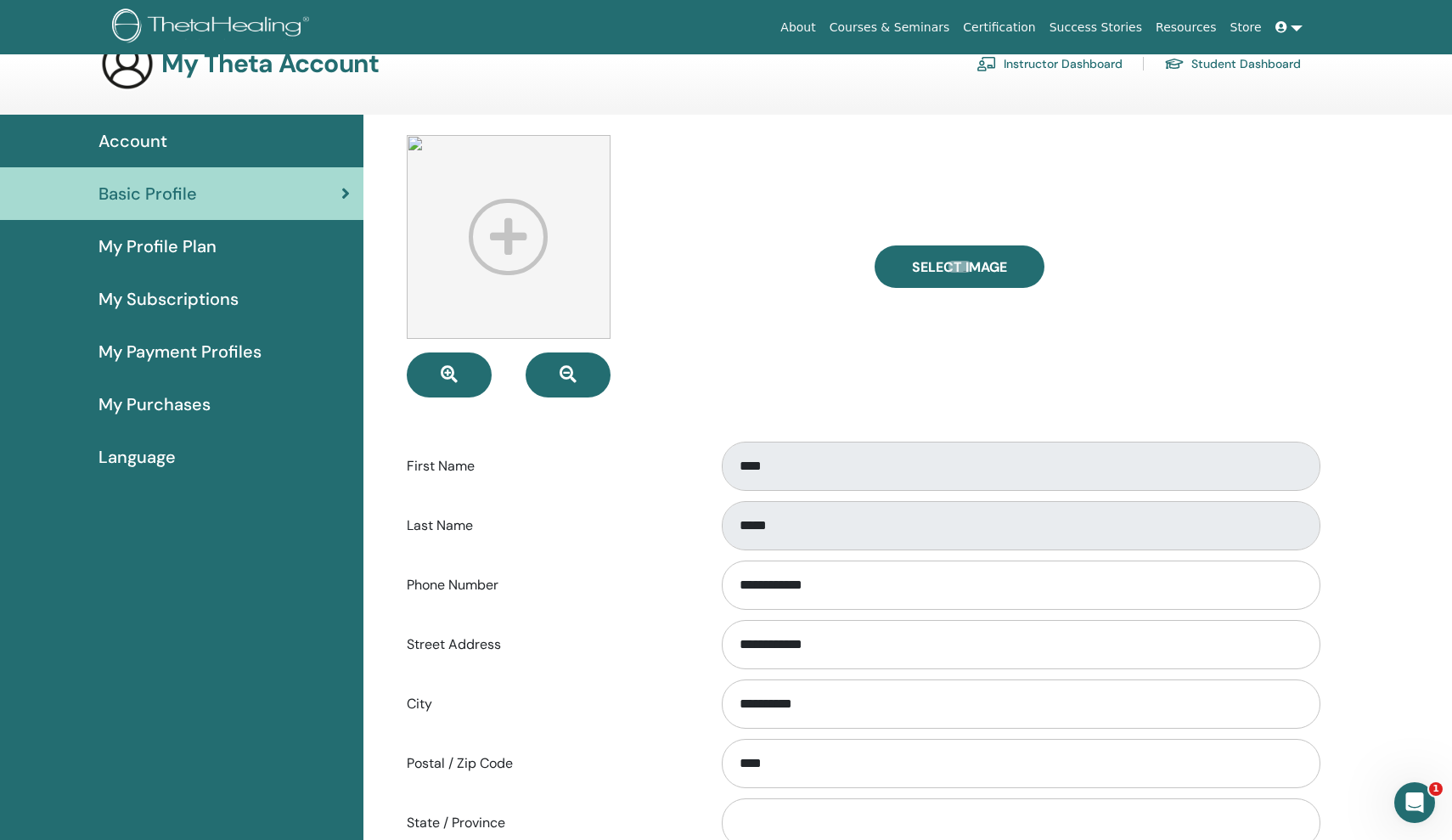
scroll to position [34, 0]
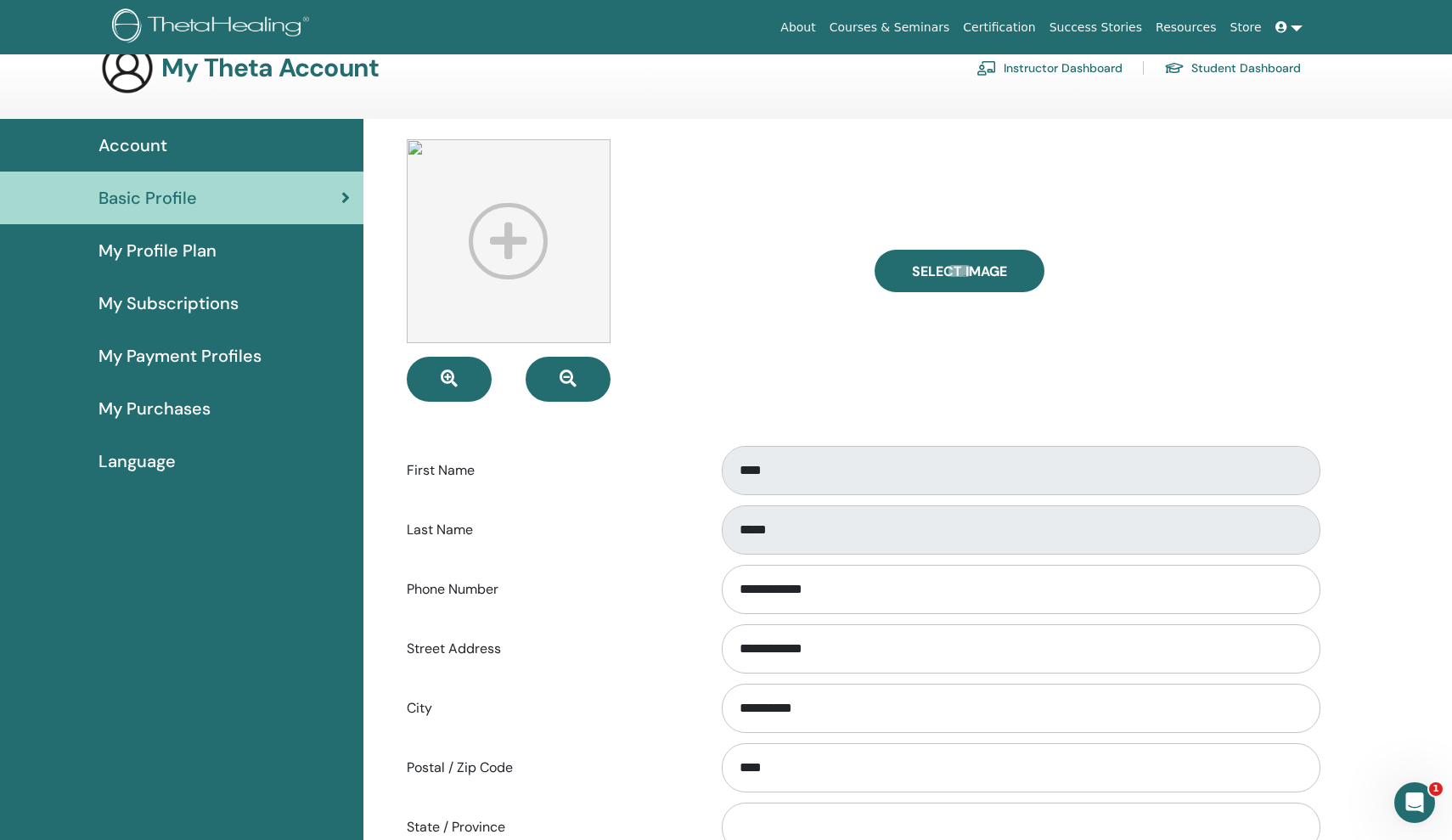
click at [1088, 69] on link "Instructor Dashboard" at bounding box center [1050, 67] width 146 height 27
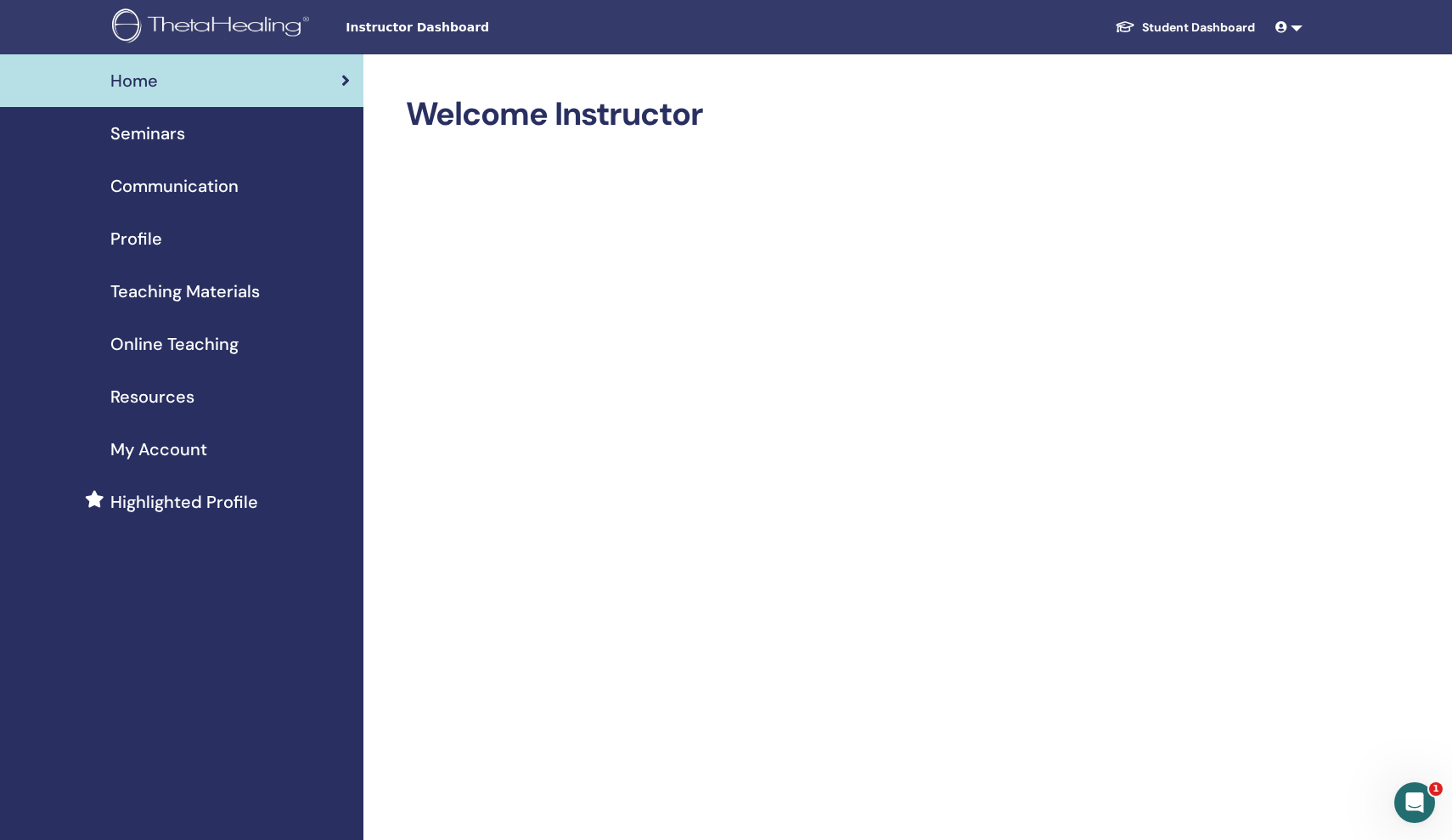
click at [150, 136] on span "Seminars" at bounding box center [148, 133] width 75 height 25
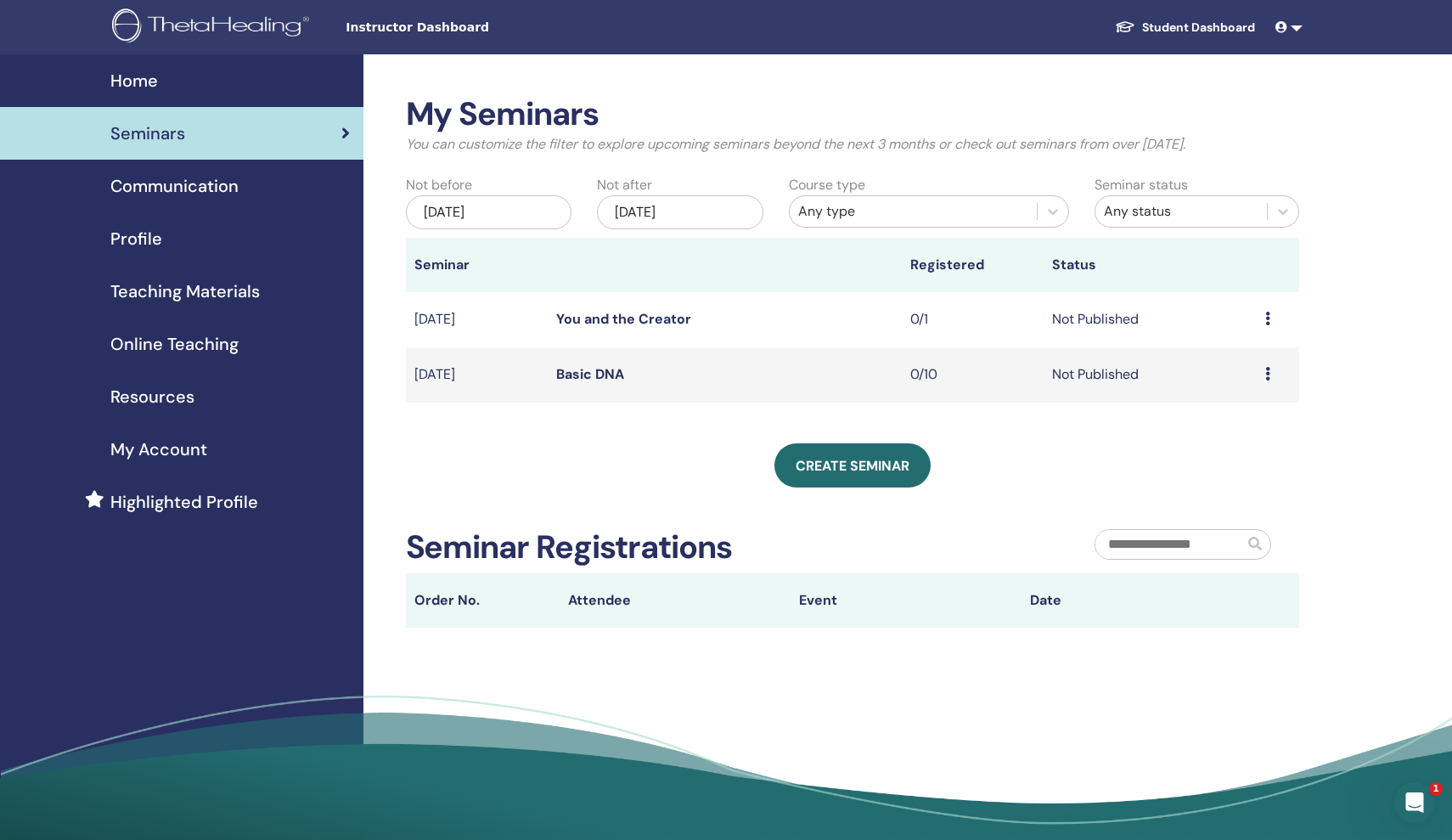
click at [1122, 316] on td "Not Published" at bounding box center [1149, 319] width 213 height 55
click at [1123, 317] on td "Not Published" at bounding box center [1149, 319] width 213 height 55
click at [1267, 321] on icon at bounding box center [1267, 318] width 5 height 13
click at [1229, 340] on link "Preview" at bounding box center [1229, 334] width 48 height 18
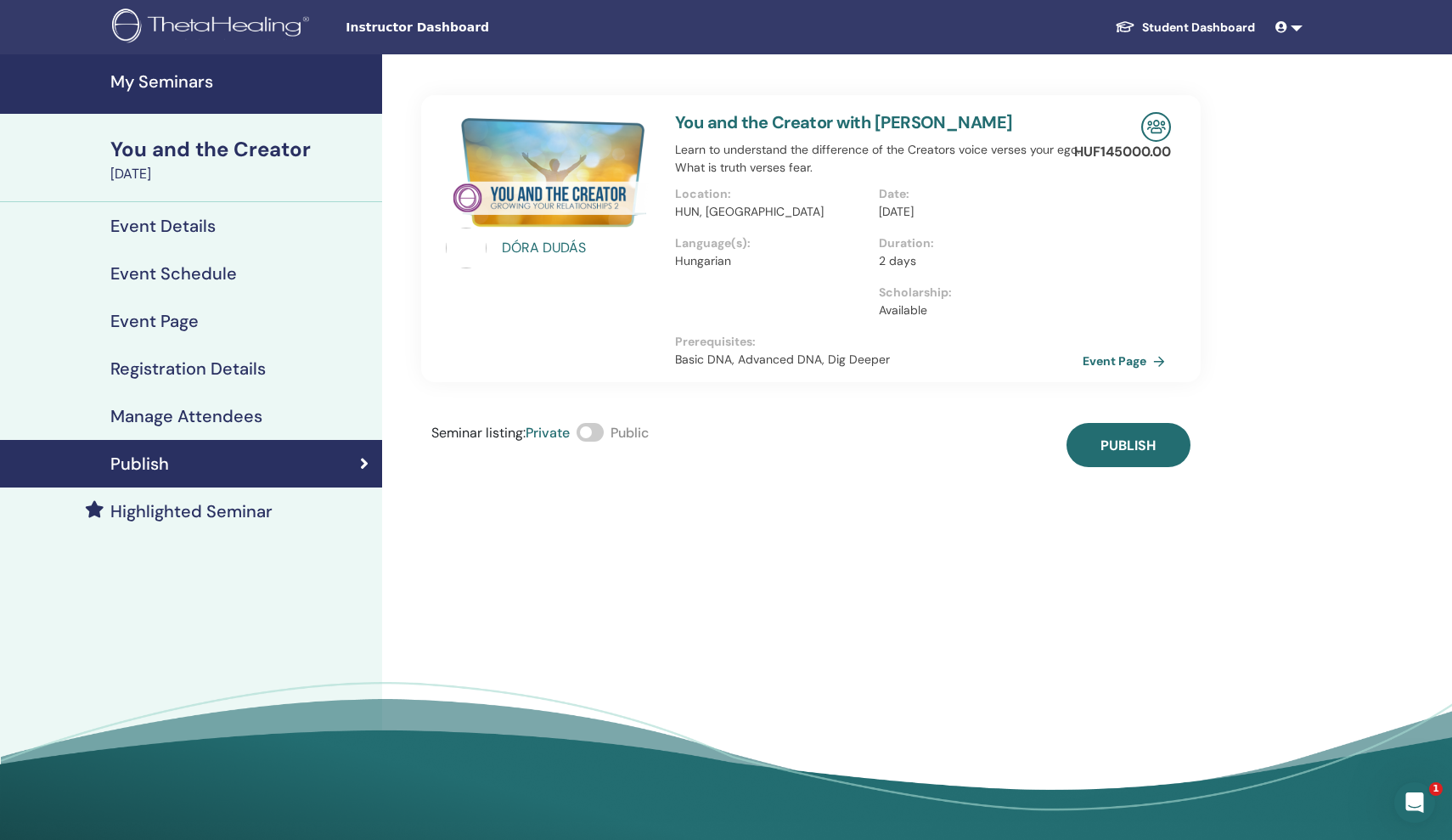
click at [603, 434] on span at bounding box center [590, 431] width 27 height 18
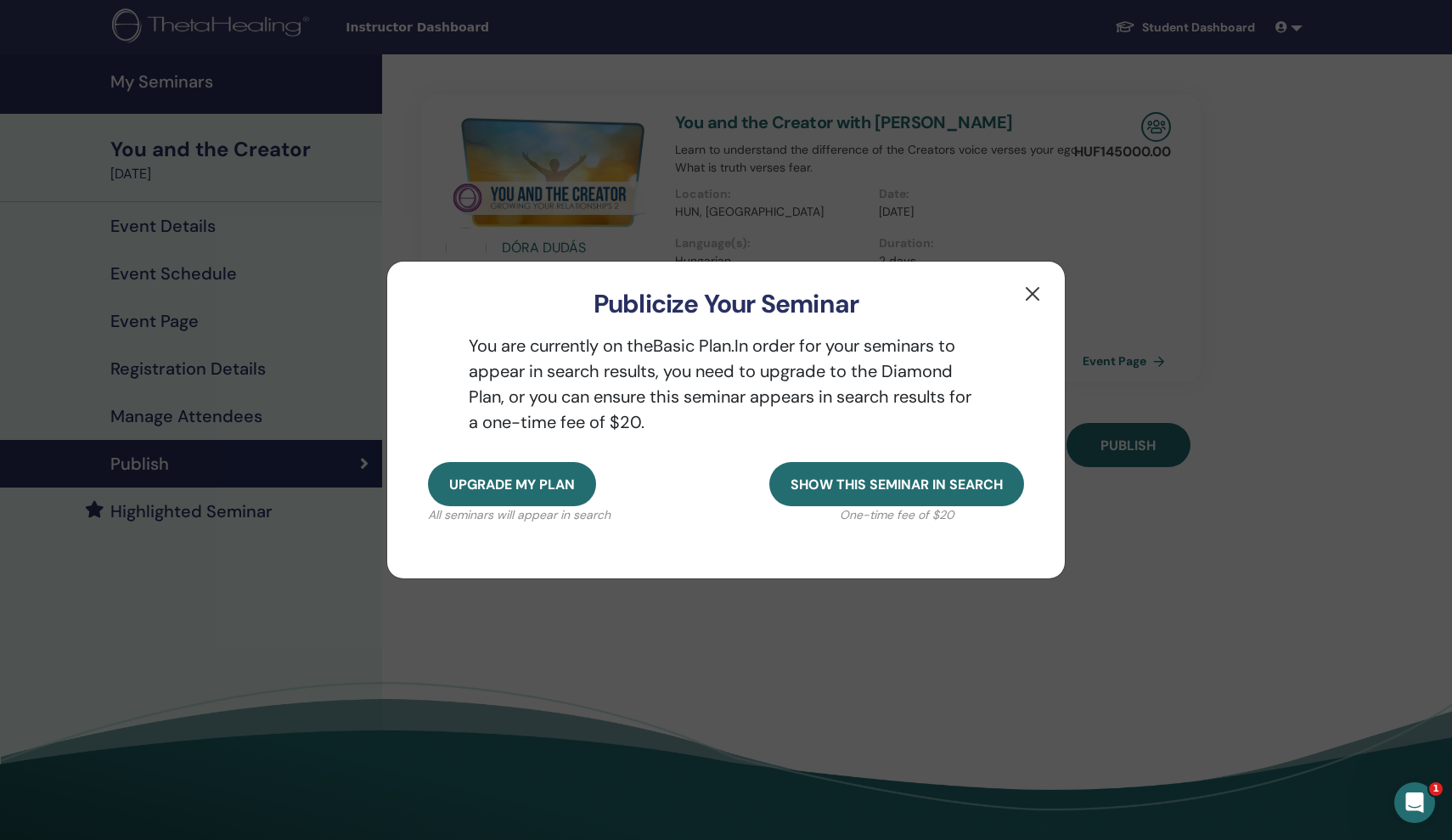
click at [1031, 296] on button "button" at bounding box center [1032, 293] width 27 height 27
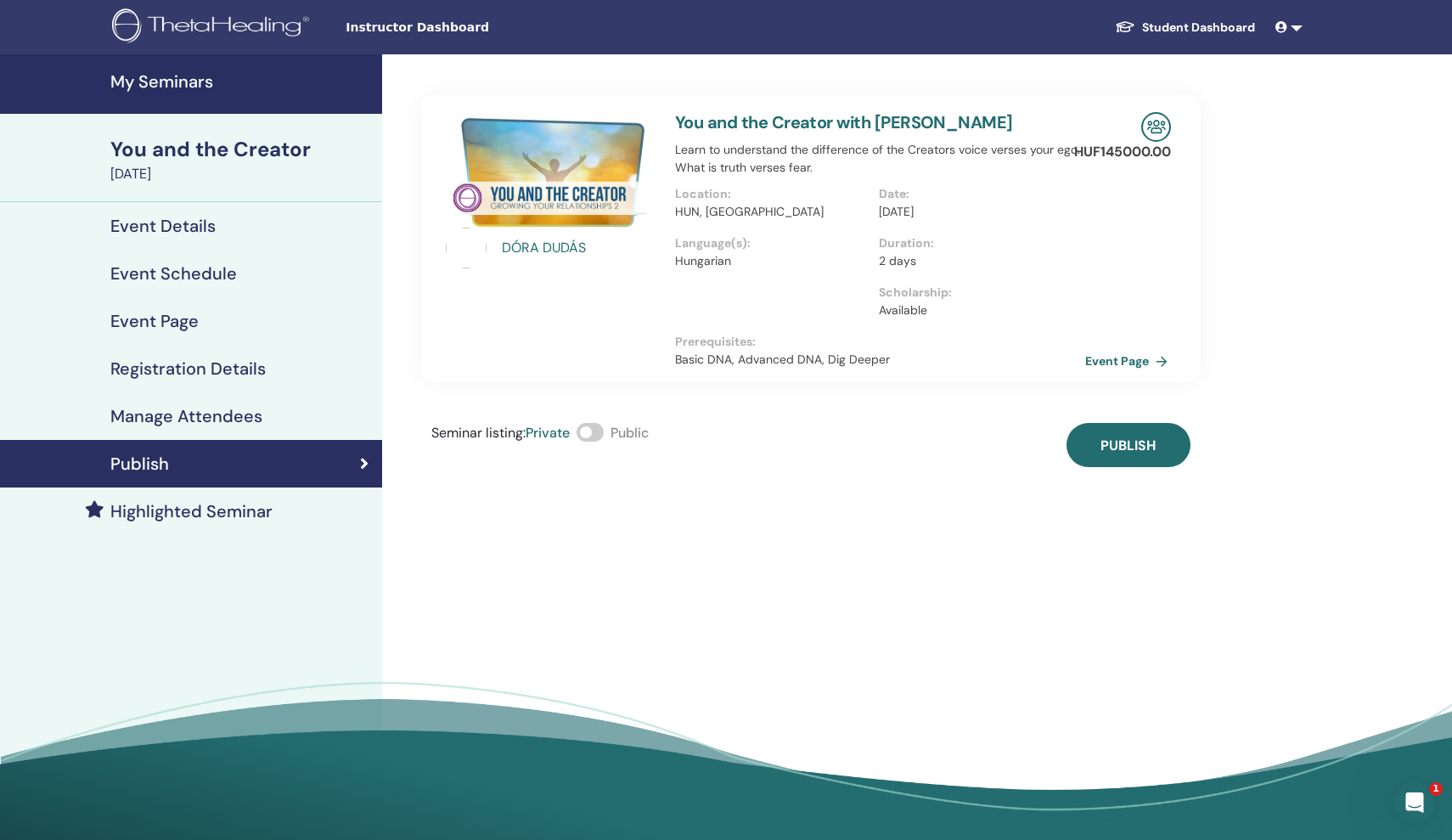
click at [1088, 359] on link "Event Page" at bounding box center [1130, 361] width 89 height 25
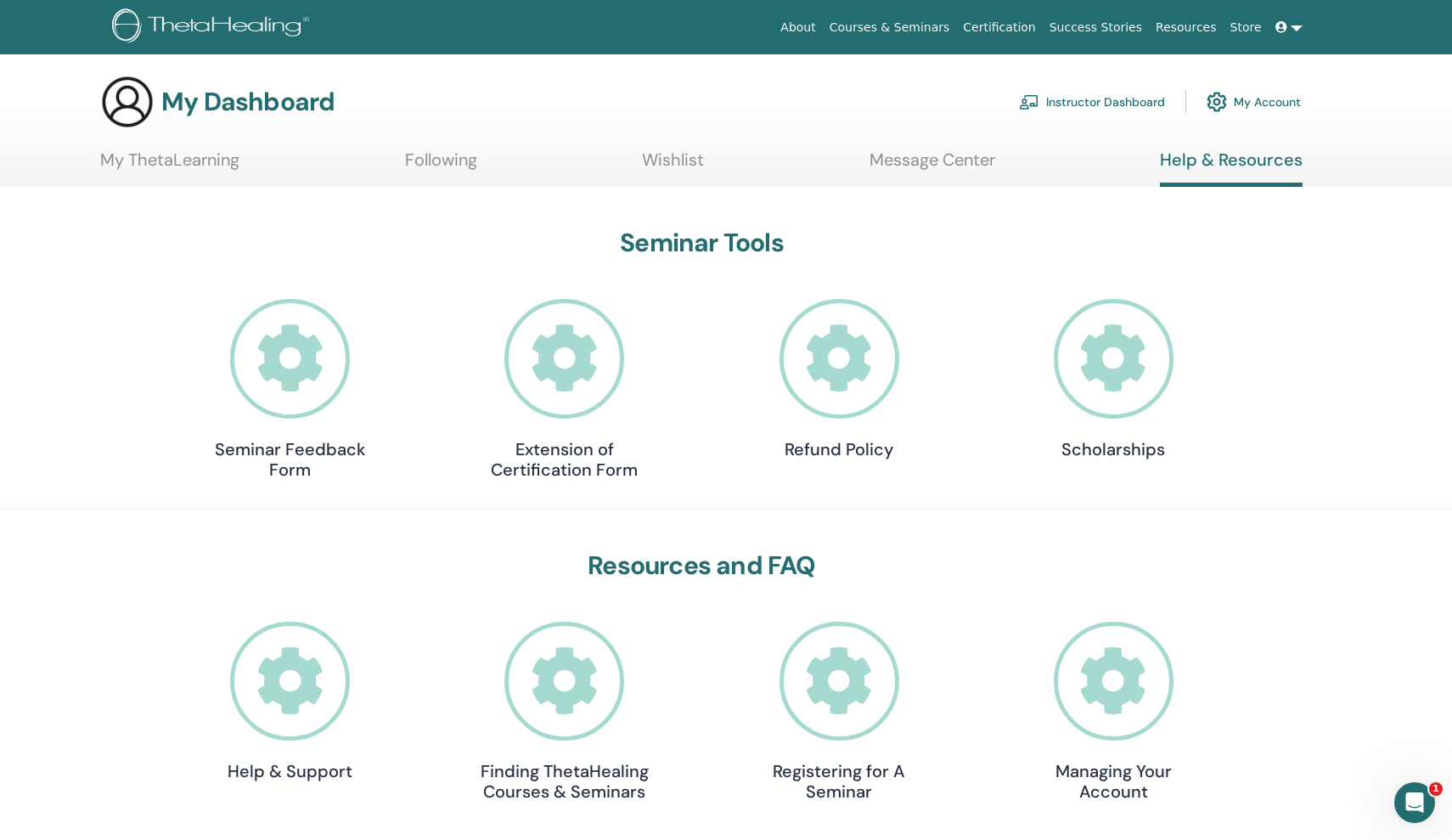
click at [1091, 381] on icon at bounding box center [1113, 359] width 119 height 119
click at [340, 453] on h4 "Seminar Feedback Form" at bounding box center [291, 459] width 169 height 40
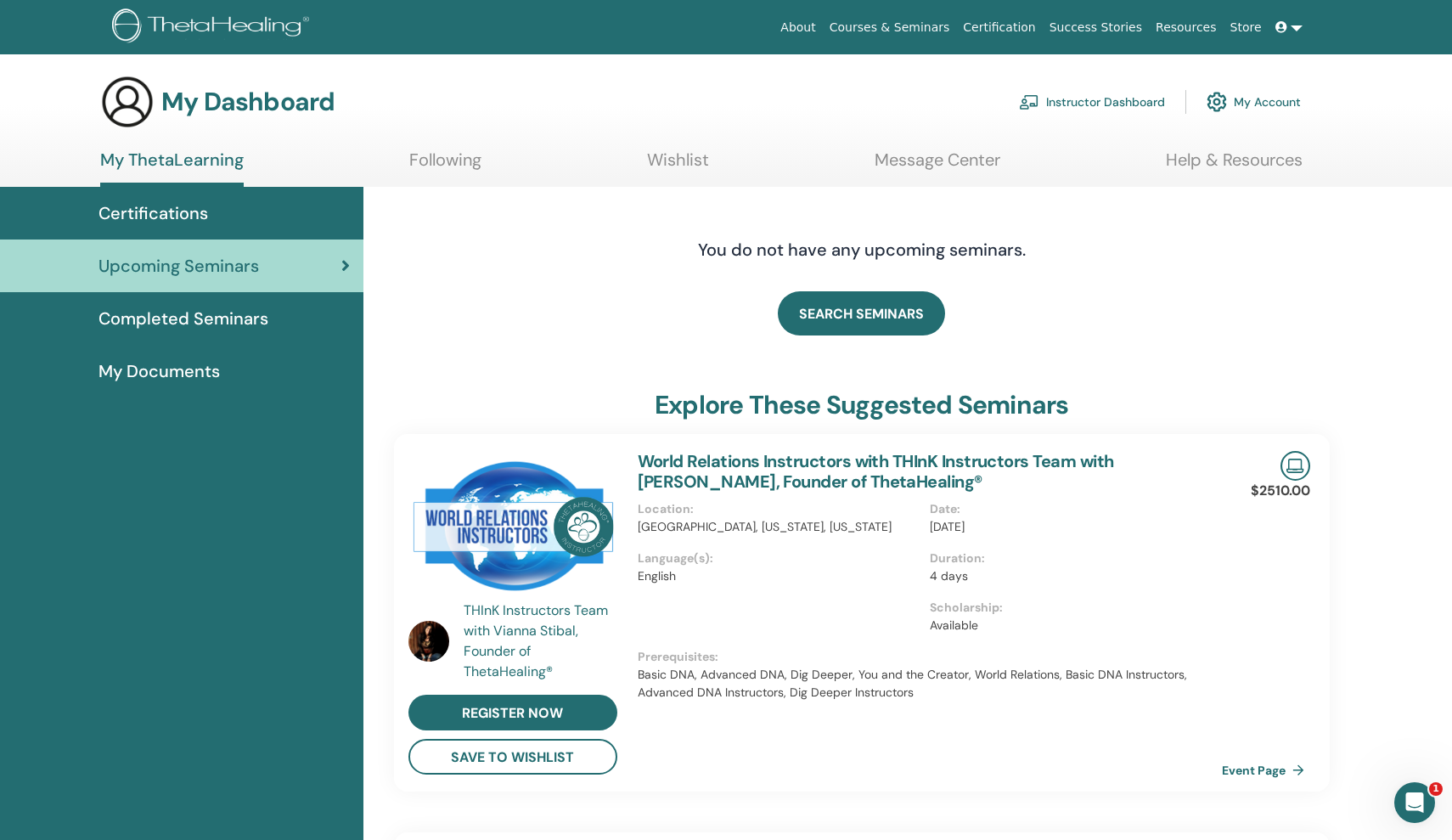
click at [1107, 111] on link "Instructor Dashboard" at bounding box center [1092, 101] width 146 height 38
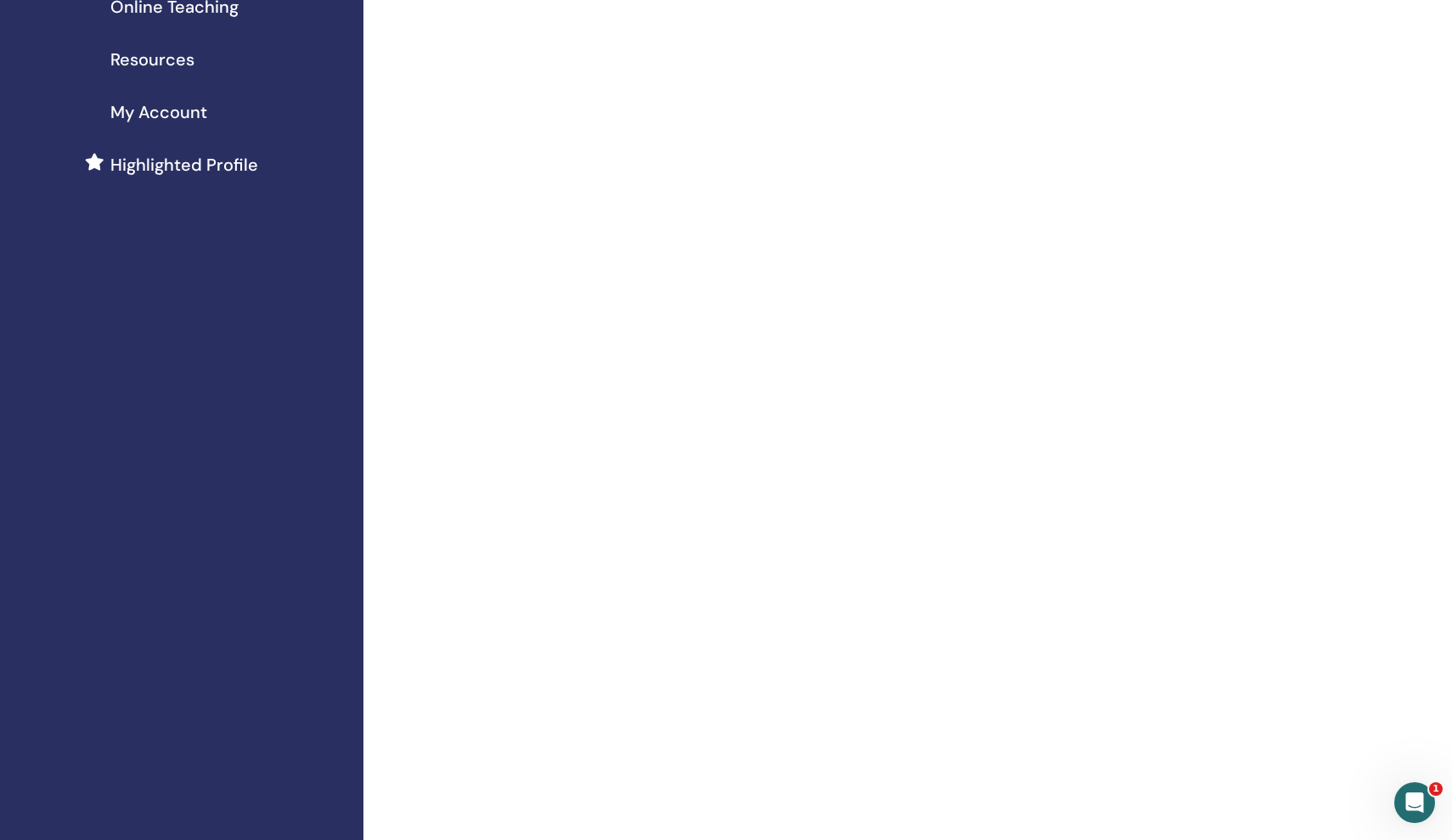
scroll to position [336, 0]
click at [204, 104] on span "My Account" at bounding box center [159, 113] width 97 height 25
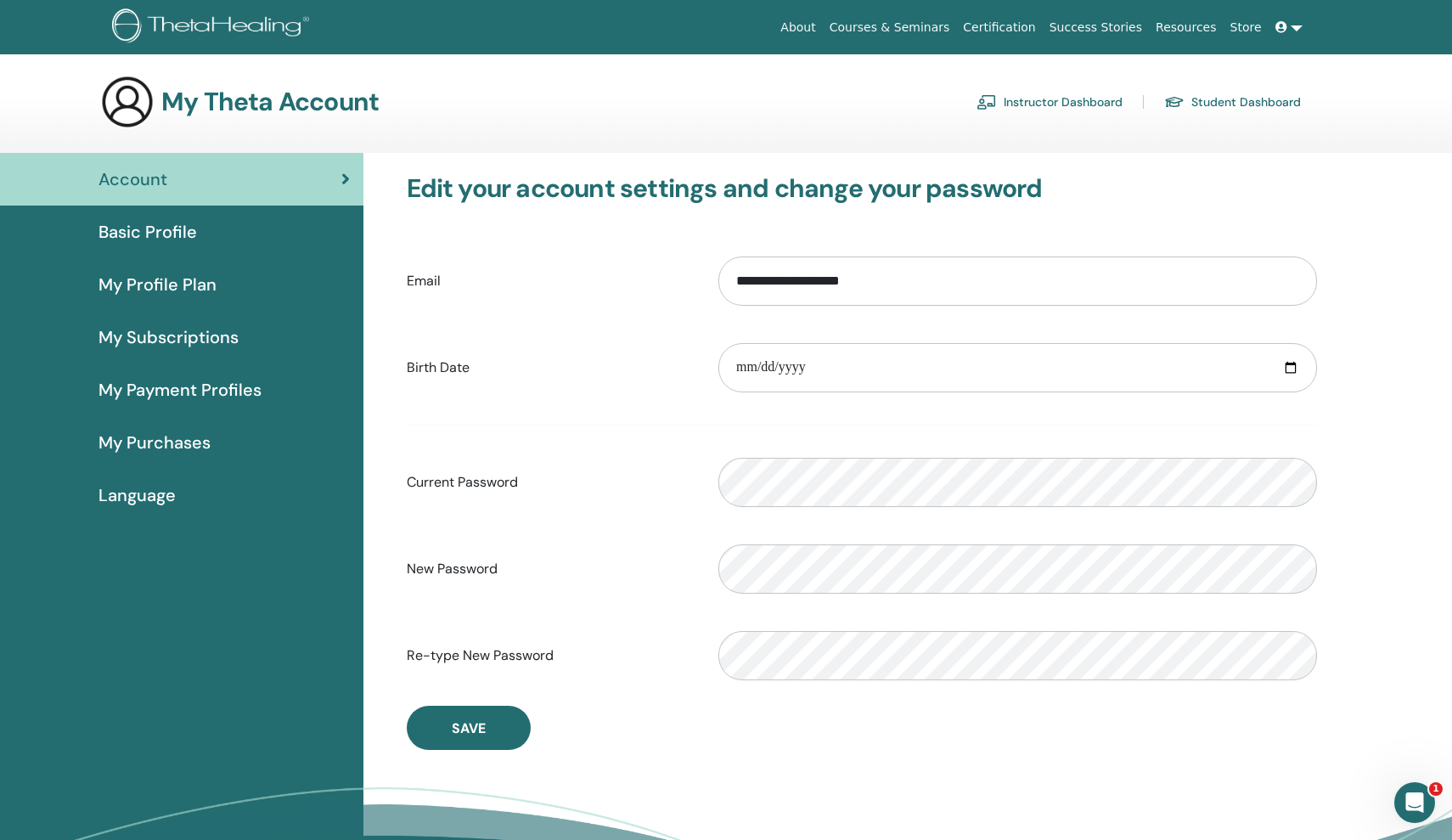
click at [256, 239] on div "Basic Profile" at bounding box center [181, 232] width 336 height 25
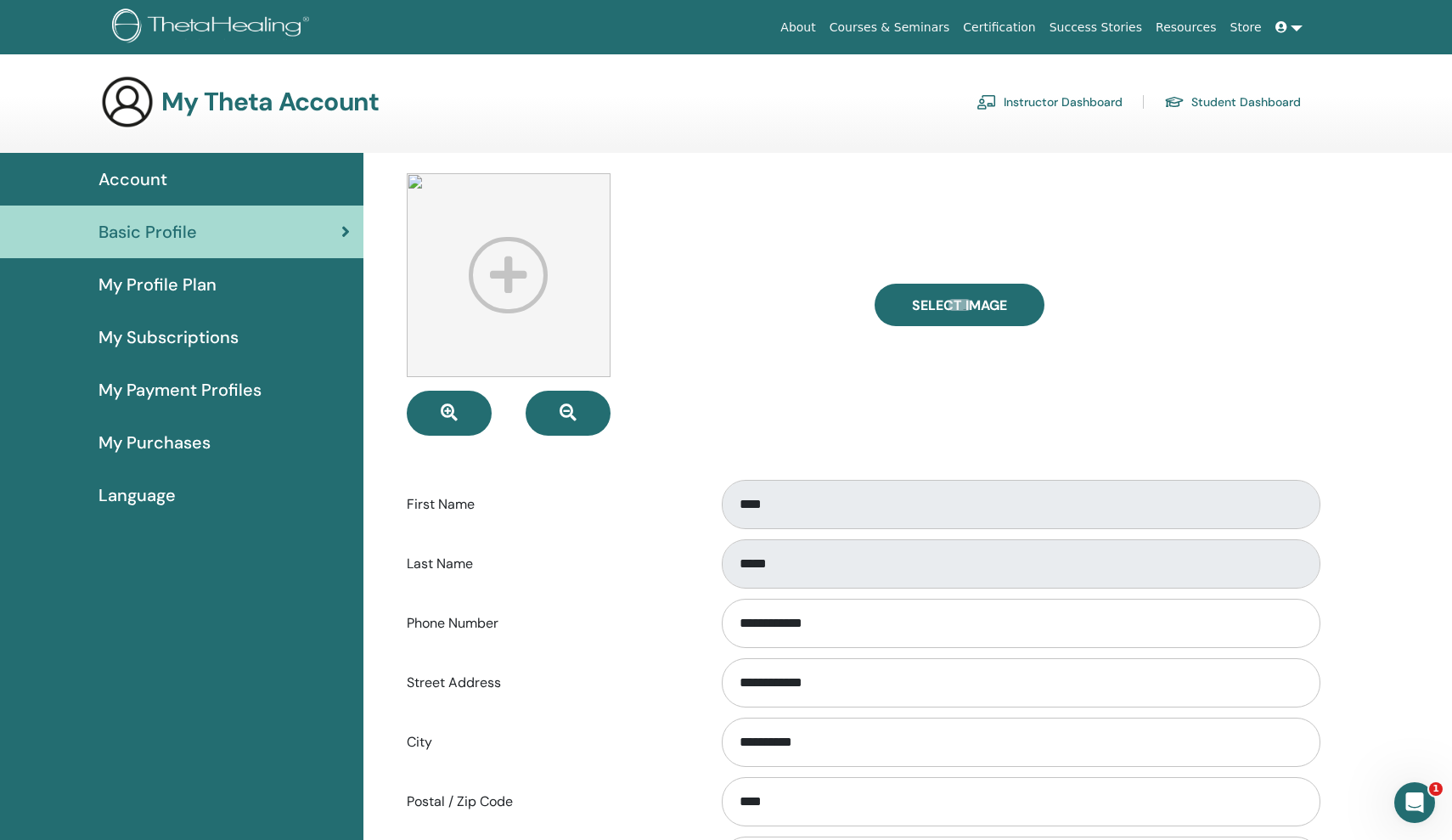
click at [237, 286] on div "My Profile Plan" at bounding box center [181, 284] width 336 height 25
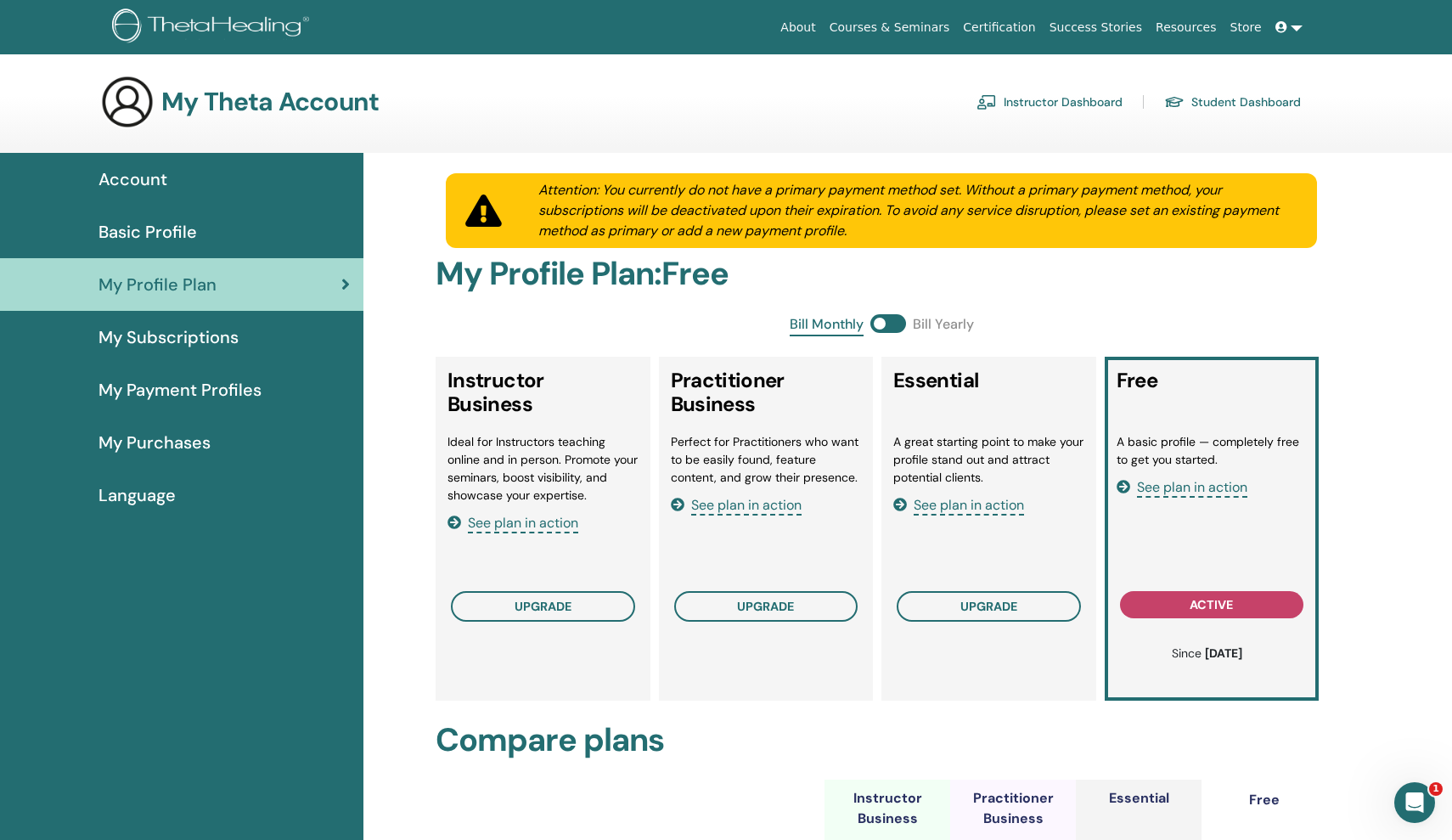
click at [1080, 105] on link "Instructor Dashboard" at bounding box center [1050, 102] width 146 height 27
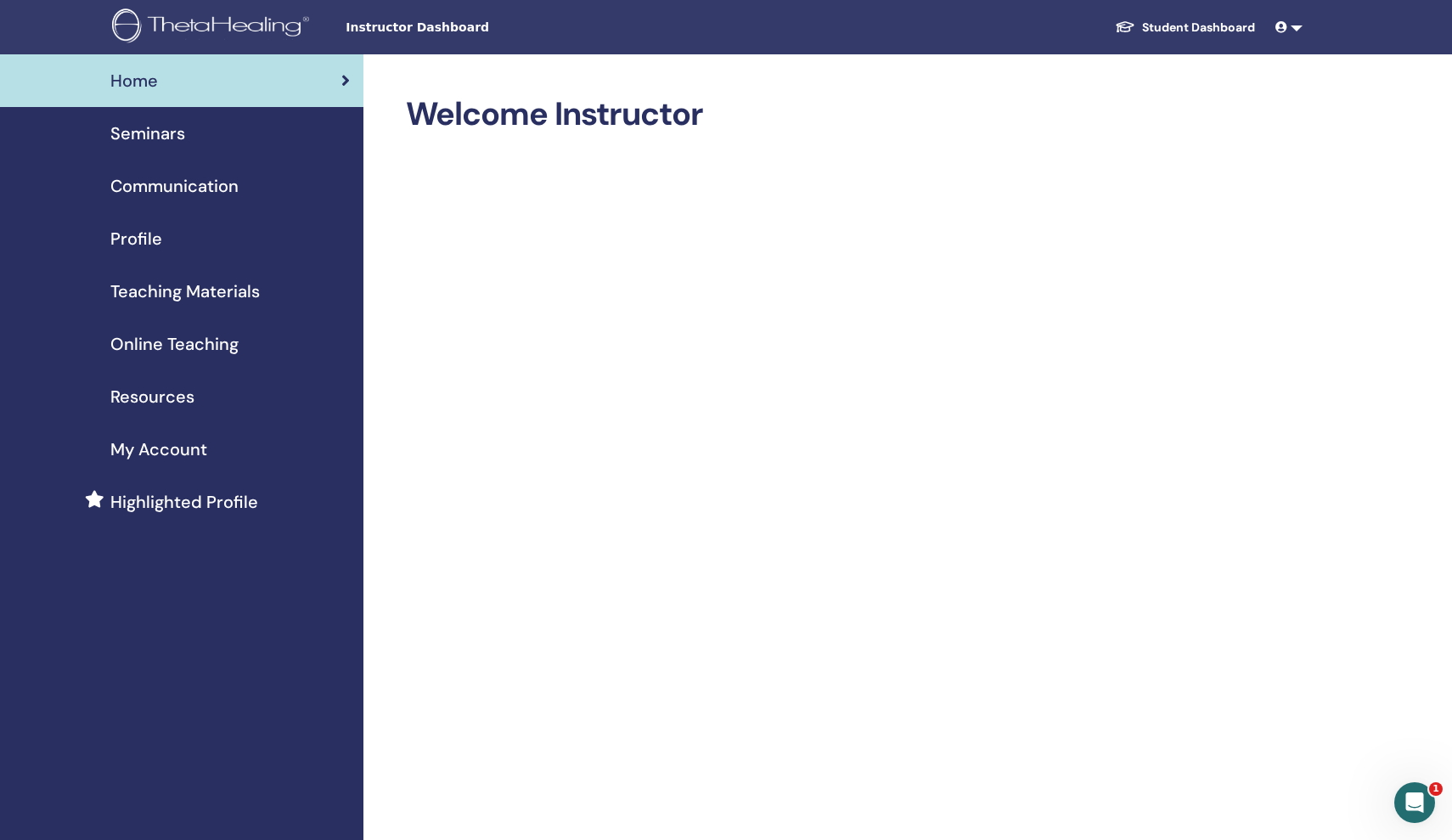
click at [278, 288] on div "Teaching Materials" at bounding box center [181, 291] width 336 height 25
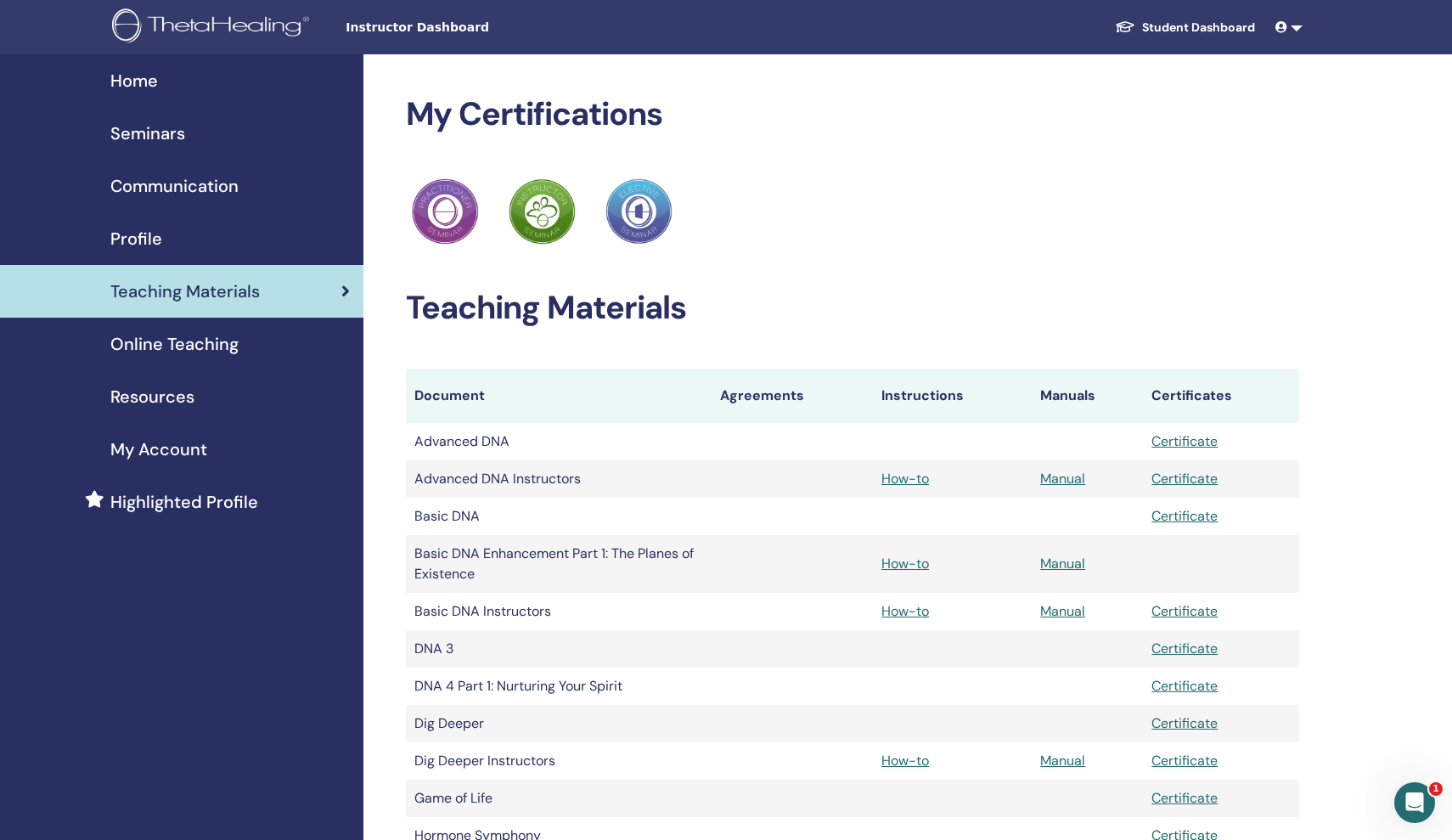
click at [191, 400] on span "Resources" at bounding box center [152, 396] width 84 height 25
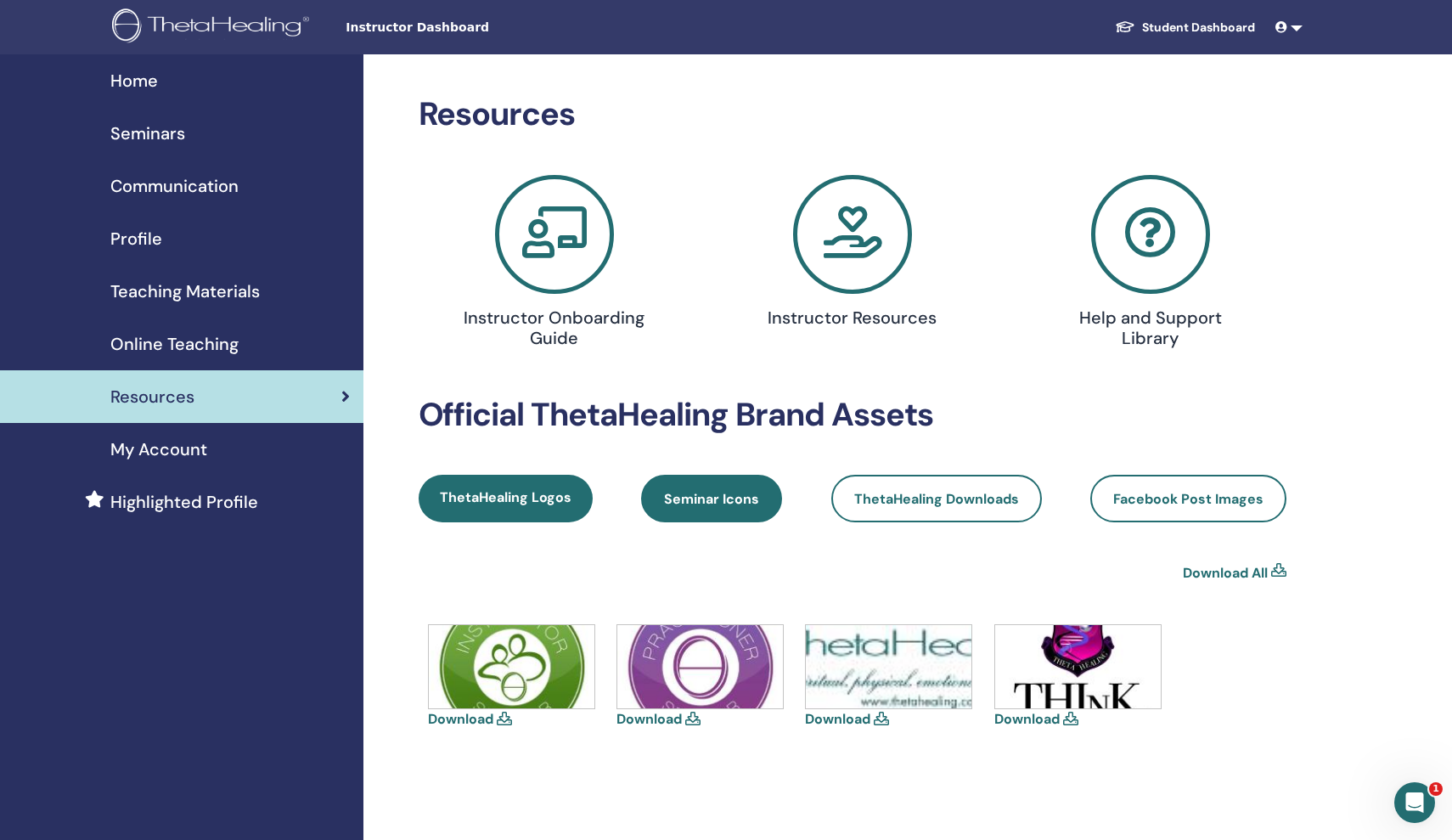
click at [670, 491] on span "Seminar Icons" at bounding box center [711, 498] width 95 height 18
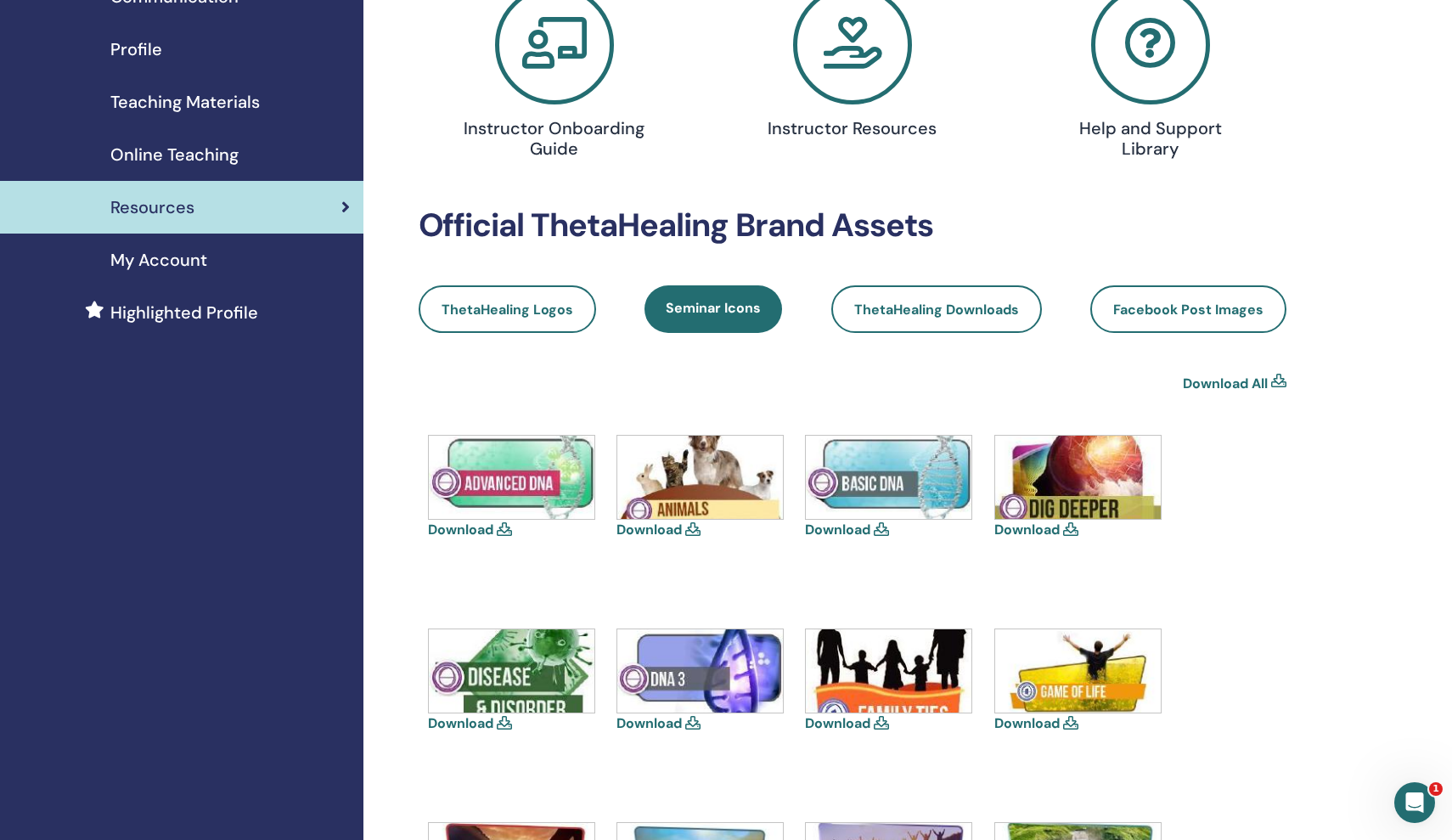
scroll to position [188, 0]
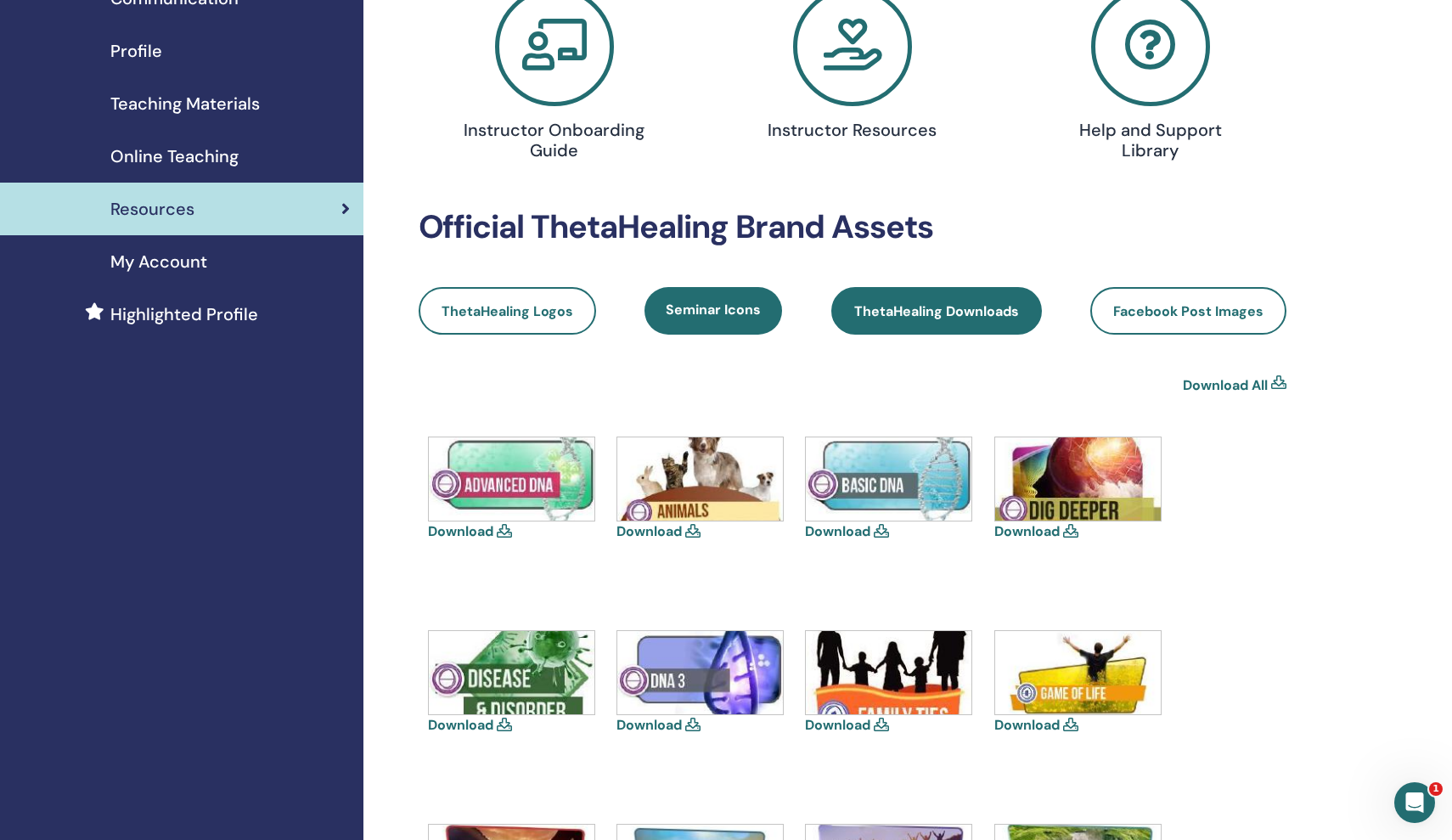
click at [900, 316] on span "ThetaHealing Downloads" at bounding box center [936, 311] width 165 height 18
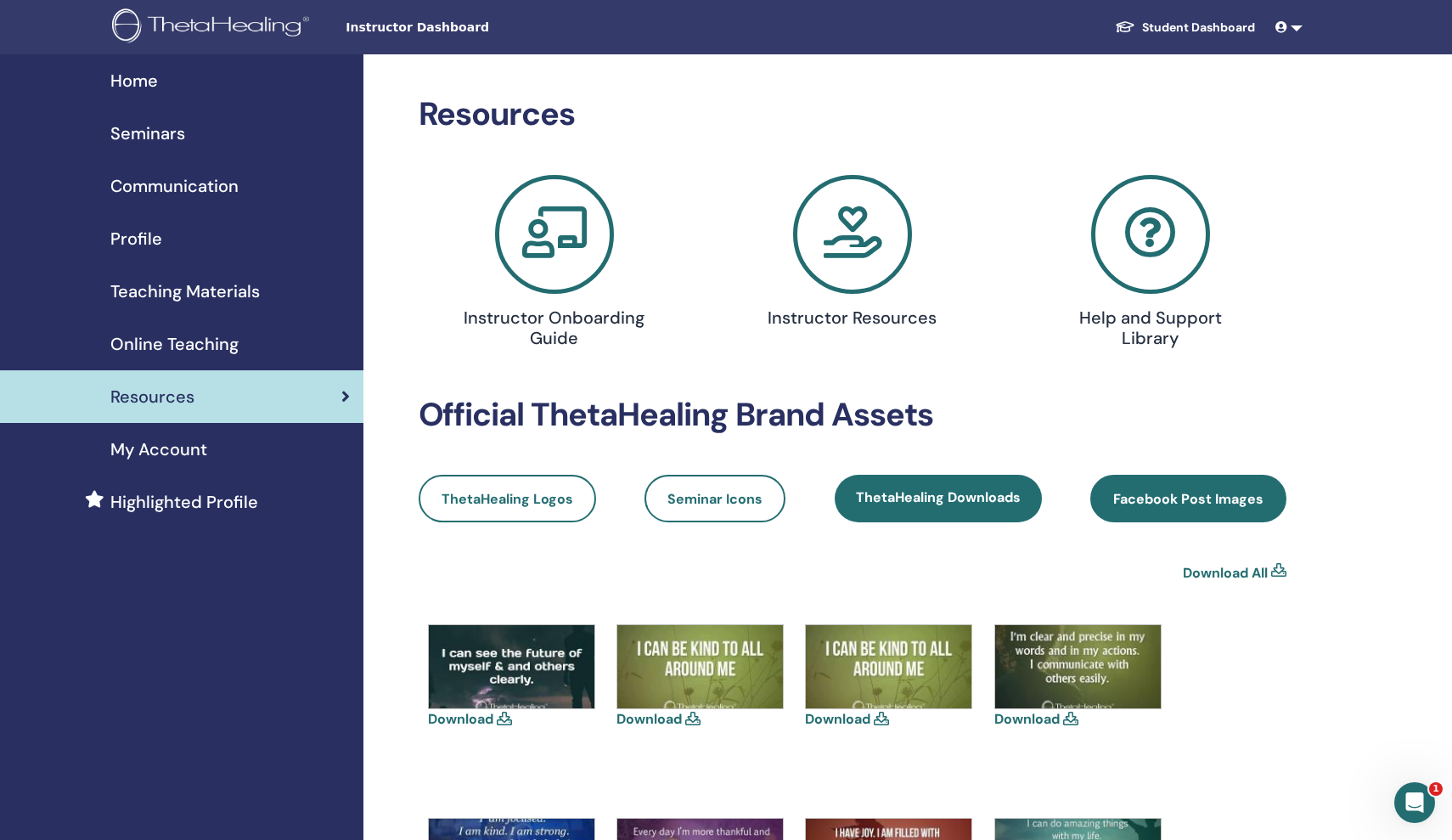
click at [1133, 496] on span "Facebook Post Images" at bounding box center [1188, 498] width 150 height 18
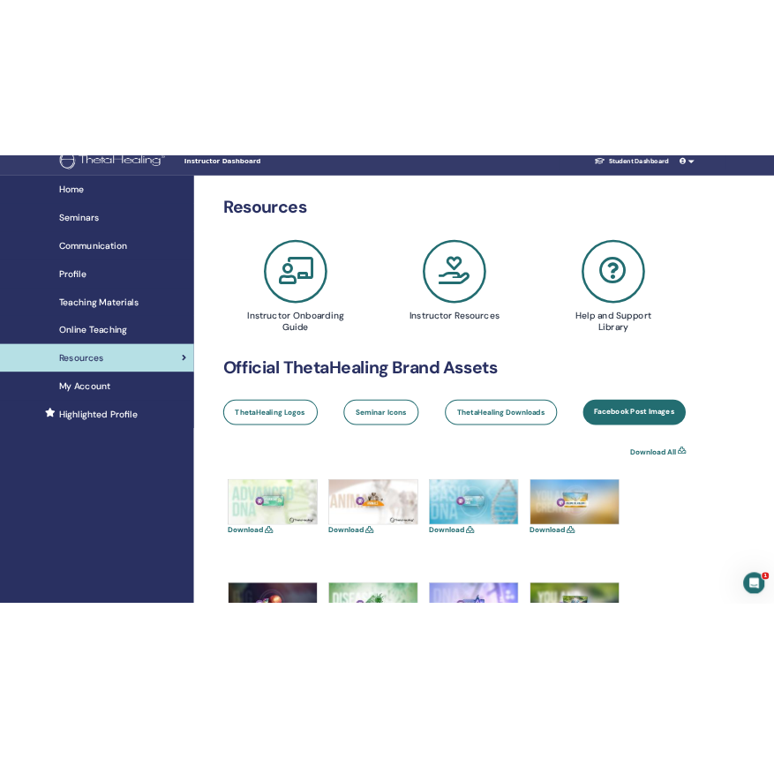
scroll to position [16, 0]
